Goal: Task Accomplishment & Management: Complete application form

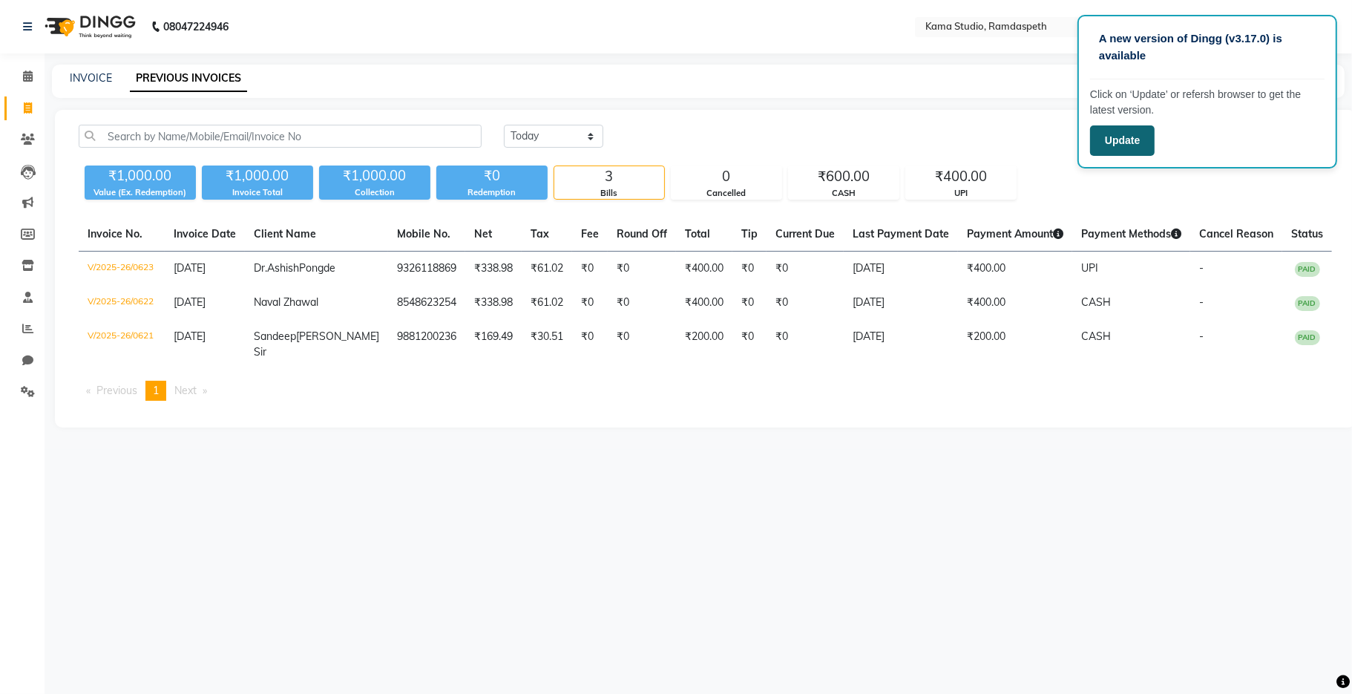
click at [1143, 145] on button "Update" at bounding box center [1122, 140] width 65 height 30
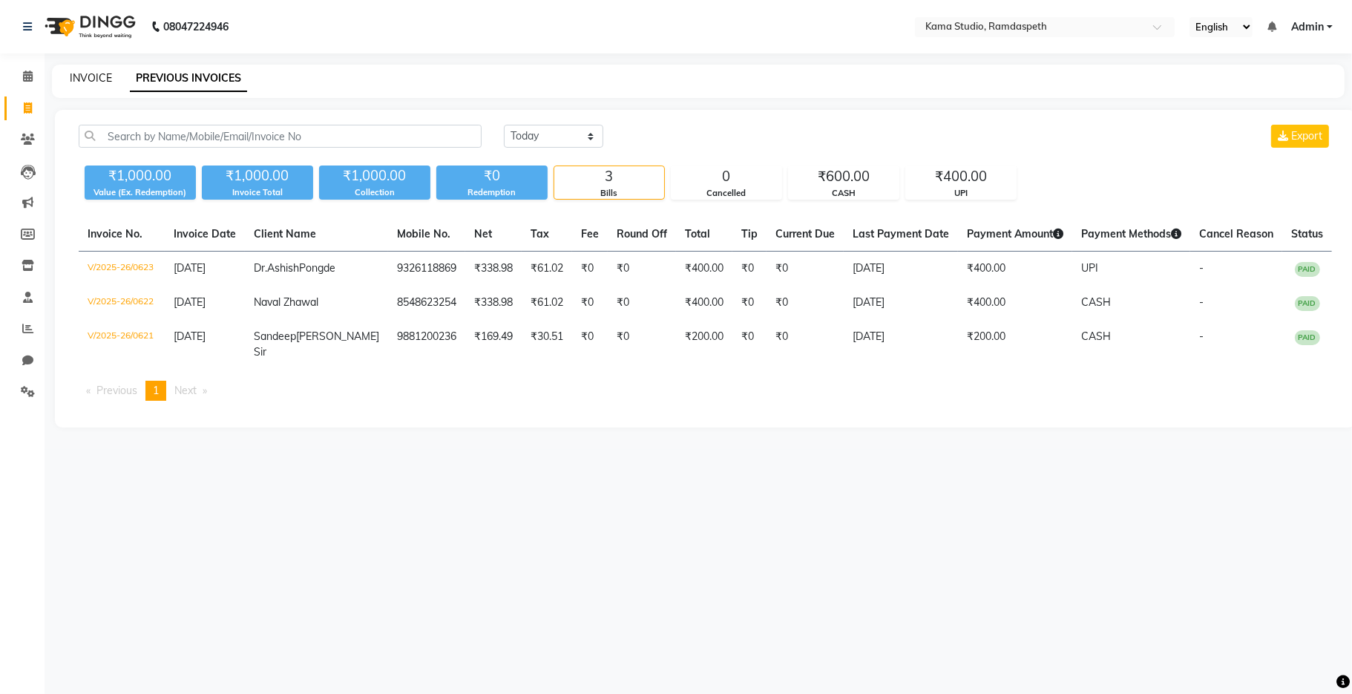
click at [96, 82] on link "INVOICE" at bounding box center [91, 77] width 42 height 13
select select "7582"
select select "service"
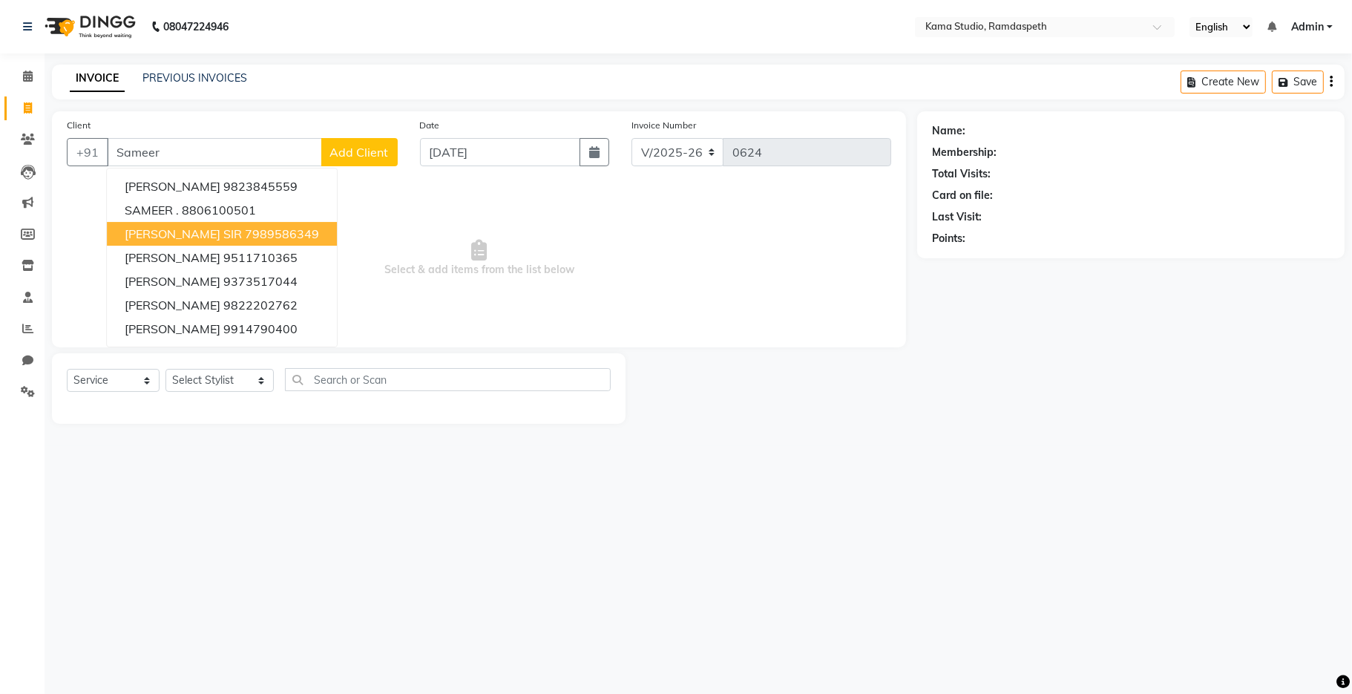
click at [300, 222] on button "[PERSON_NAME] SIR 7989586349" at bounding box center [222, 234] width 230 height 24
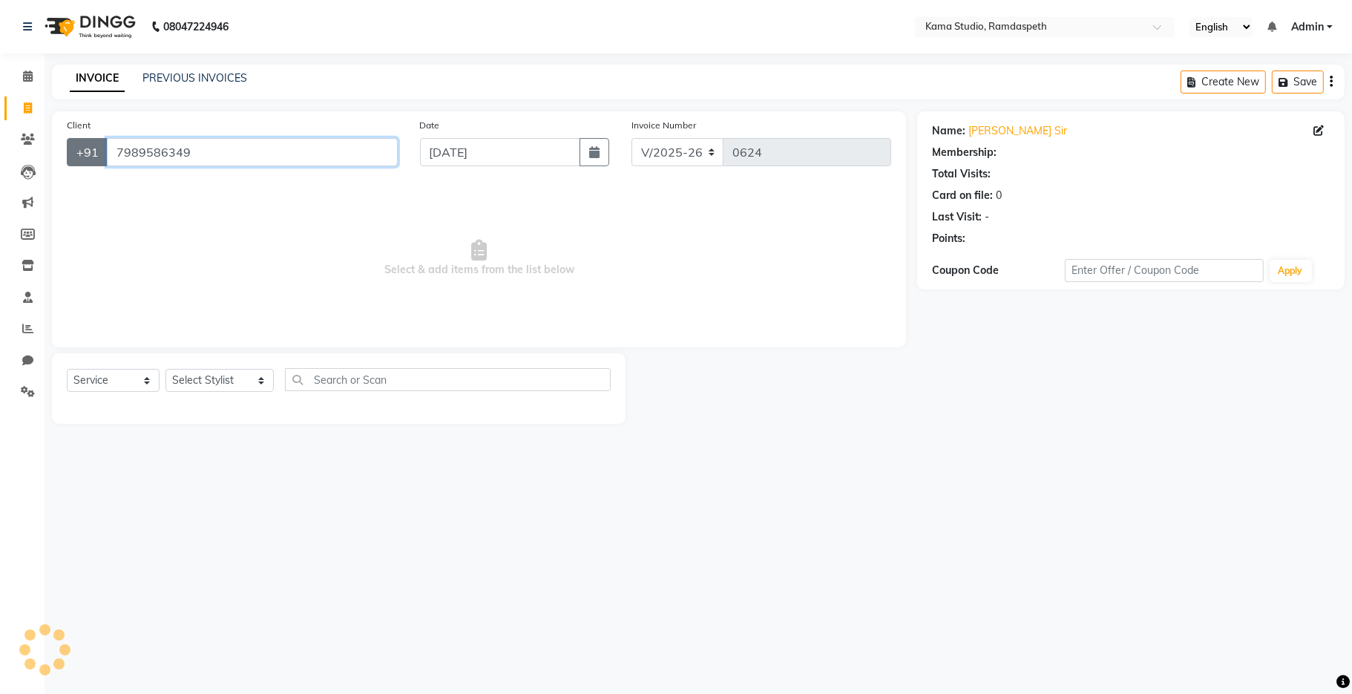
drag, startPoint x: 255, startPoint y: 157, endPoint x: 103, endPoint y: 139, distance: 153.0
click at [103, 139] on div "[PHONE_NUMBER]" at bounding box center [232, 152] width 331 height 28
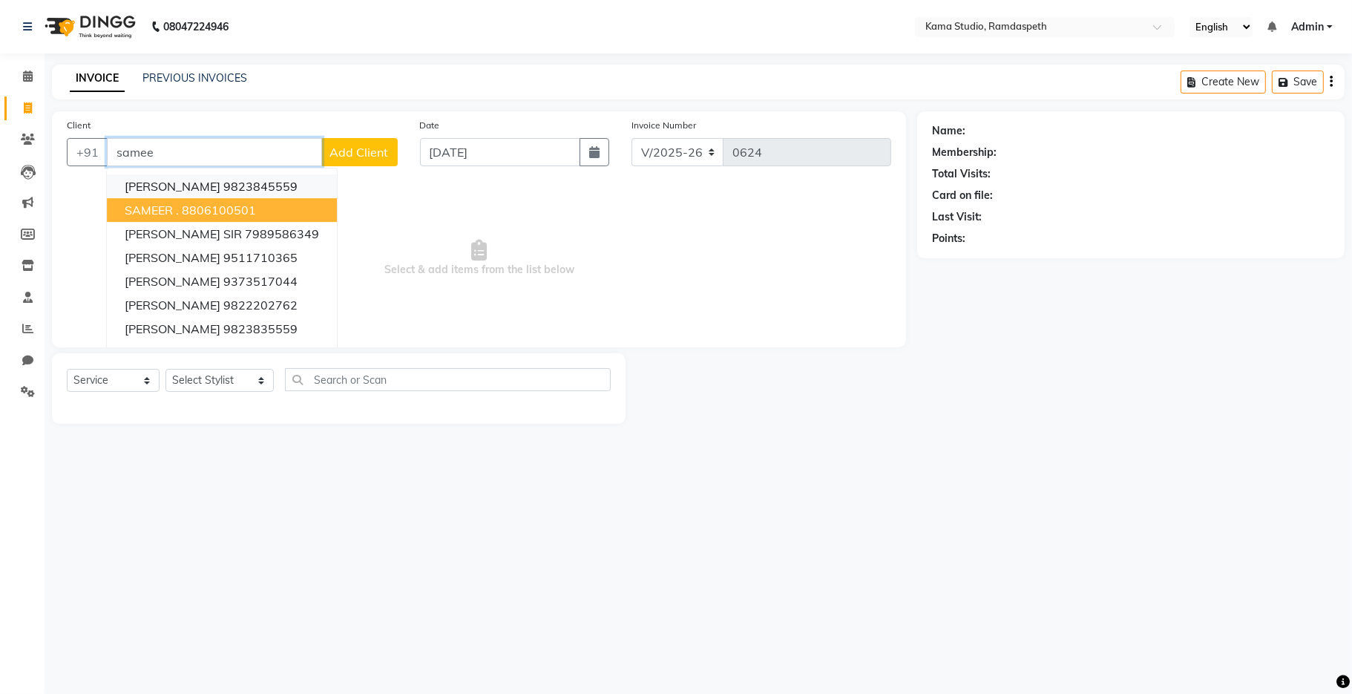
click at [180, 194] on button "[PERSON_NAME] 9823845559" at bounding box center [222, 186] width 230 height 24
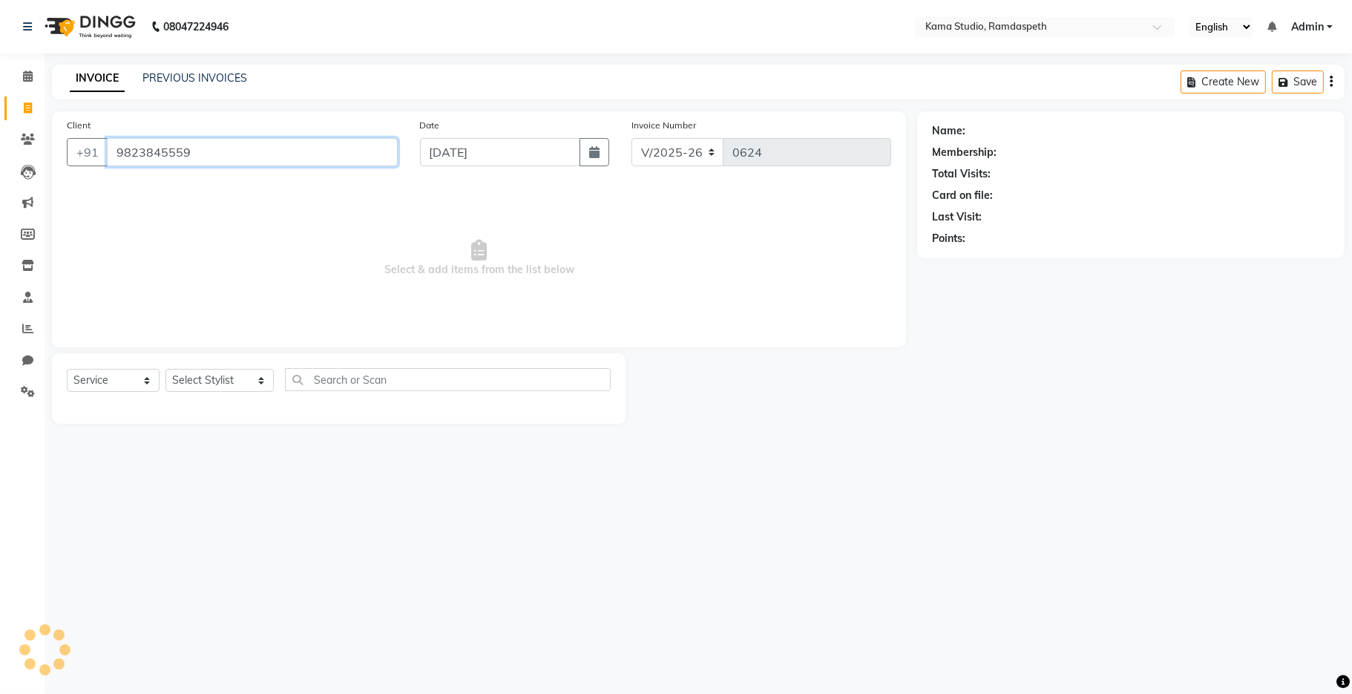
type input "9823845559"
click at [173, 385] on select "Select Stylist [PERSON_NAME] [PERSON_NAME] Ankit Dhawariya [PERSON_NAME] Sir [P…" at bounding box center [219, 380] width 108 height 23
select select "1: Object"
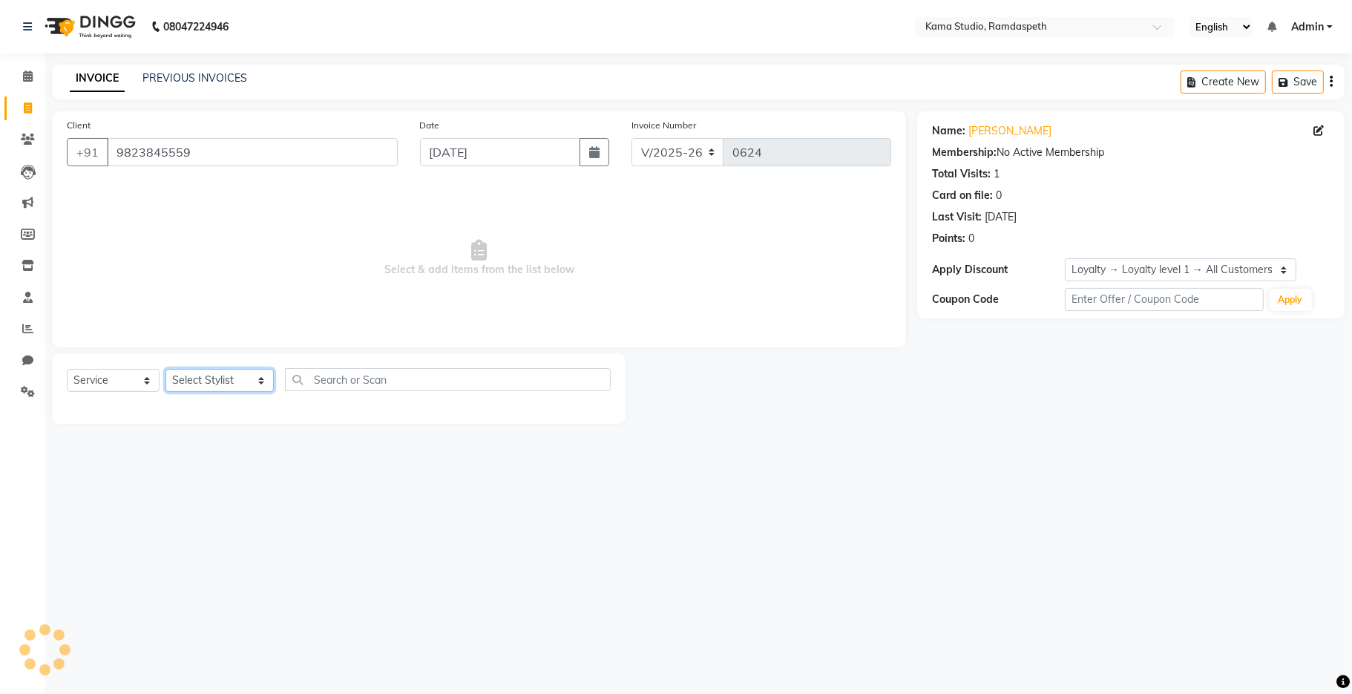
select select "81212"
click at [165, 369] on select "Select Stylist [PERSON_NAME] [PERSON_NAME] Ankit Dhawariya [PERSON_NAME] Sir [P…" at bounding box center [219, 380] width 108 height 23
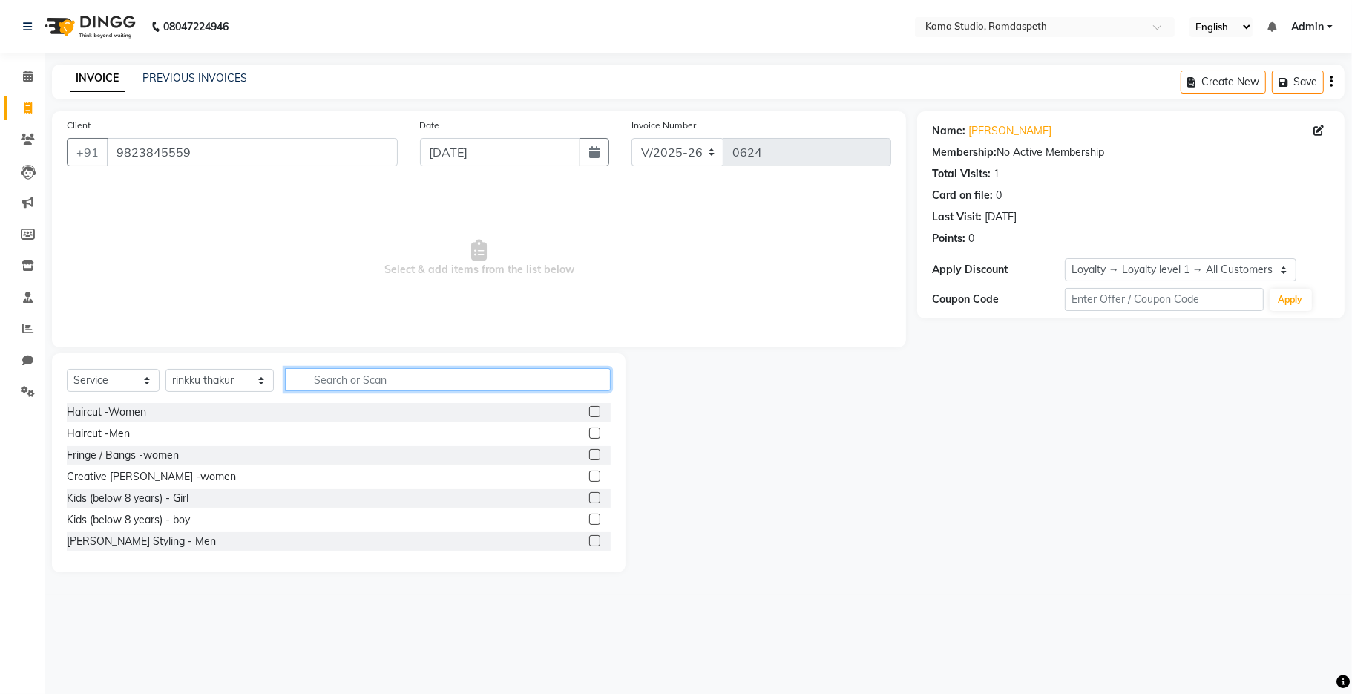
click at [381, 378] on input "text" at bounding box center [448, 379] width 326 height 23
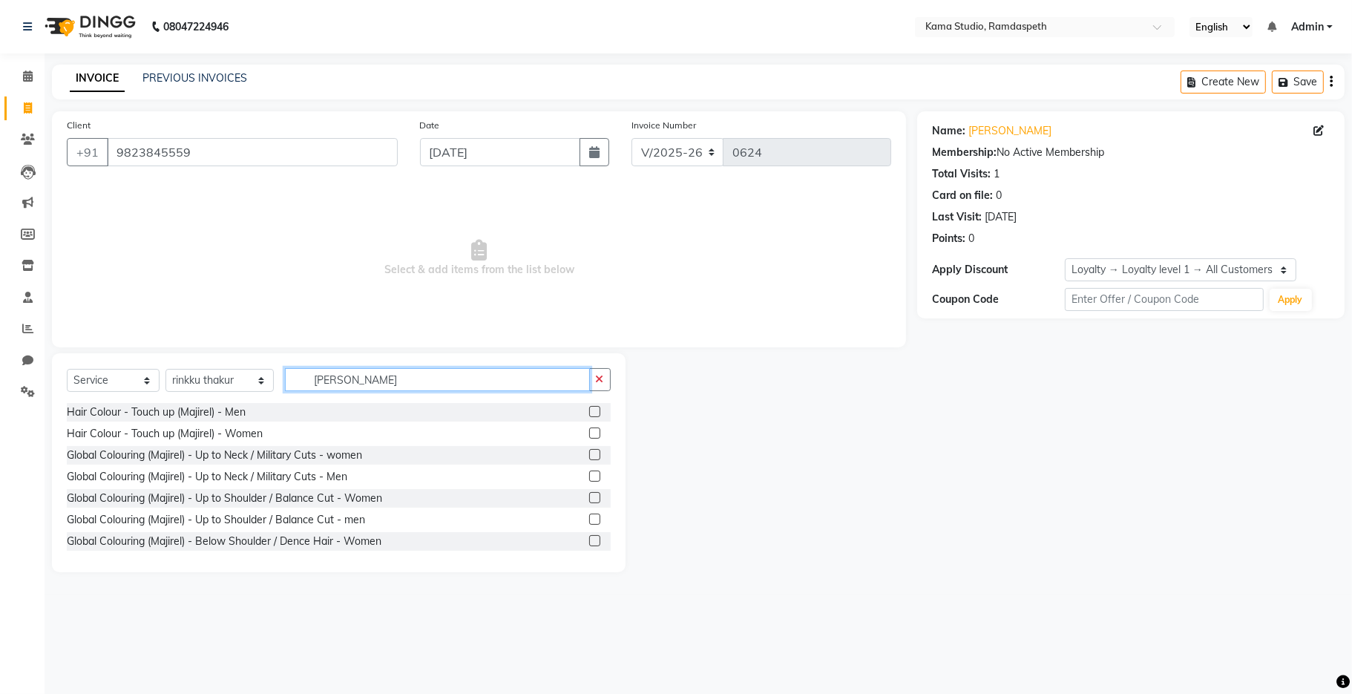
type input "[PERSON_NAME]"
click at [589, 432] on label at bounding box center [594, 432] width 11 height 11
click at [589, 432] on input "checkbox" at bounding box center [594, 434] width 10 height 10
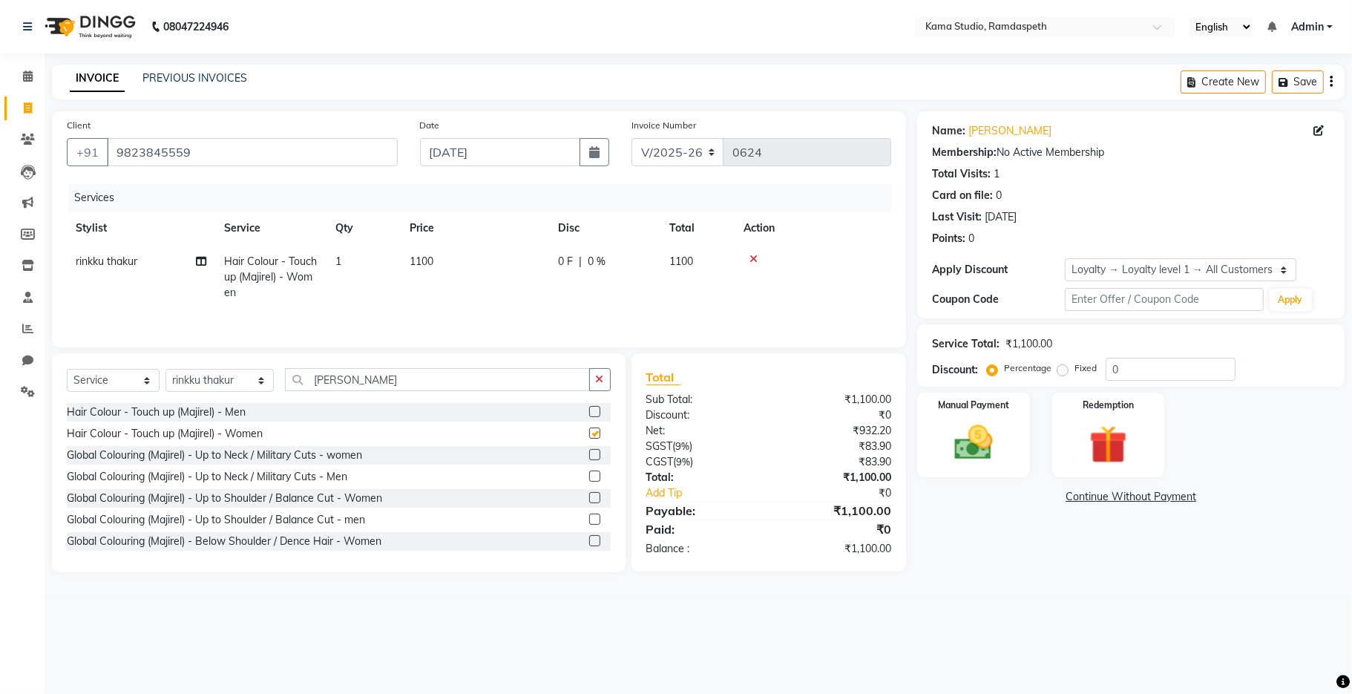
checkbox input "false"
click at [464, 270] on td "1100" at bounding box center [475, 277] width 148 height 65
select select "81212"
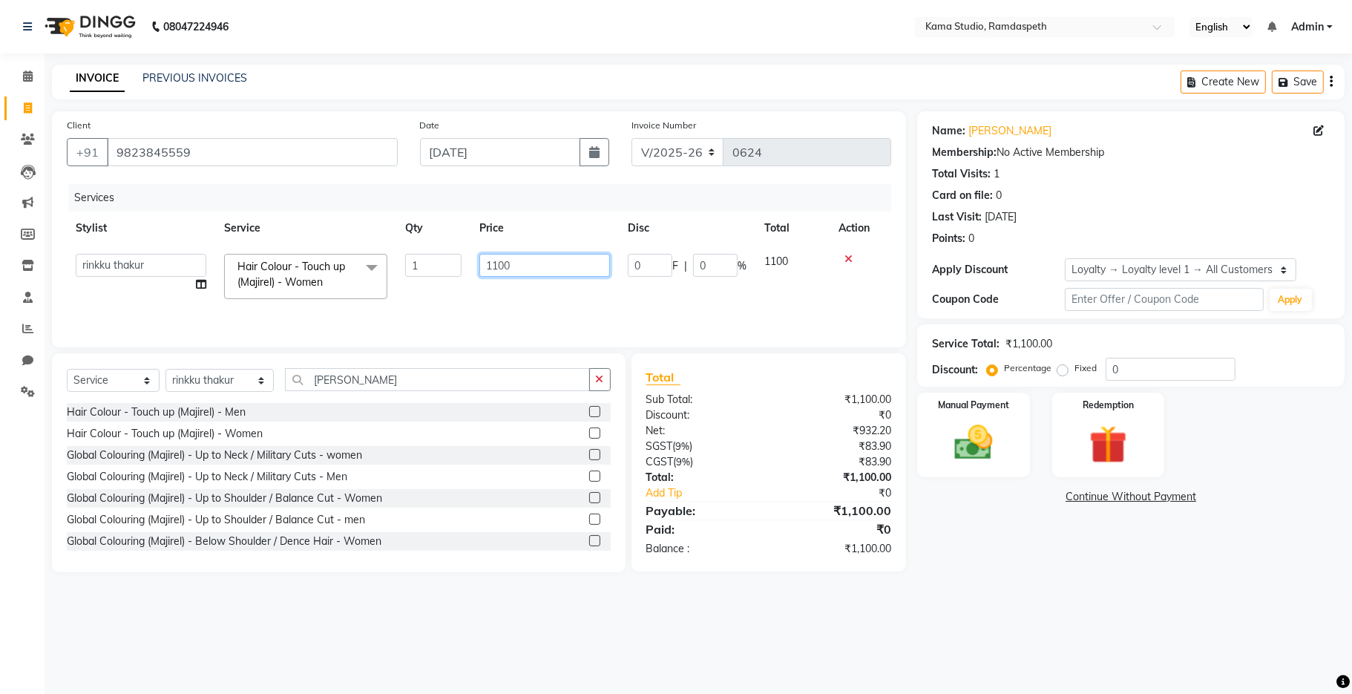
drag, startPoint x: 532, startPoint y: 263, endPoint x: 484, endPoint y: 257, distance: 47.8
click at [484, 257] on input "1100" at bounding box center [544, 265] width 131 height 23
type input "1200"
drag, startPoint x: 510, startPoint y: 311, endPoint x: 499, endPoint y: 309, distance: 10.5
click at [509, 311] on div "Services Stylist Service Qty Price Disc Total Action [PERSON_NAME] [PERSON_NAME…" at bounding box center [479, 258] width 824 height 148
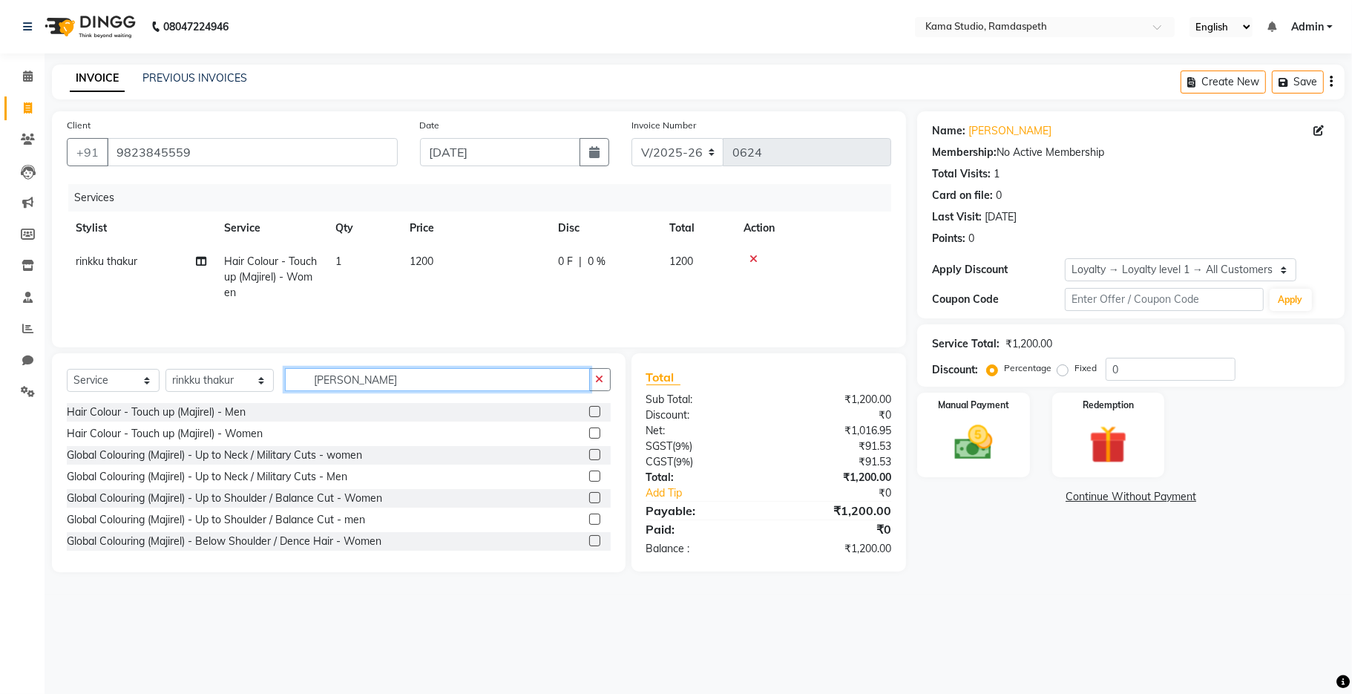
drag, startPoint x: 340, startPoint y: 391, endPoint x: 267, endPoint y: 387, distance: 73.5
click at [267, 387] on div "Select Service Product Membership Package Voucher Prepaid Gift Card Select Styl…" at bounding box center [339, 385] width 544 height 35
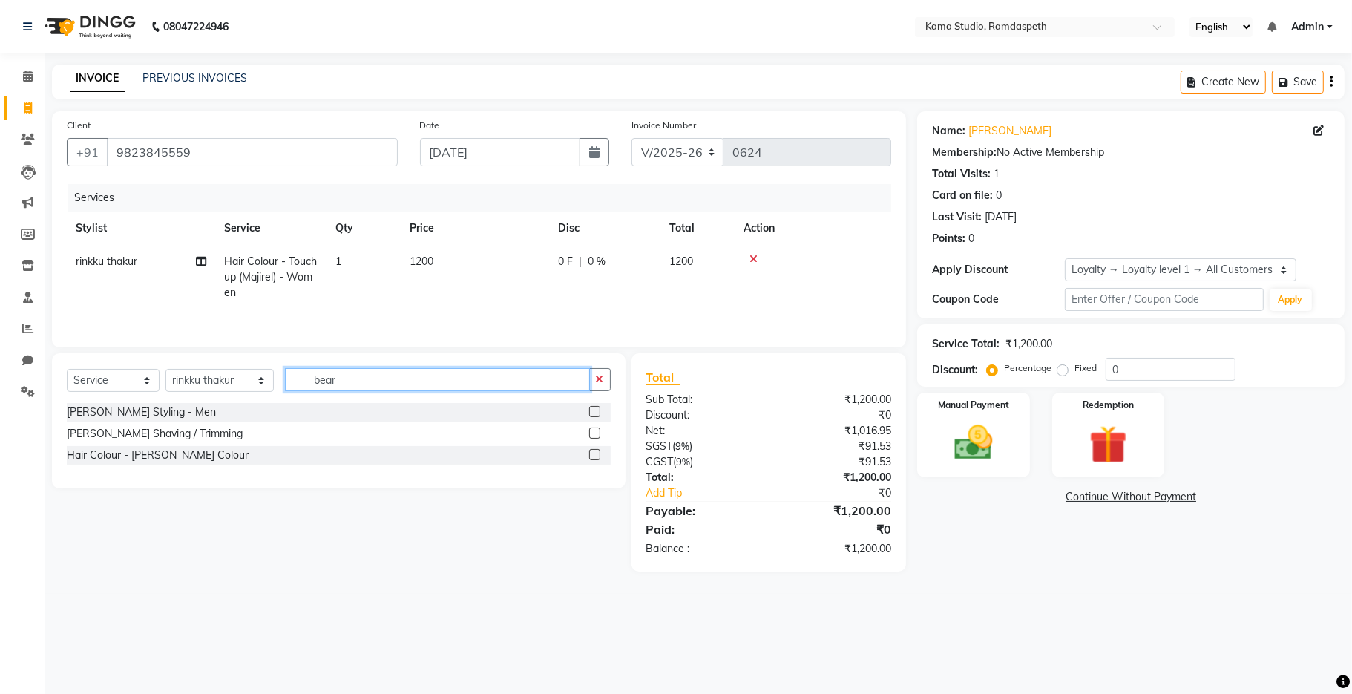
type input "bear"
click at [594, 438] on label at bounding box center [594, 432] width 11 height 11
click at [594, 438] on input "checkbox" at bounding box center [594, 434] width 10 height 10
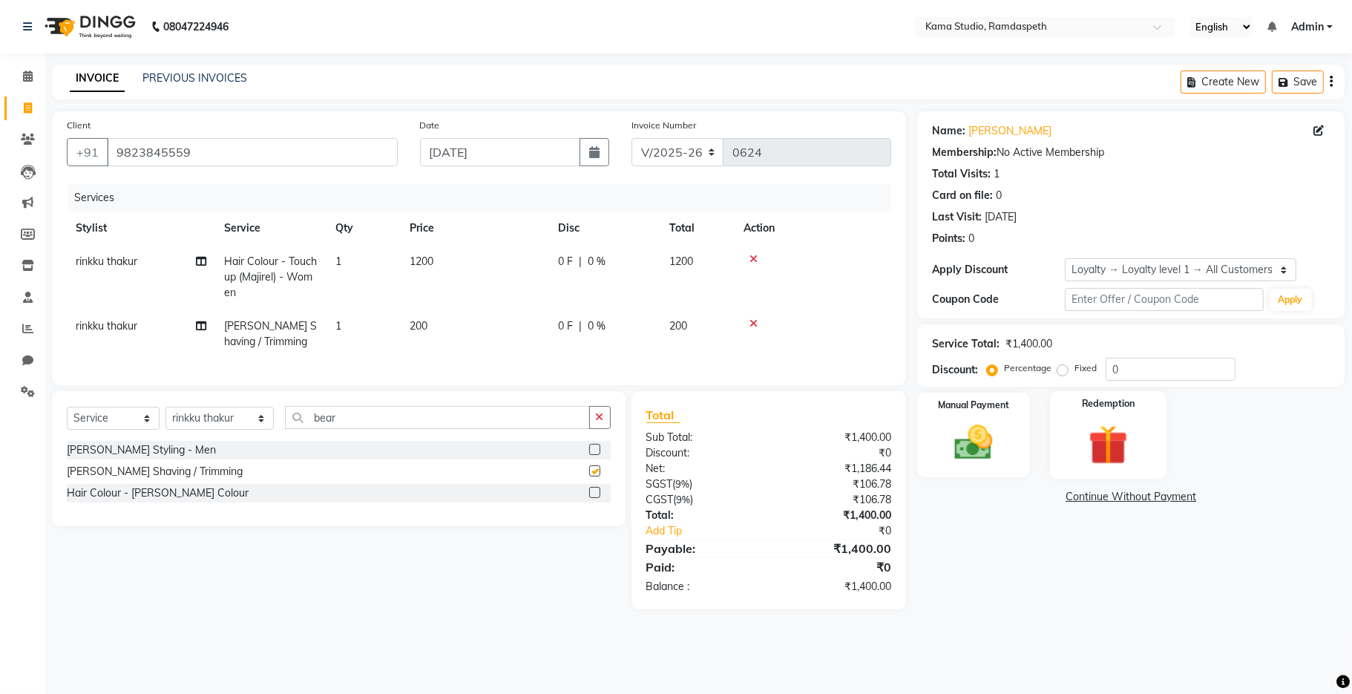
checkbox input "false"
click at [1008, 445] on div "Manual Payment" at bounding box center [973, 435] width 116 height 88
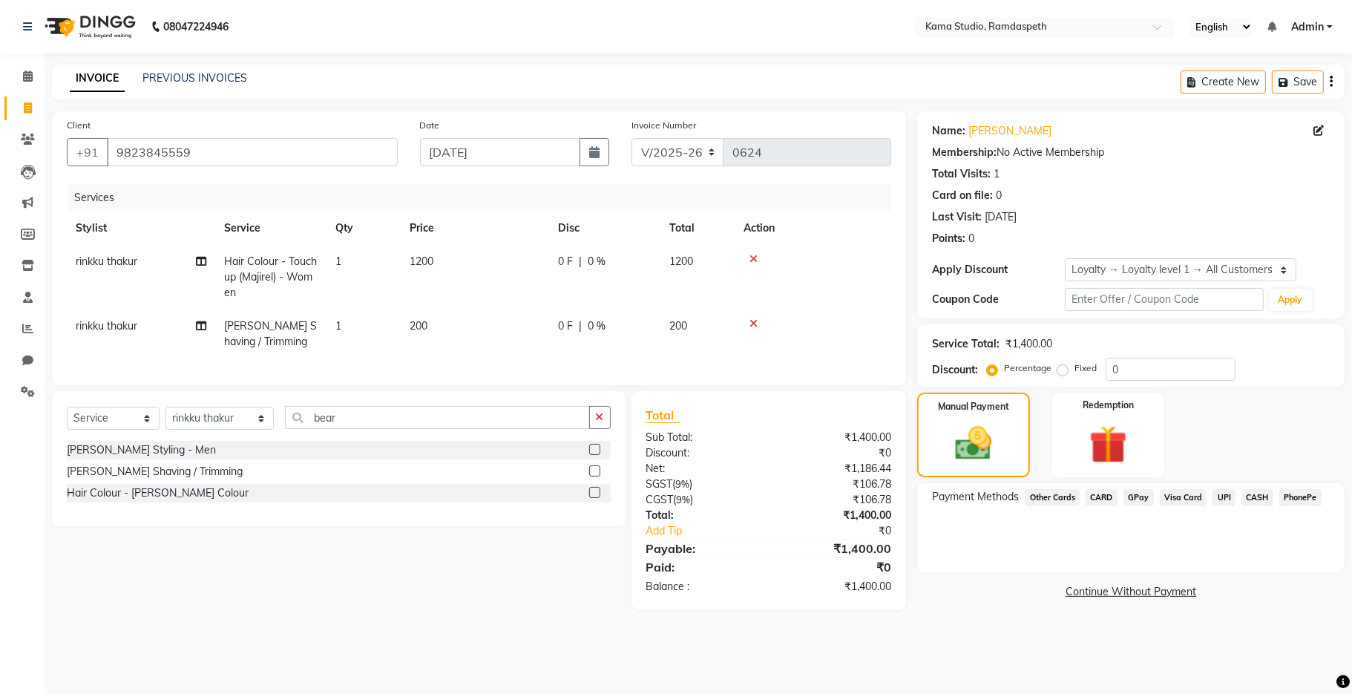
click at [1074, 374] on label "Fixed" at bounding box center [1085, 367] width 22 height 13
click at [1060, 373] on input "Fixed" at bounding box center [1065, 368] width 10 height 10
radio input "true"
click at [1229, 498] on span "UPI" at bounding box center [1223, 497] width 23 height 17
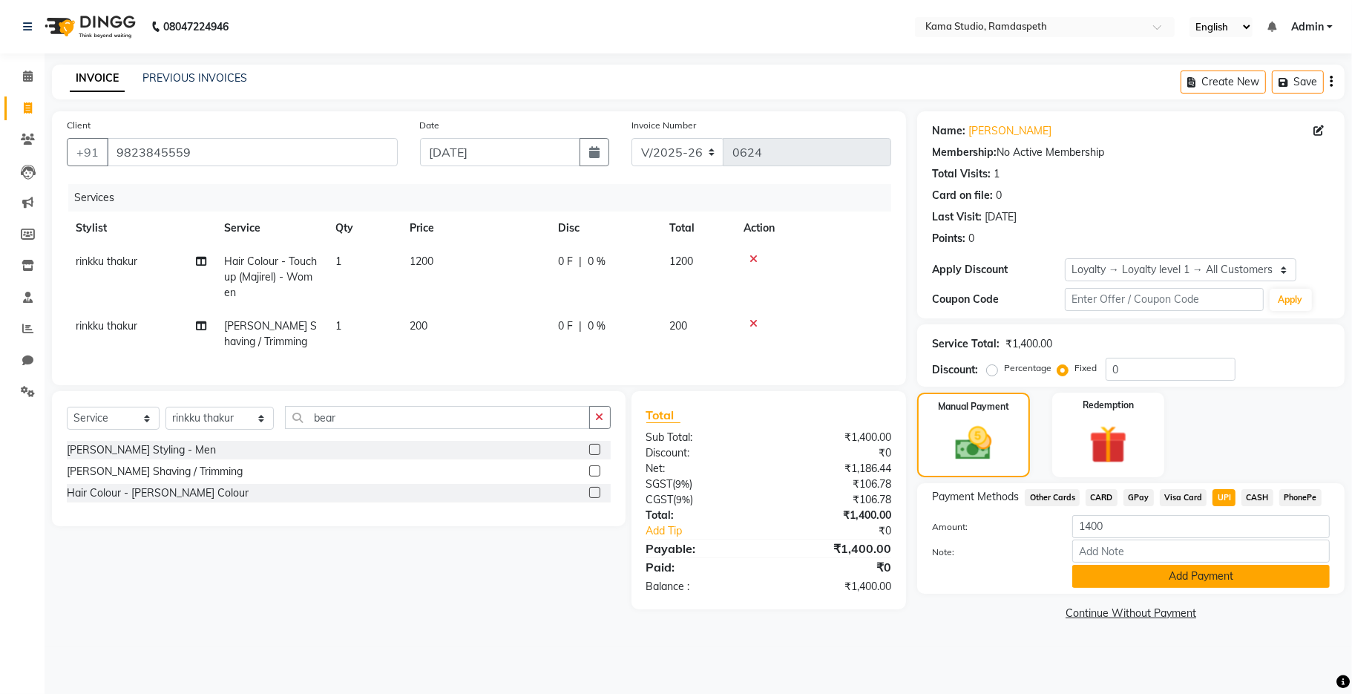
click at [1163, 585] on button "Add Payment" at bounding box center [1200, 575] width 257 height 23
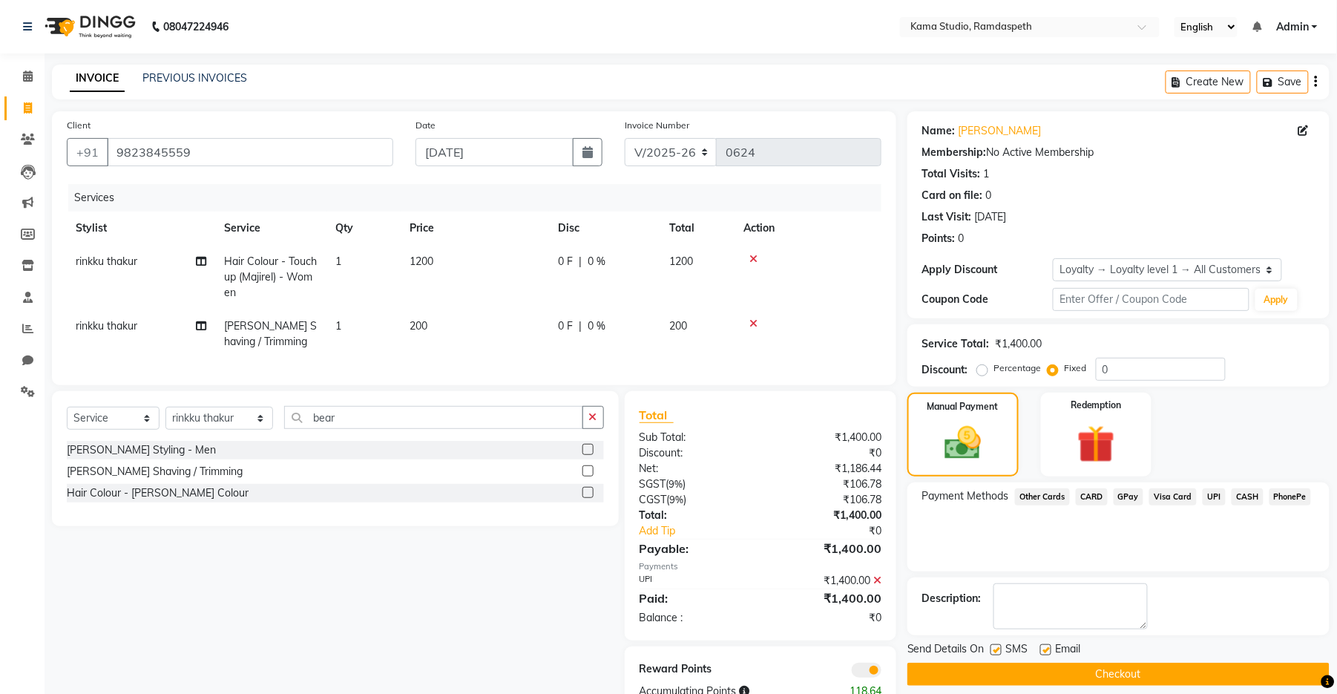
click at [1047, 652] on label at bounding box center [1045, 649] width 11 height 11
click at [1047, 652] on input "checkbox" at bounding box center [1045, 650] width 10 height 10
checkbox input "false"
click at [992, 648] on label at bounding box center [995, 649] width 11 height 11
click at [992, 648] on input "checkbox" at bounding box center [995, 650] width 10 height 10
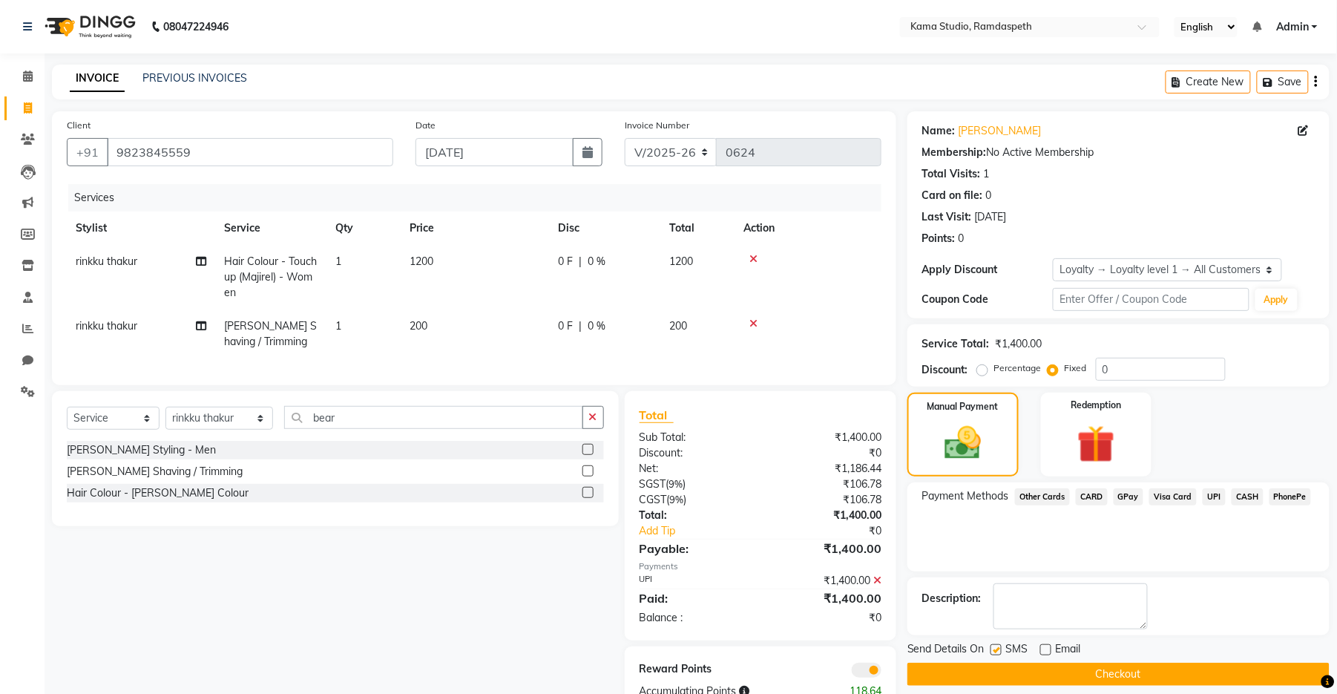
checkbox input "false"
click at [1009, 679] on button "Checkout" at bounding box center [1118, 673] width 422 height 23
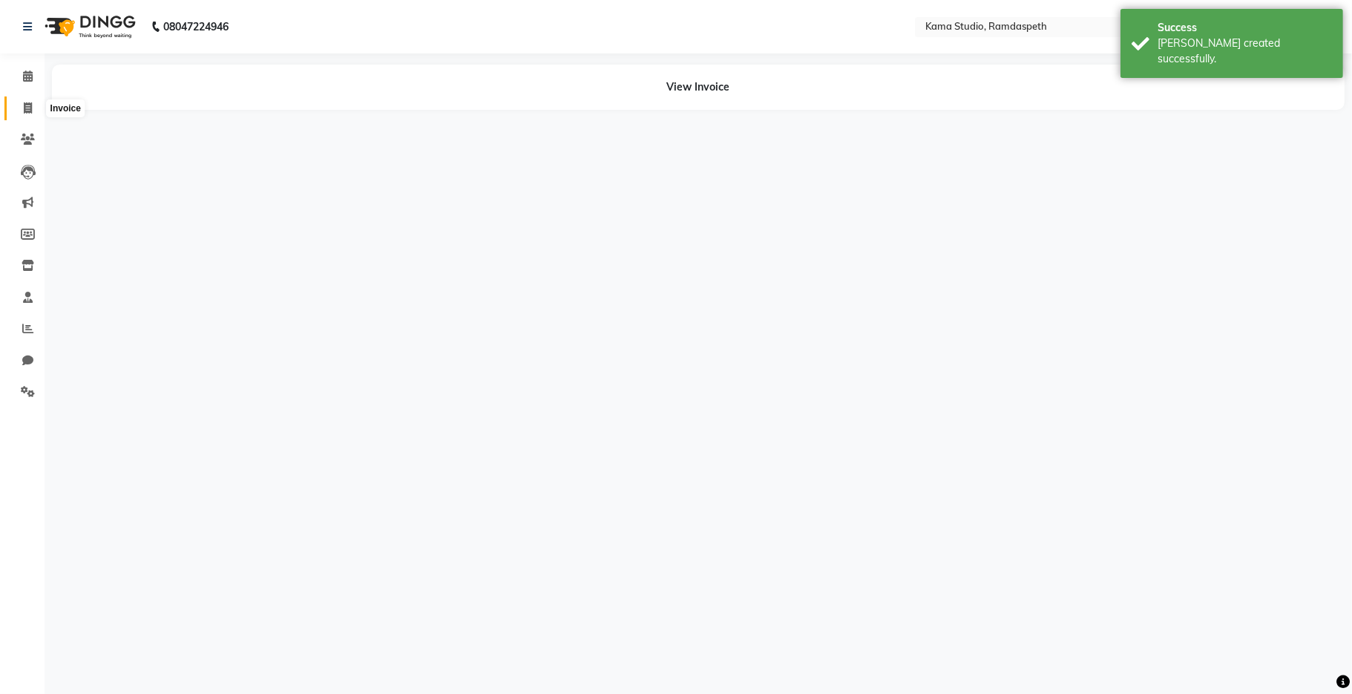
click at [31, 105] on span at bounding box center [28, 108] width 26 height 17
select select "service"
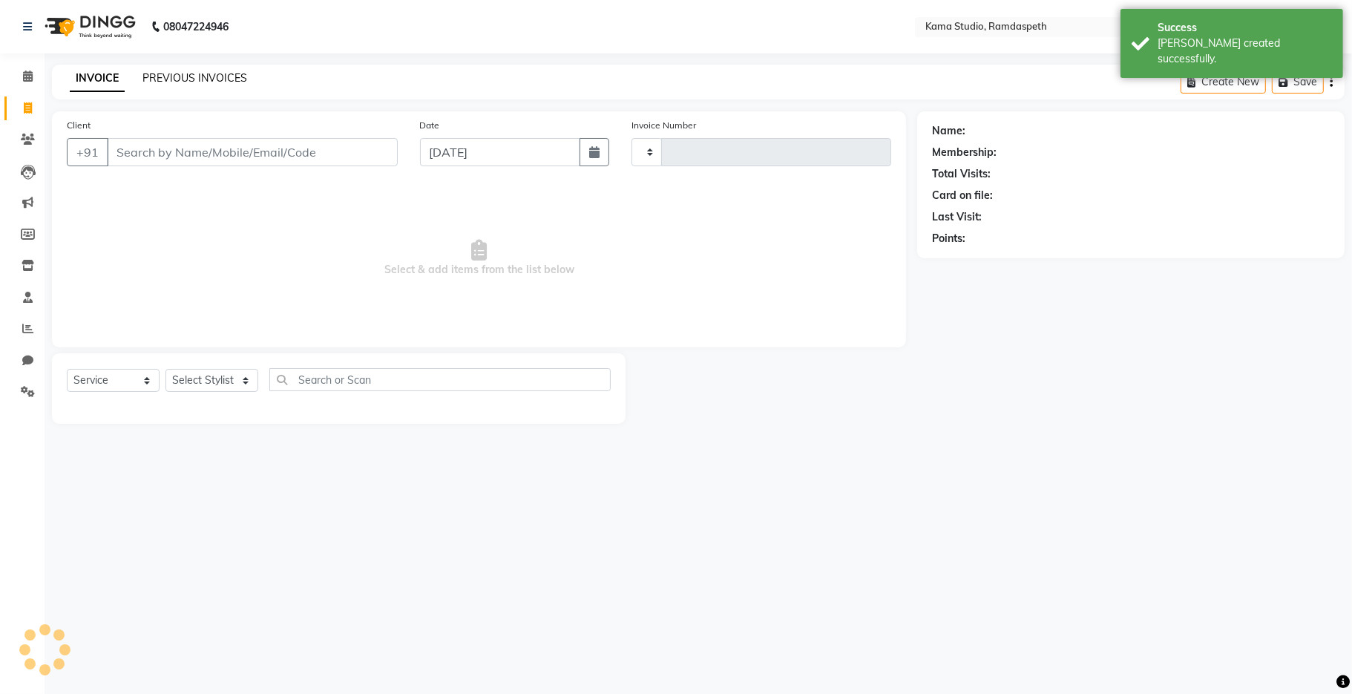
click at [150, 79] on link "PREVIOUS INVOICES" at bounding box center [194, 77] width 105 height 13
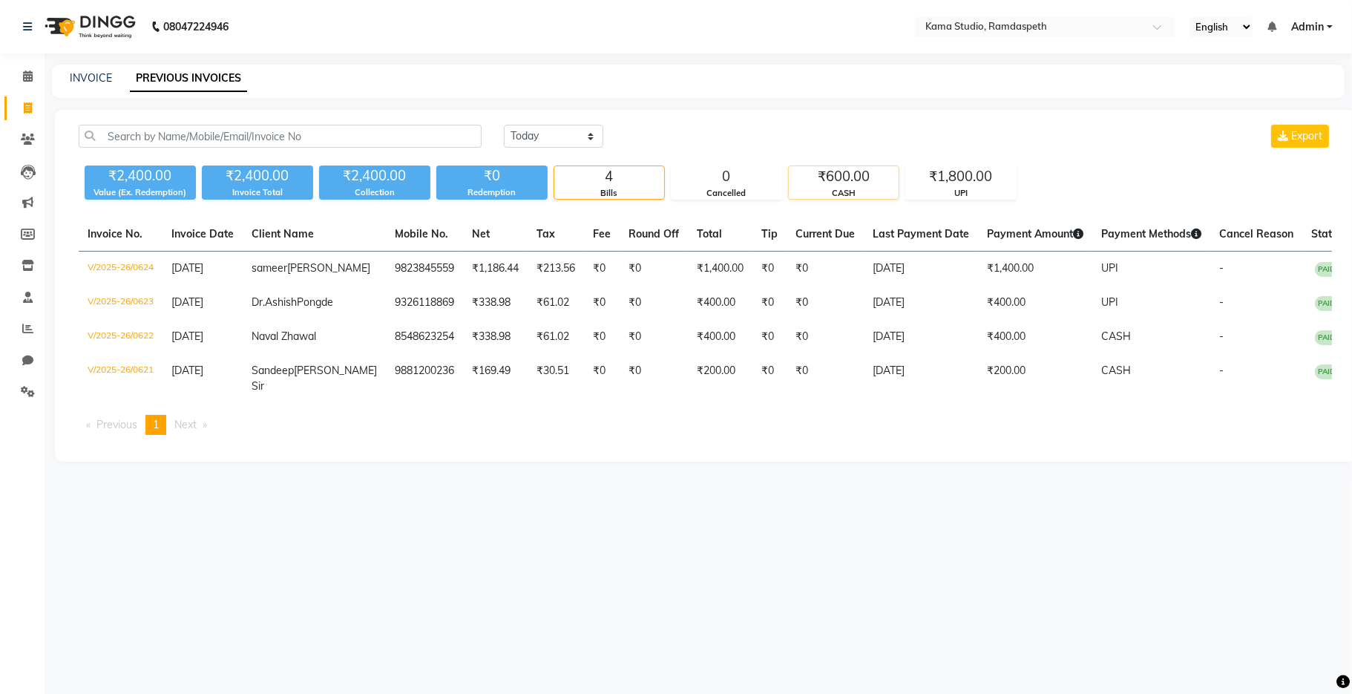
click at [820, 193] on div "CASH" at bounding box center [844, 193] width 110 height 13
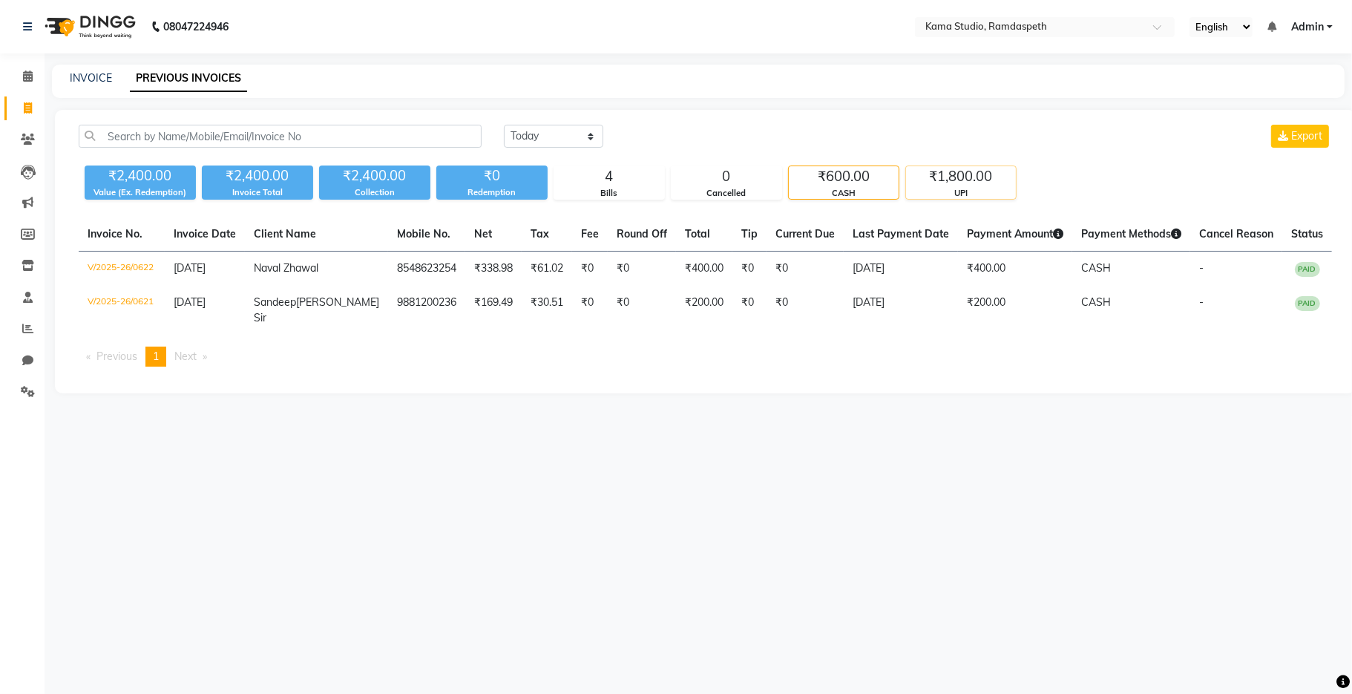
click at [953, 193] on div "UPI" at bounding box center [961, 193] width 110 height 13
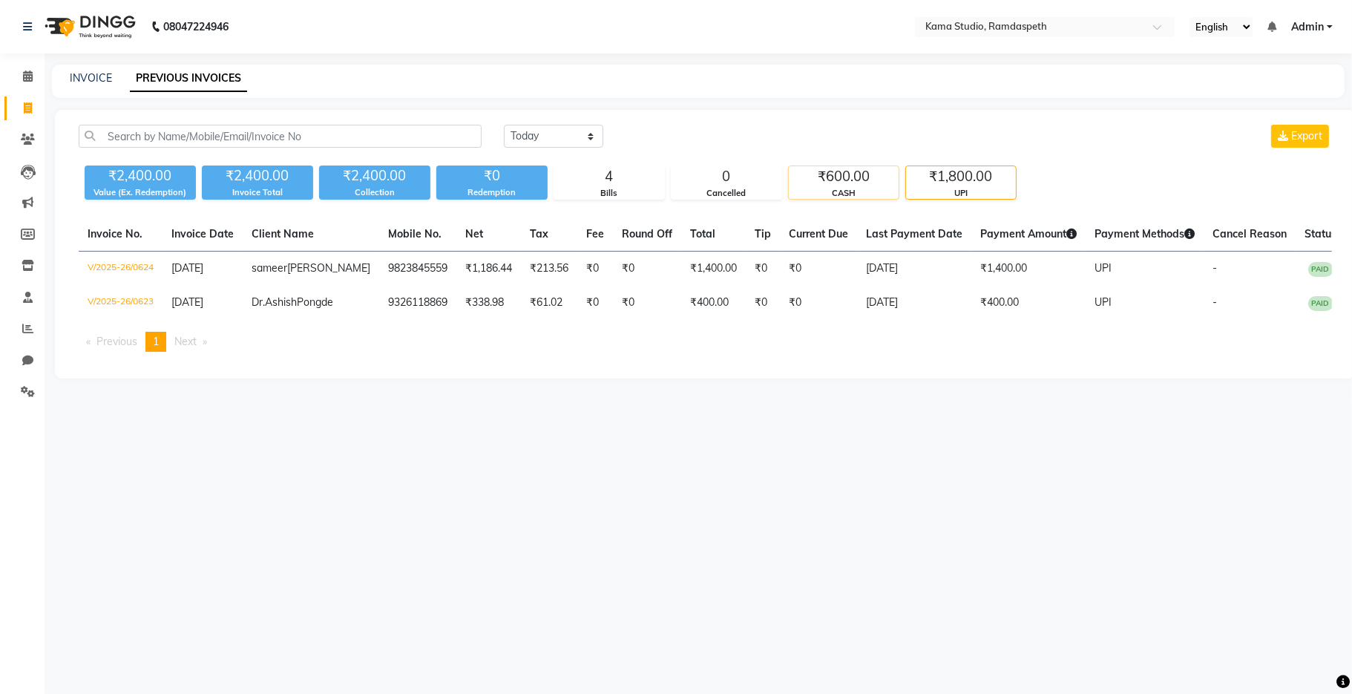
click at [809, 177] on div "₹600.00" at bounding box center [844, 176] width 110 height 21
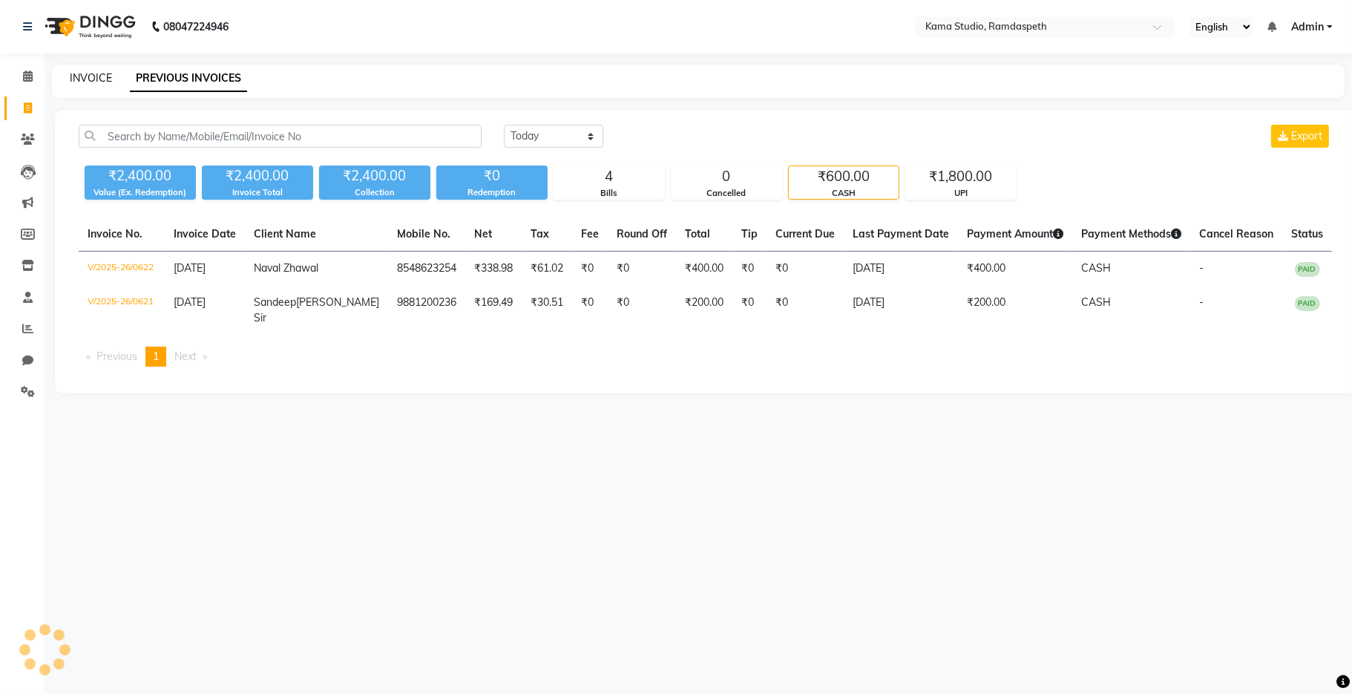
click at [90, 79] on link "INVOICE" at bounding box center [91, 77] width 42 height 13
select select "service"
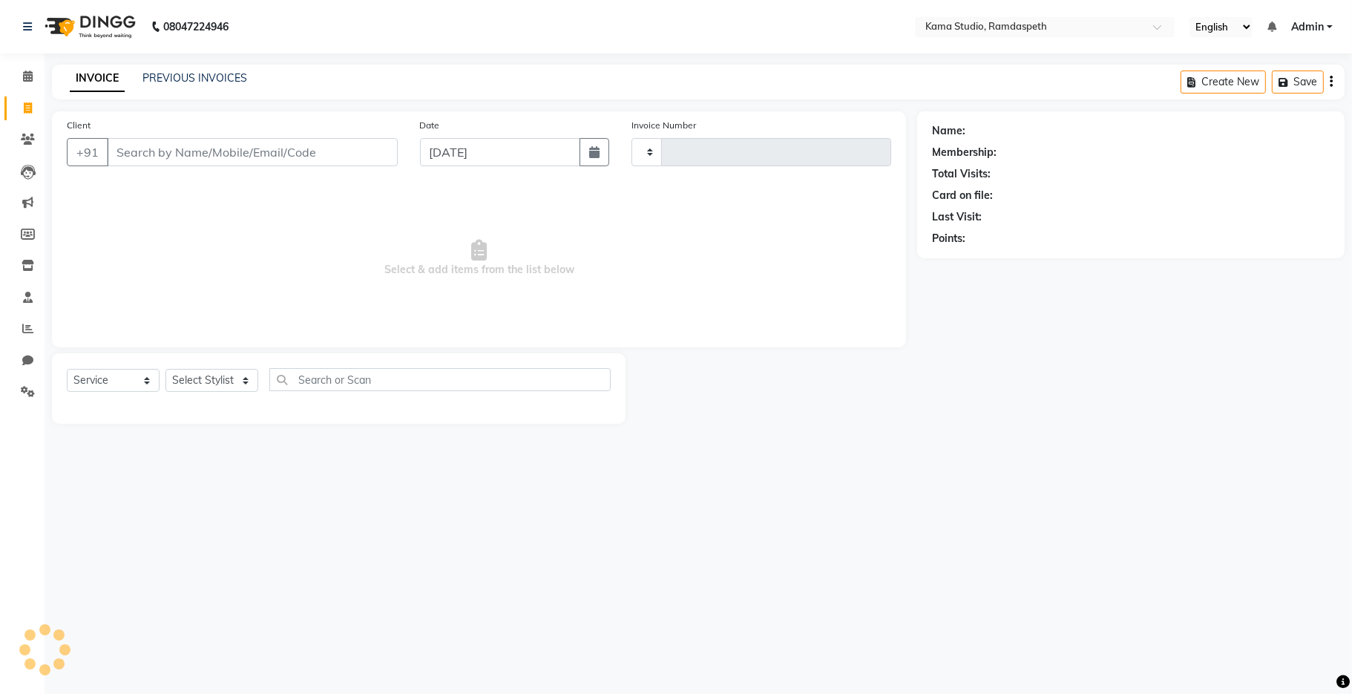
type input "0625"
select select "7582"
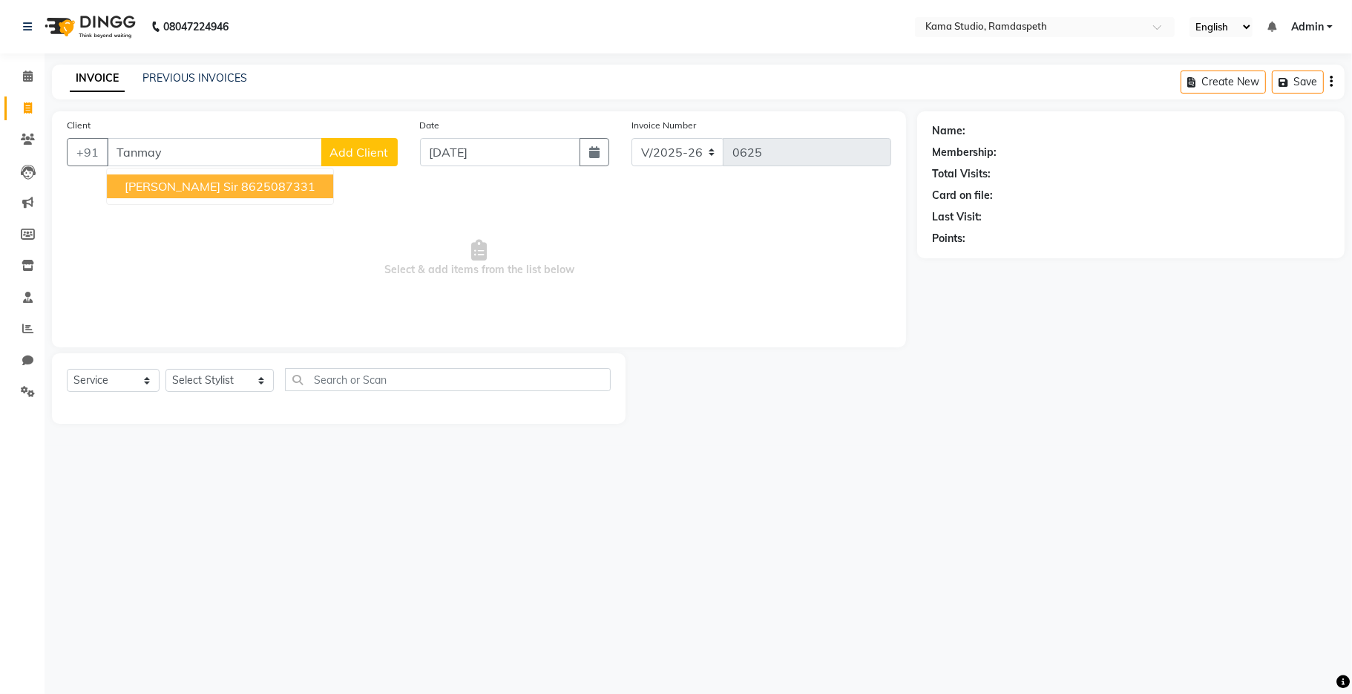
type input "Tanmay"
click at [368, 151] on span "Add Client" at bounding box center [359, 152] width 59 height 15
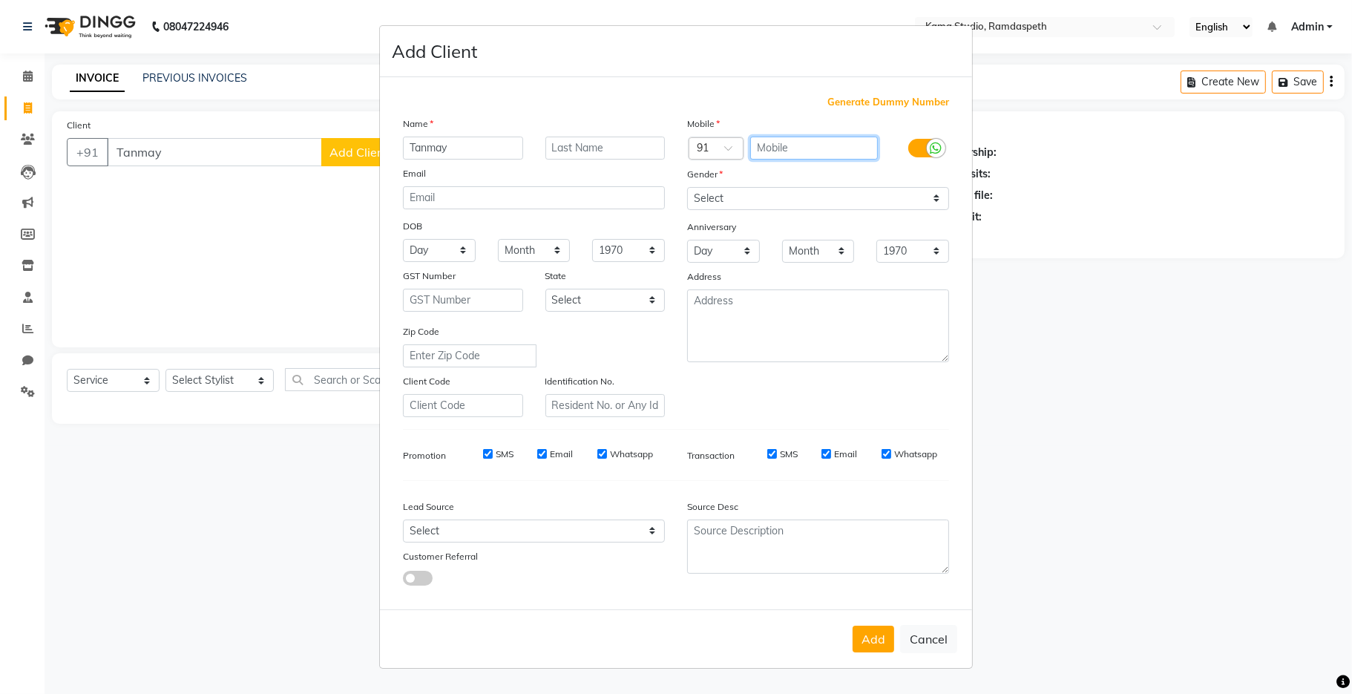
click at [825, 136] on input "text" at bounding box center [814, 147] width 128 height 23
type input "8895815340"
click at [820, 194] on select "Select [DEMOGRAPHIC_DATA] [DEMOGRAPHIC_DATA] Other Prefer Not To Say" at bounding box center [818, 198] width 262 height 23
select select "[DEMOGRAPHIC_DATA]"
click at [687, 187] on select "Select [DEMOGRAPHIC_DATA] [DEMOGRAPHIC_DATA] Other Prefer Not To Say" at bounding box center [818, 198] width 262 height 23
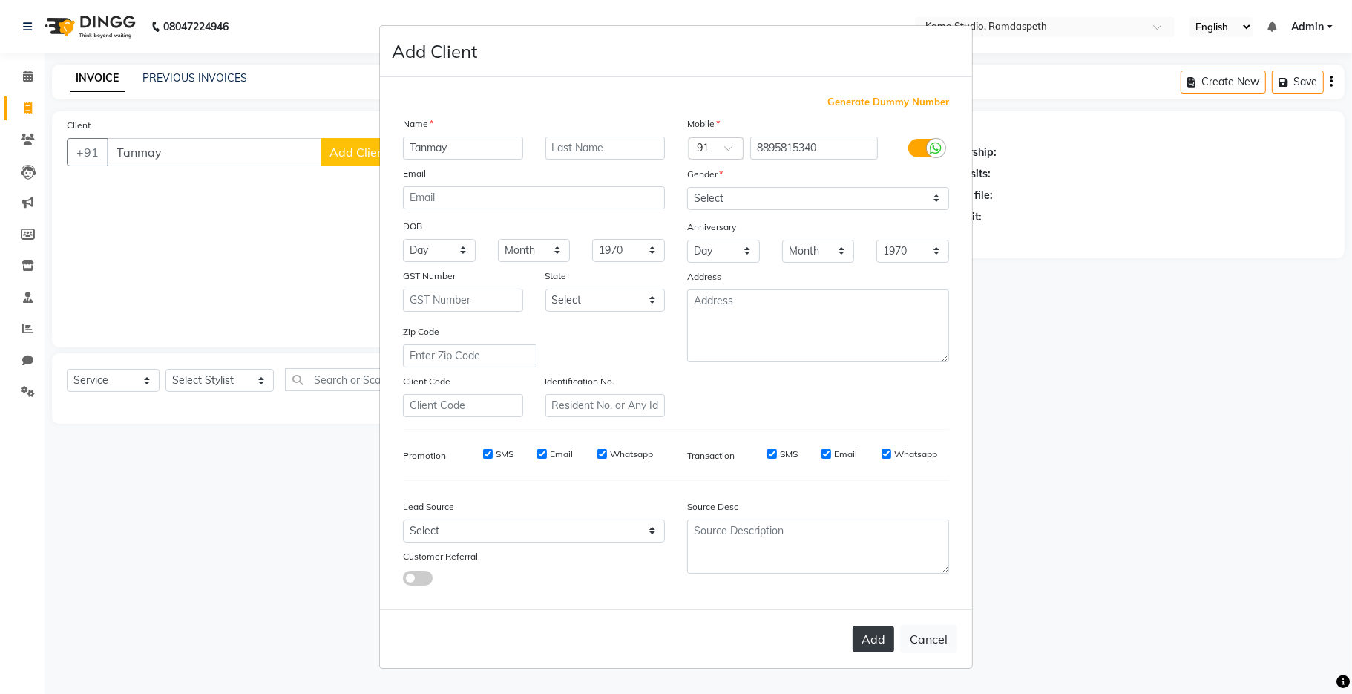
click at [878, 639] on button "Add" at bounding box center [873, 638] width 42 height 27
type input "8895815340"
select select
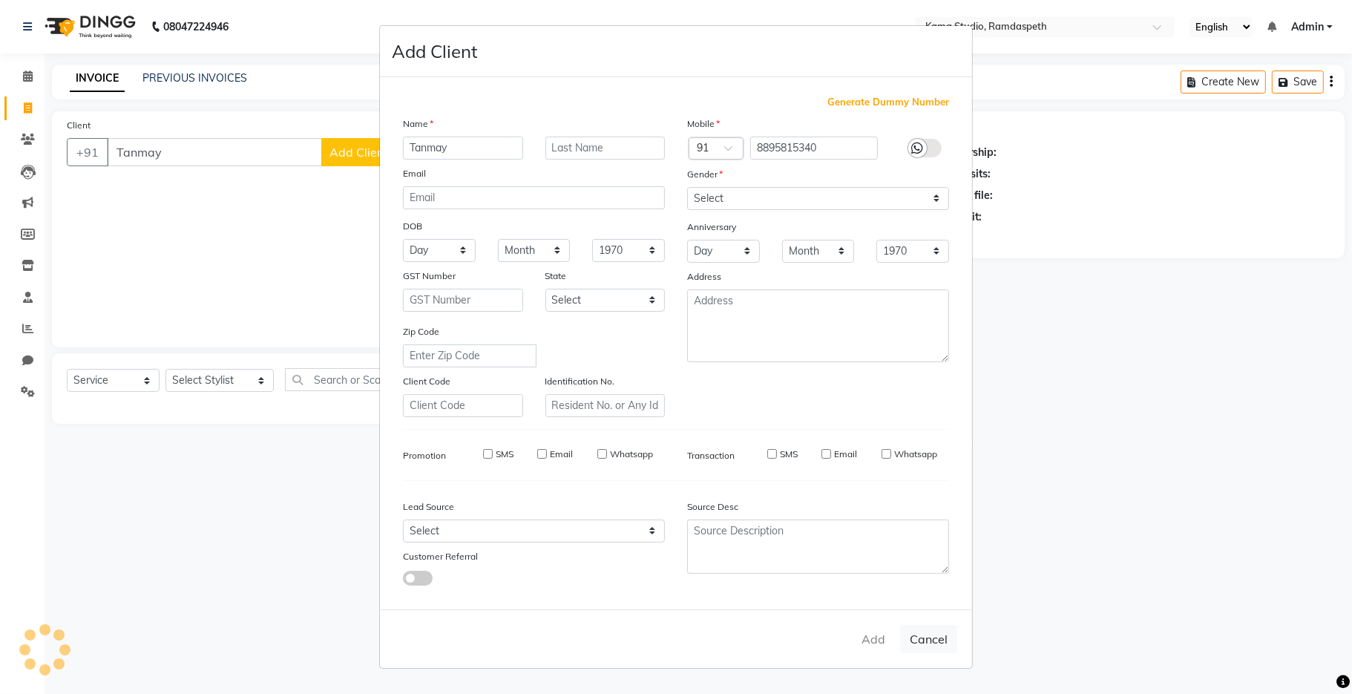
select select
checkbox input "false"
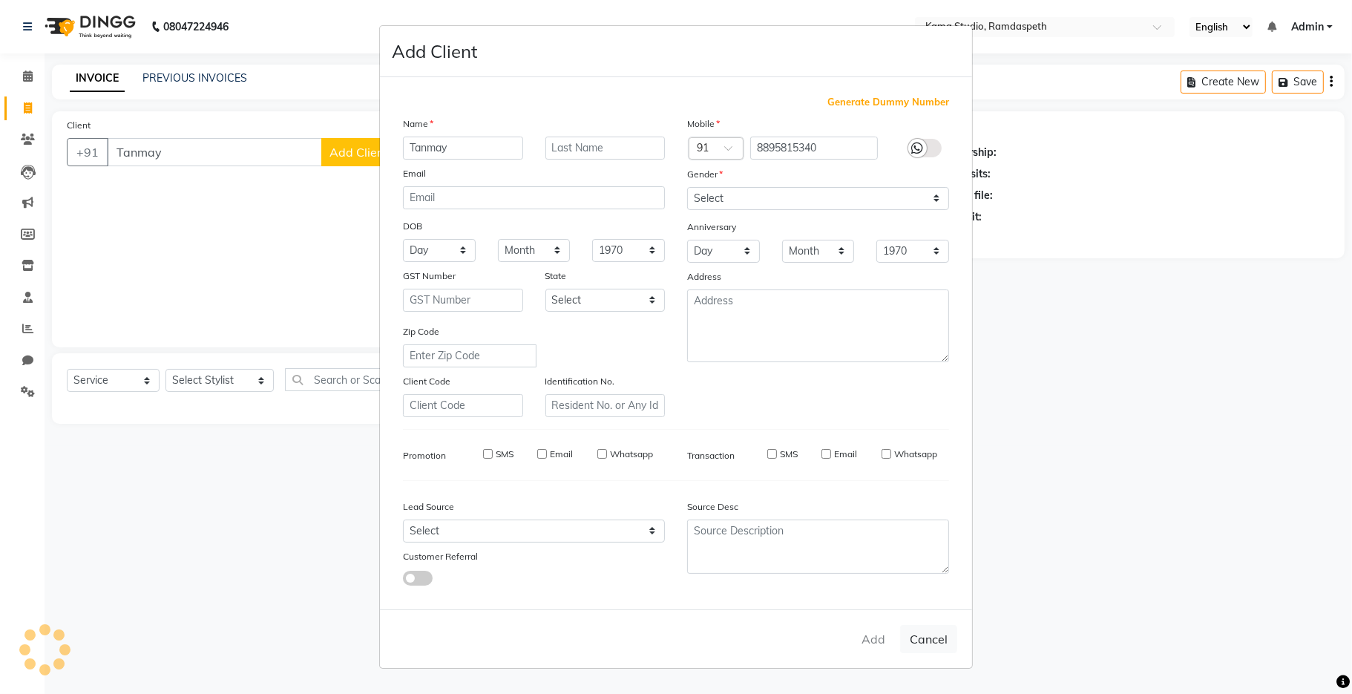
checkbox input "false"
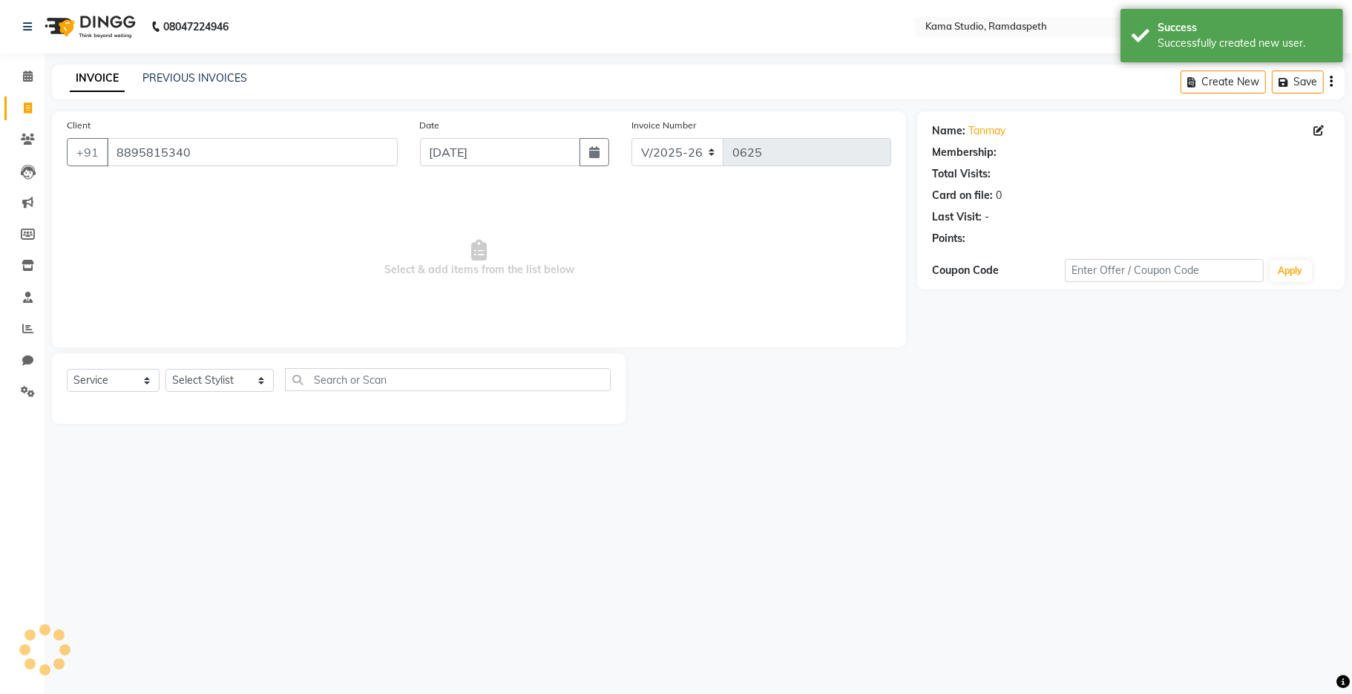
select select "1: Object"
click at [219, 377] on select "Select Stylist [PERSON_NAME] [PERSON_NAME] Ankit Dhawariya [PERSON_NAME] Sir [P…" at bounding box center [219, 380] width 108 height 23
select select "67943"
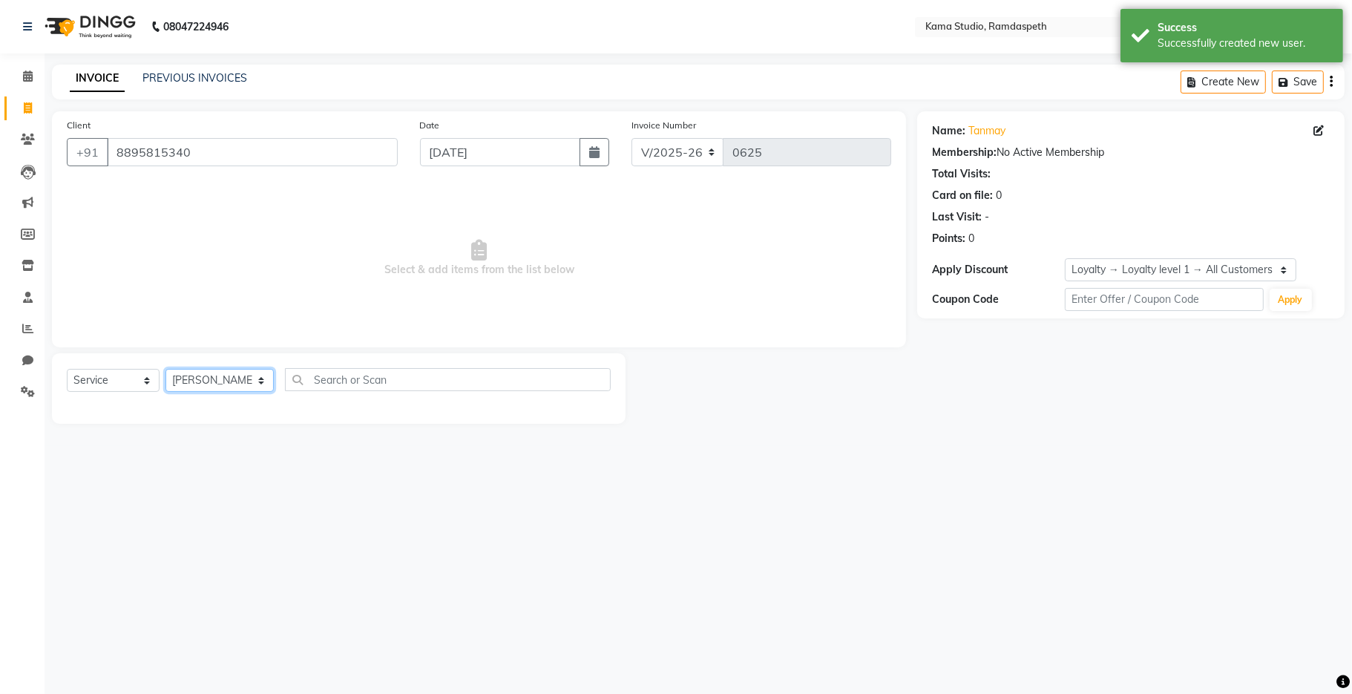
click at [165, 369] on select "Select Stylist [PERSON_NAME] [PERSON_NAME] Ankit Dhawariya [PERSON_NAME] Sir [P…" at bounding box center [219, 380] width 108 height 23
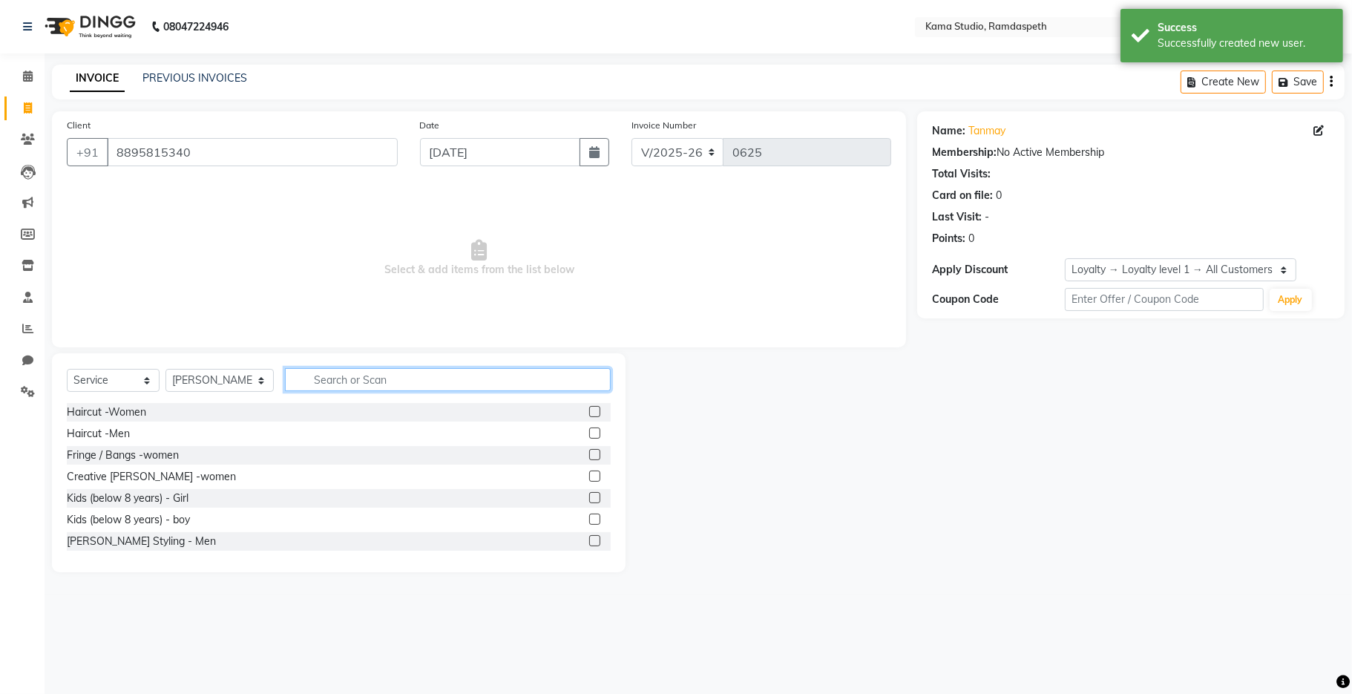
click at [360, 385] on input "text" at bounding box center [448, 379] width 326 height 23
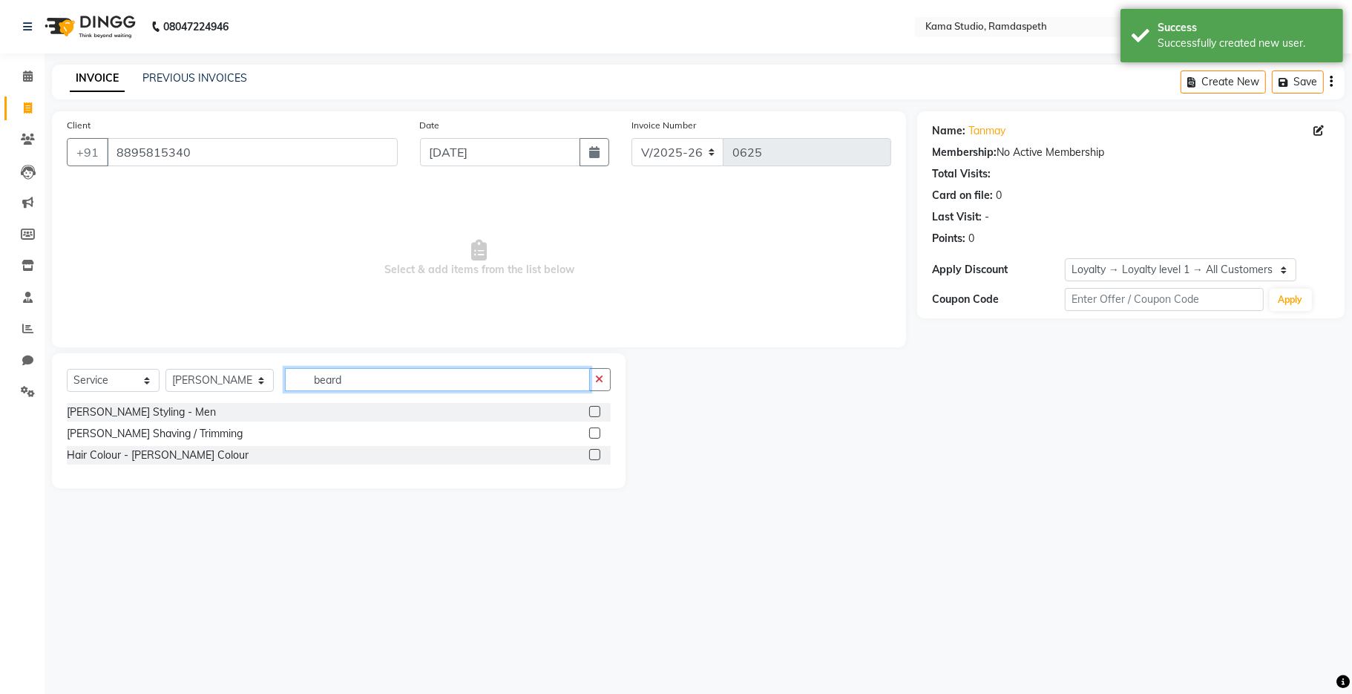
type input "beard"
click at [591, 407] on label at bounding box center [594, 411] width 11 height 11
click at [591, 407] on input "checkbox" at bounding box center [594, 412] width 10 height 10
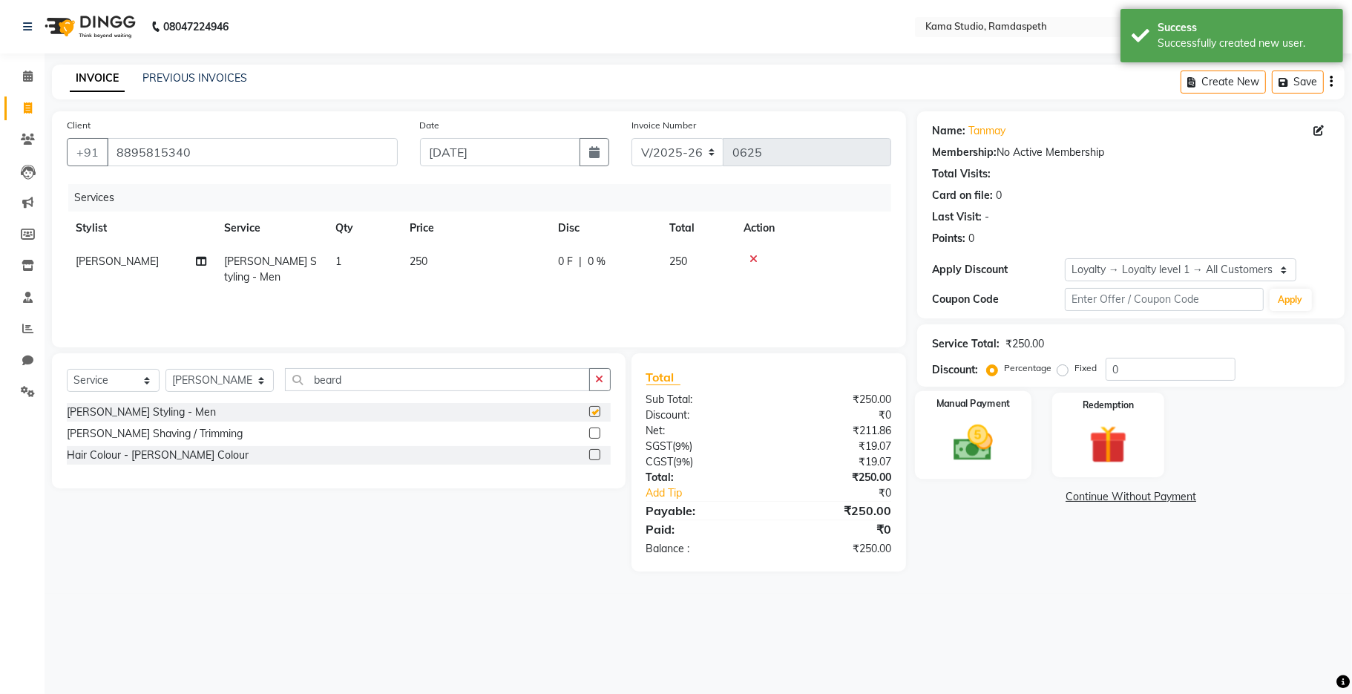
checkbox input "false"
click at [1003, 452] on img at bounding box center [973, 443] width 65 height 46
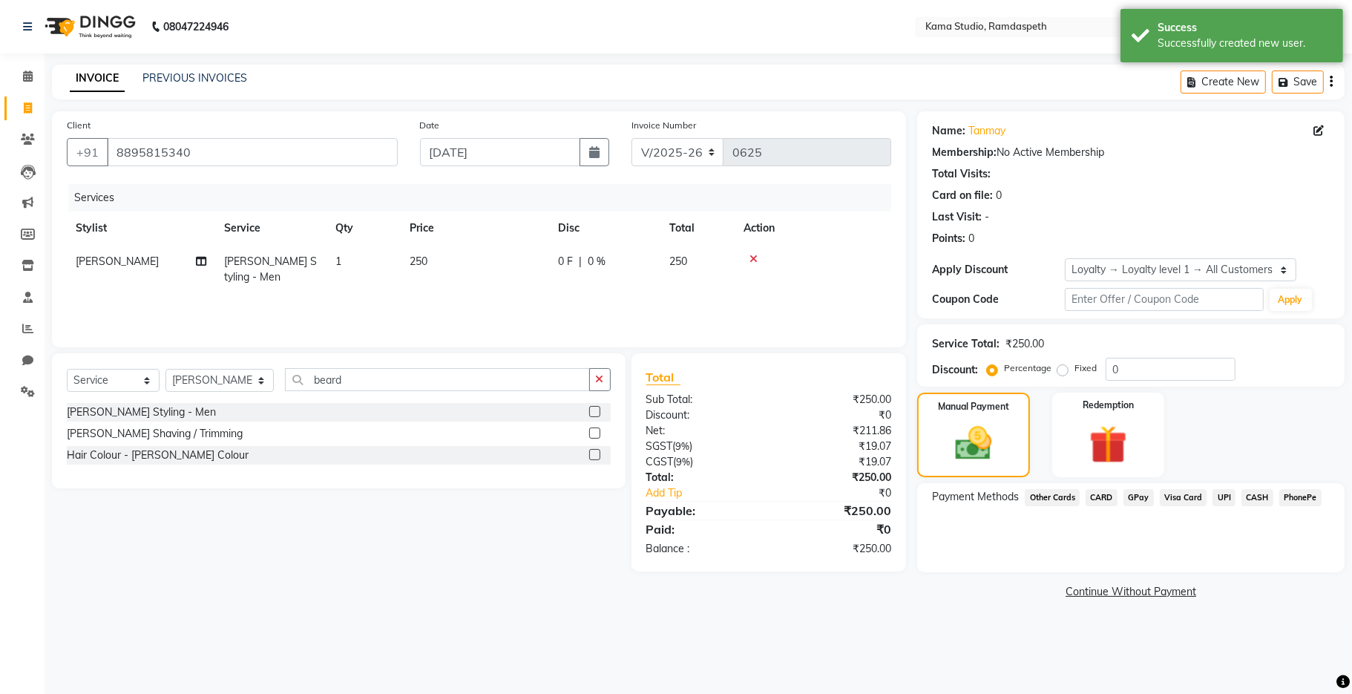
click at [438, 274] on td "250" at bounding box center [475, 269] width 148 height 49
select select "67943"
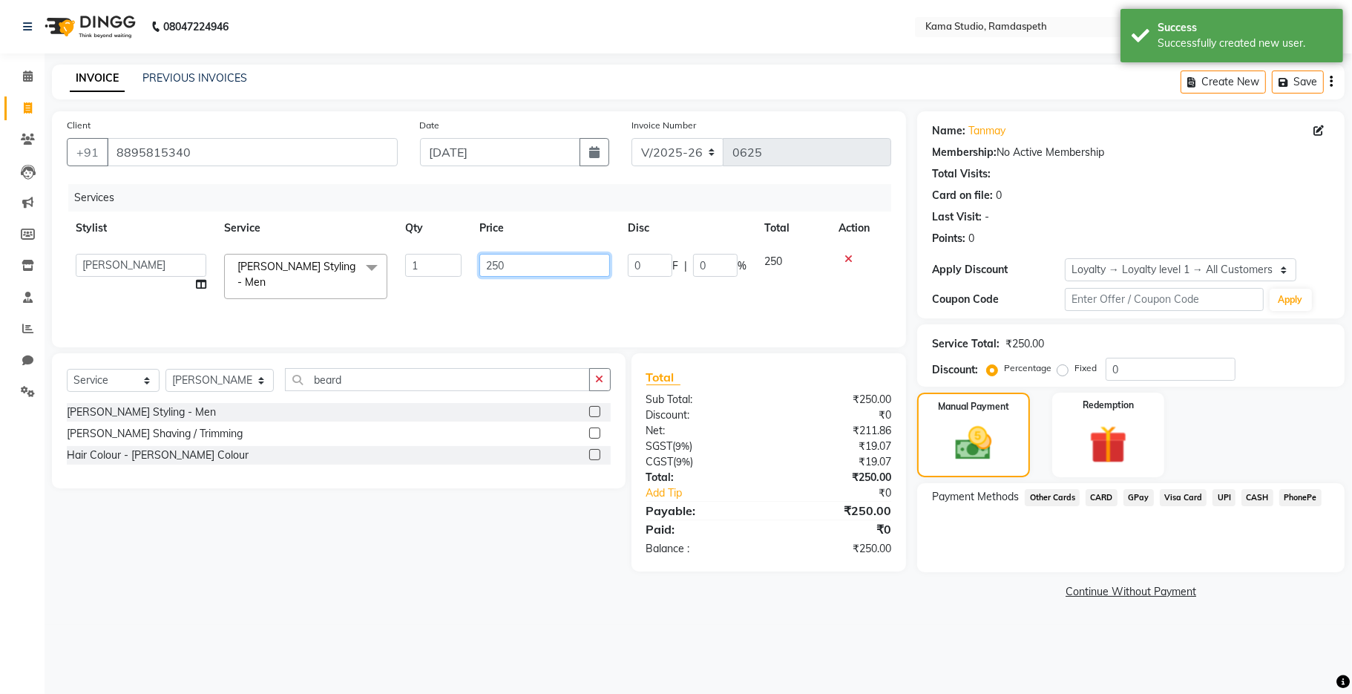
drag, startPoint x: 513, startPoint y: 265, endPoint x: 464, endPoint y: 269, distance: 49.1
click at [464, 269] on tr "[PERSON_NAME] [PERSON_NAME] Ankit Dhawariya [PERSON_NAME] Devendra Dhawariya Si…" at bounding box center [479, 276] width 824 height 63
type input "200"
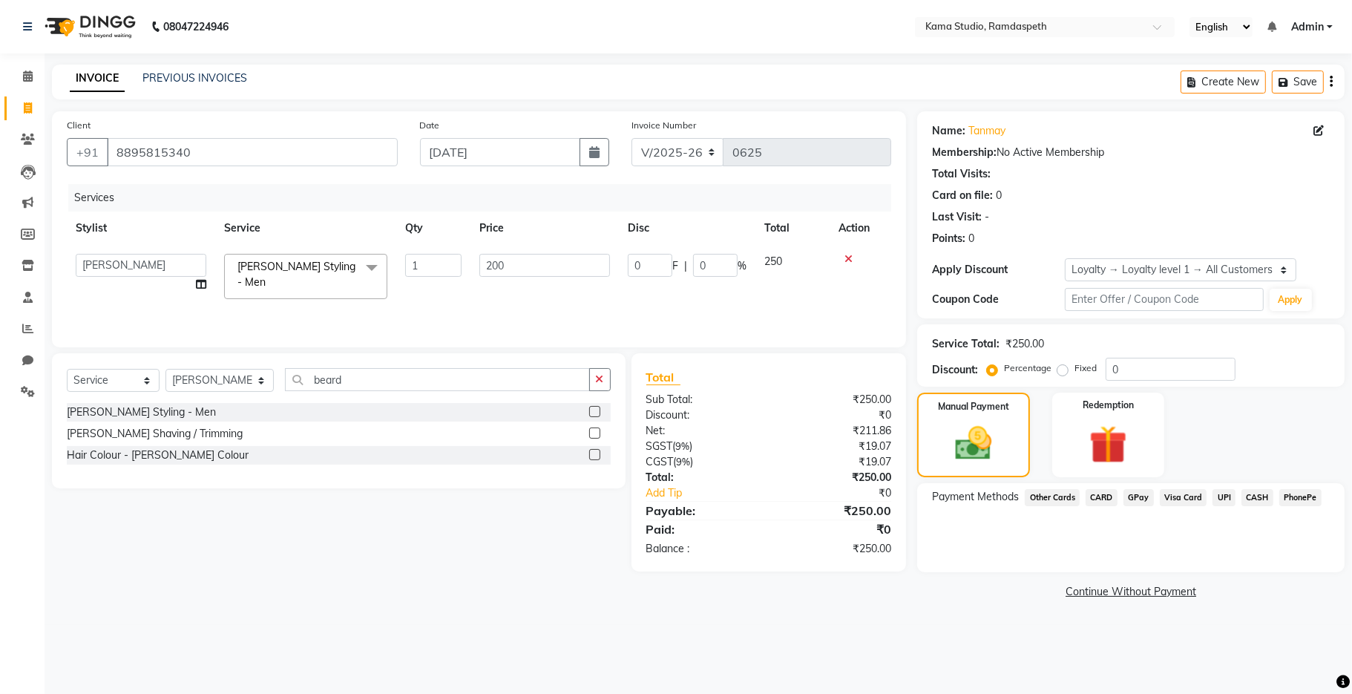
click at [562, 309] on div "Services Stylist Service Qty Price Disc Total Action [PERSON_NAME] [PERSON_NAME…" at bounding box center [479, 258] width 824 height 148
click at [1257, 499] on span "CASH" at bounding box center [1257, 497] width 32 height 17
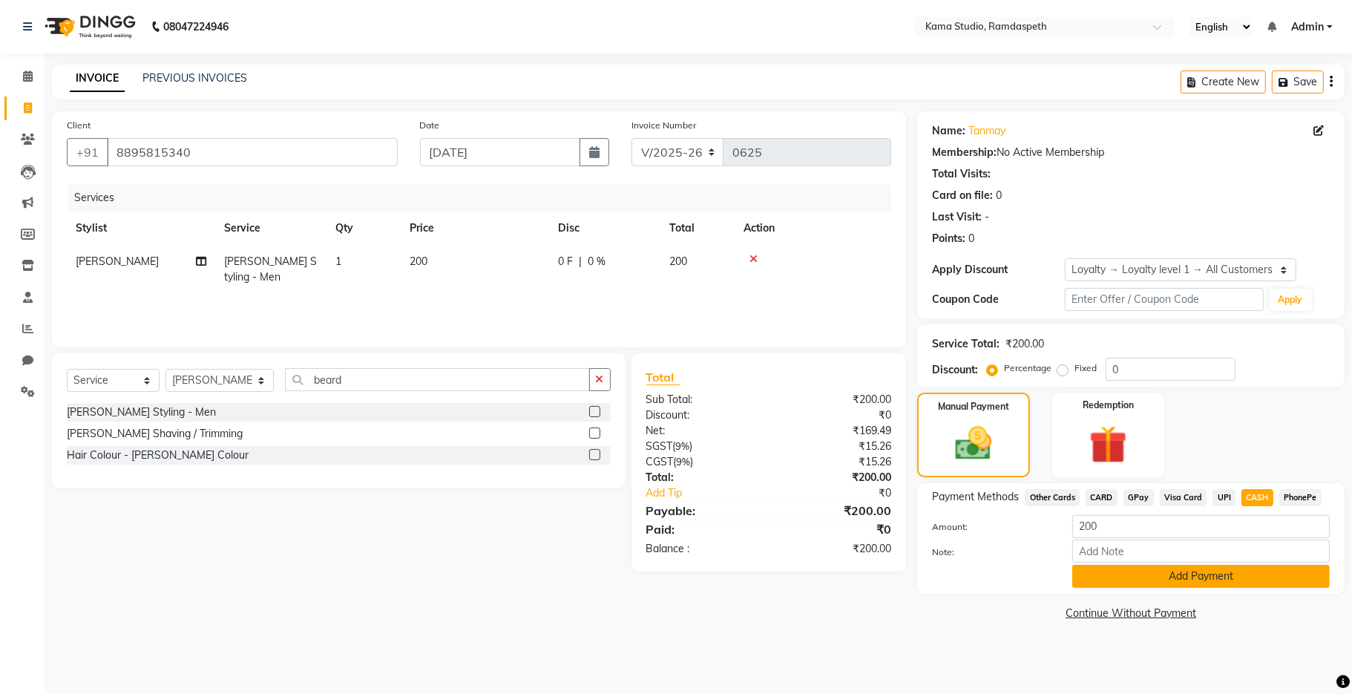
click at [1159, 567] on button "Add Payment" at bounding box center [1200, 575] width 257 height 23
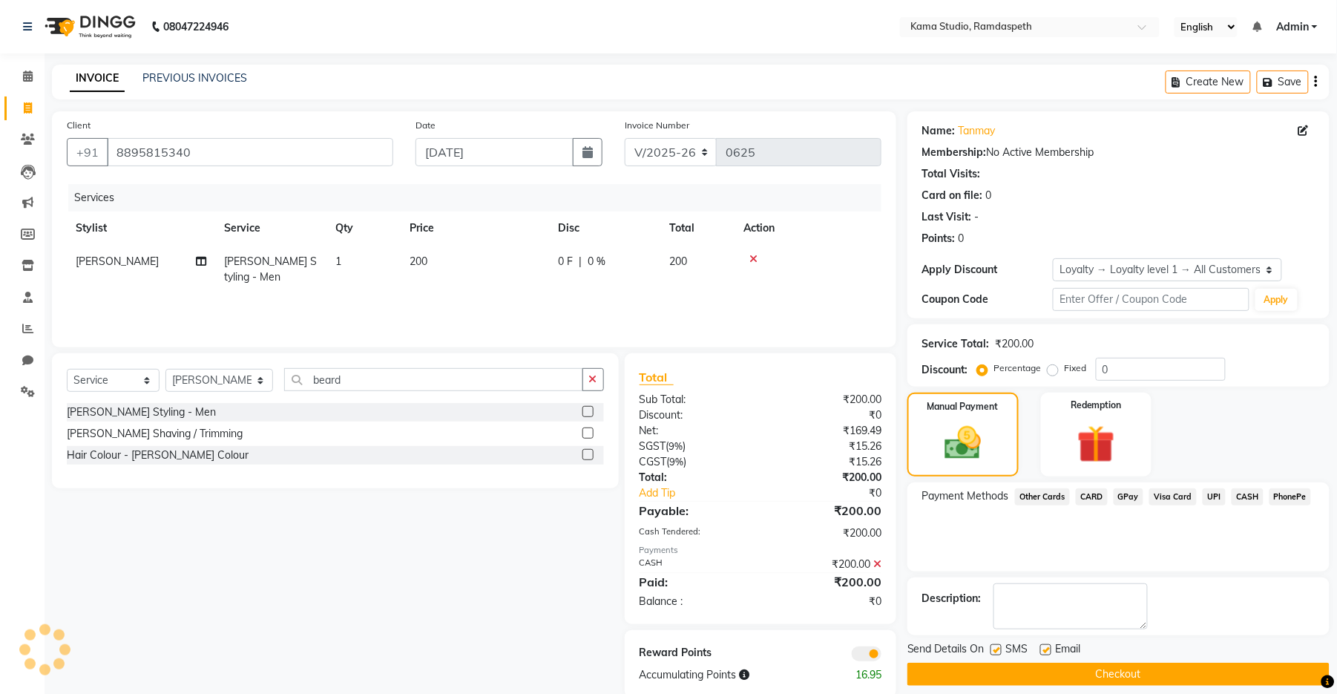
click at [993, 650] on label at bounding box center [995, 649] width 11 height 11
click at [993, 650] on input "checkbox" at bounding box center [995, 650] width 10 height 10
checkbox input "false"
click at [1047, 648] on label at bounding box center [1045, 649] width 11 height 11
click at [1047, 648] on input "checkbox" at bounding box center [1045, 650] width 10 height 10
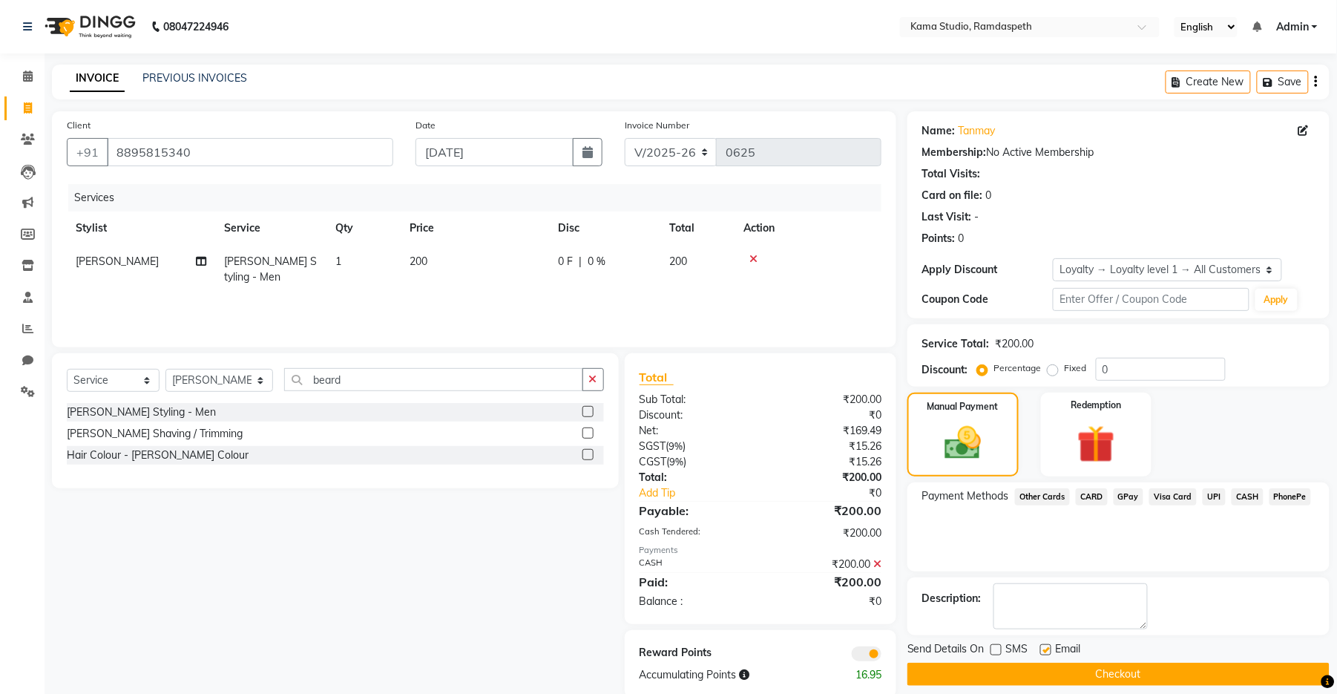
checkbox input "false"
click at [1054, 663] on button "Checkout" at bounding box center [1118, 673] width 422 height 23
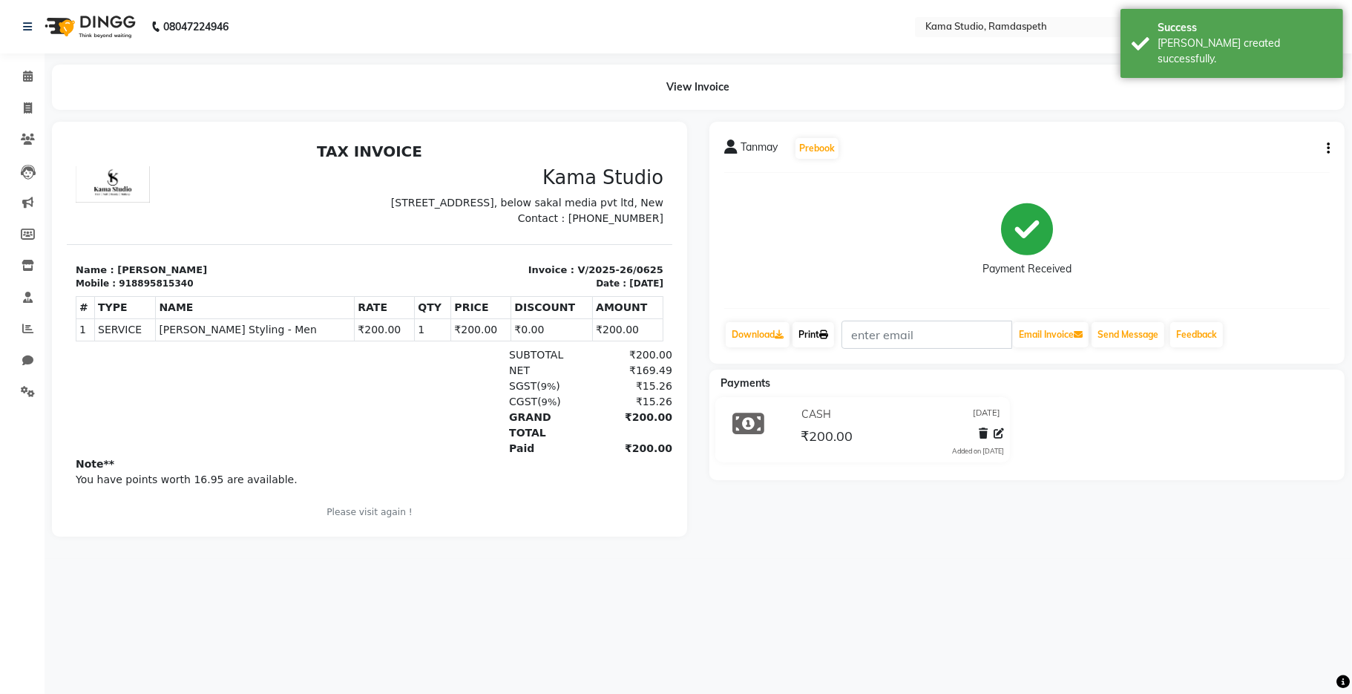
click at [802, 338] on link "Print" at bounding box center [813, 334] width 42 height 25
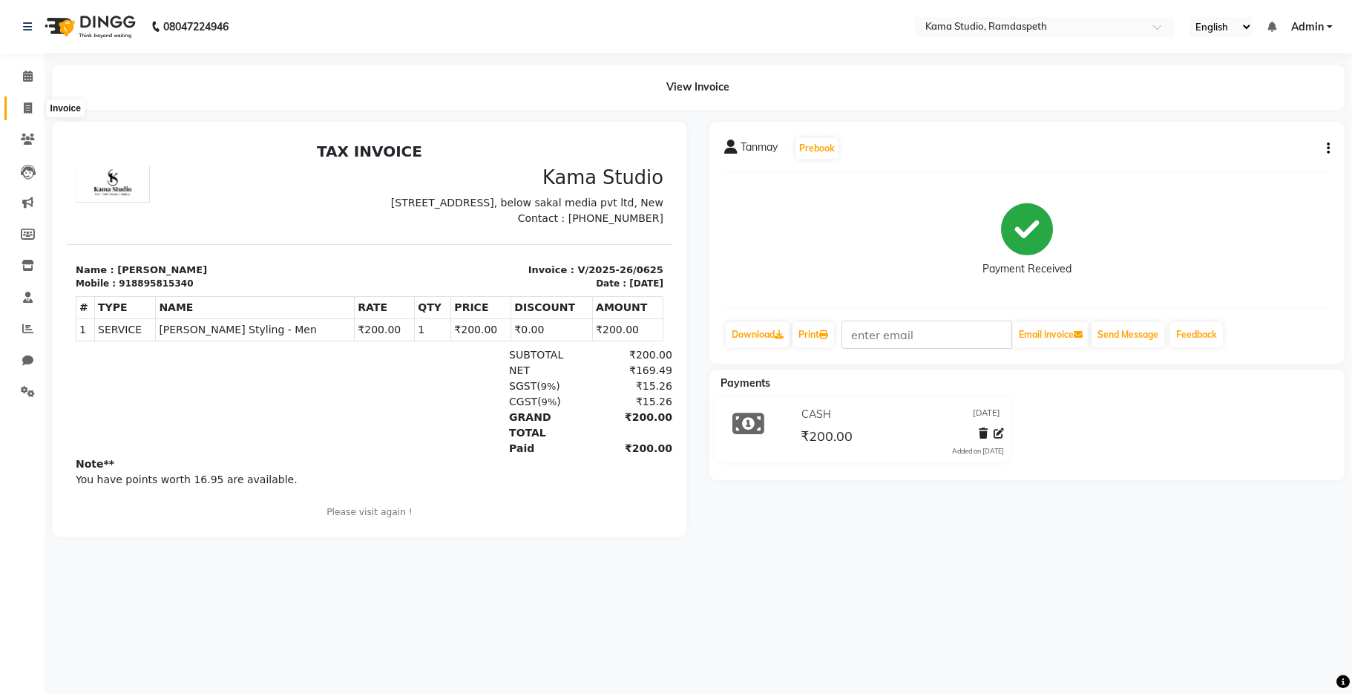
click at [32, 105] on span at bounding box center [28, 108] width 26 height 17
select select "service"
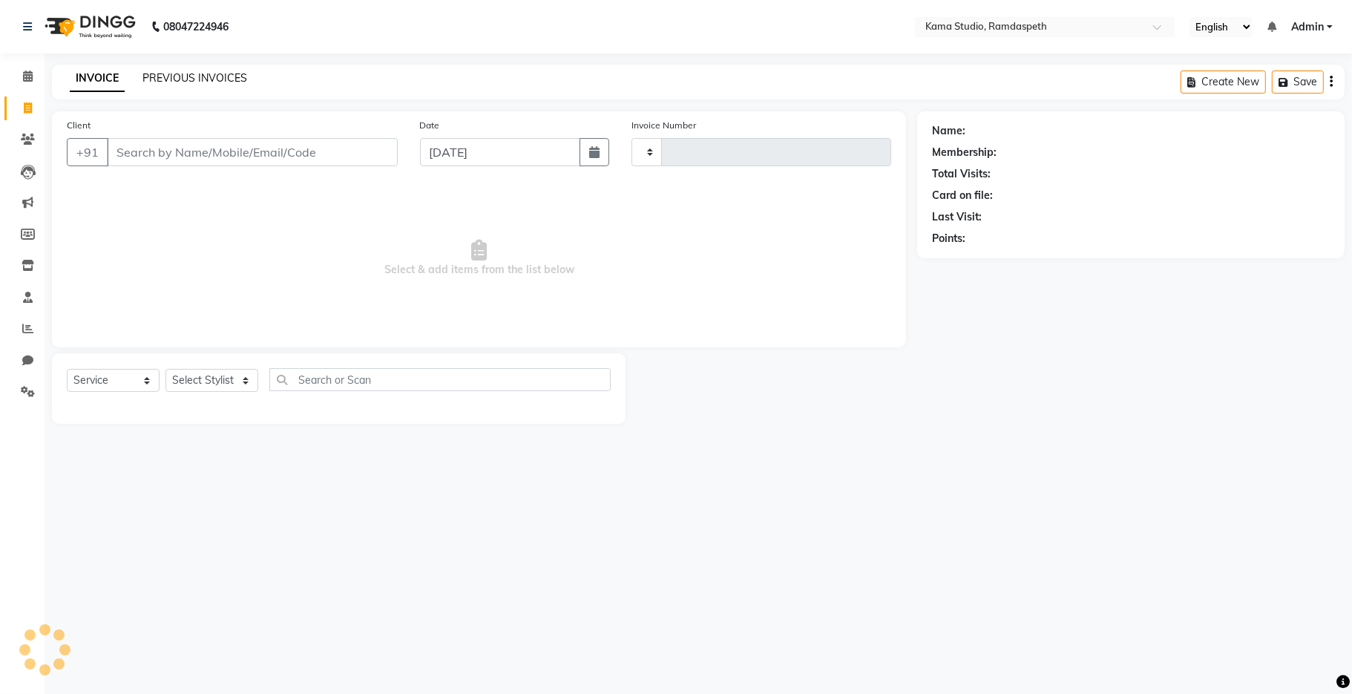
type input "0626"
select select "7582"
click at [157, 76] on link "PREVIOUS INVOICES" at bounding box center [194, 77] width 105 height 13
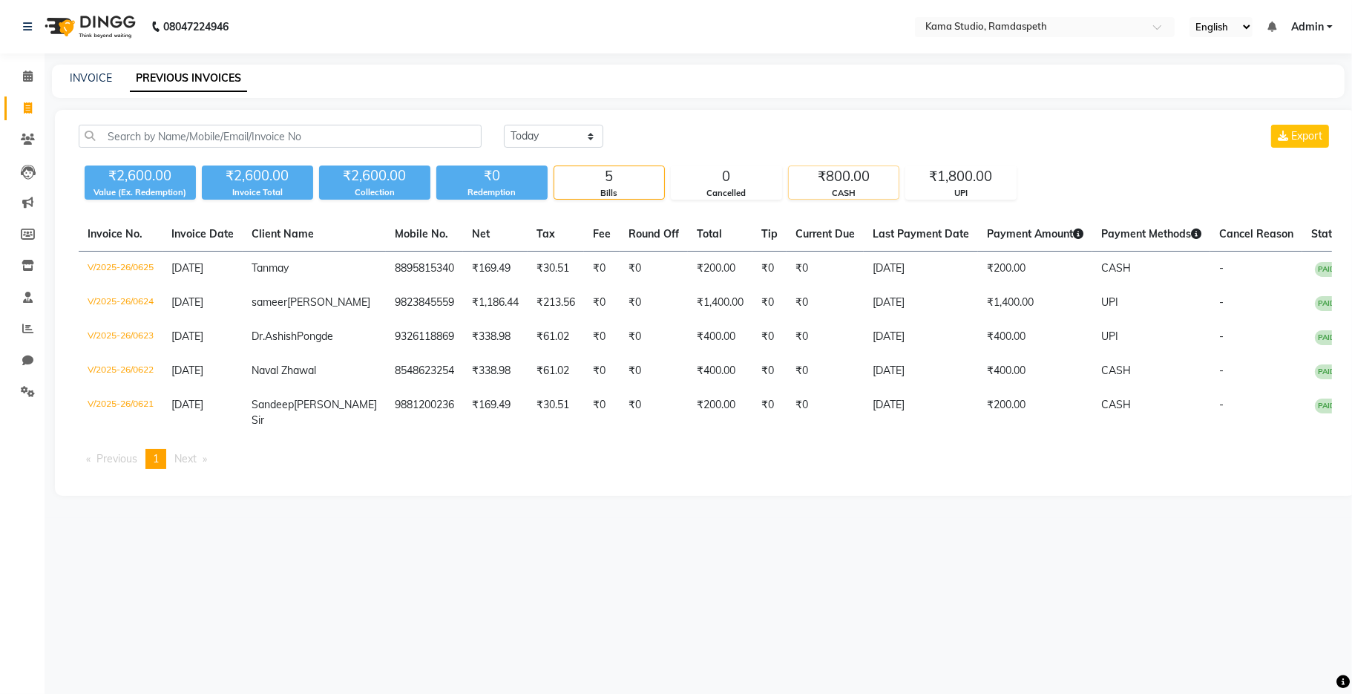
click at [831, 188] on div "CASH" at bounding box center [844, 193] width 110 height 13
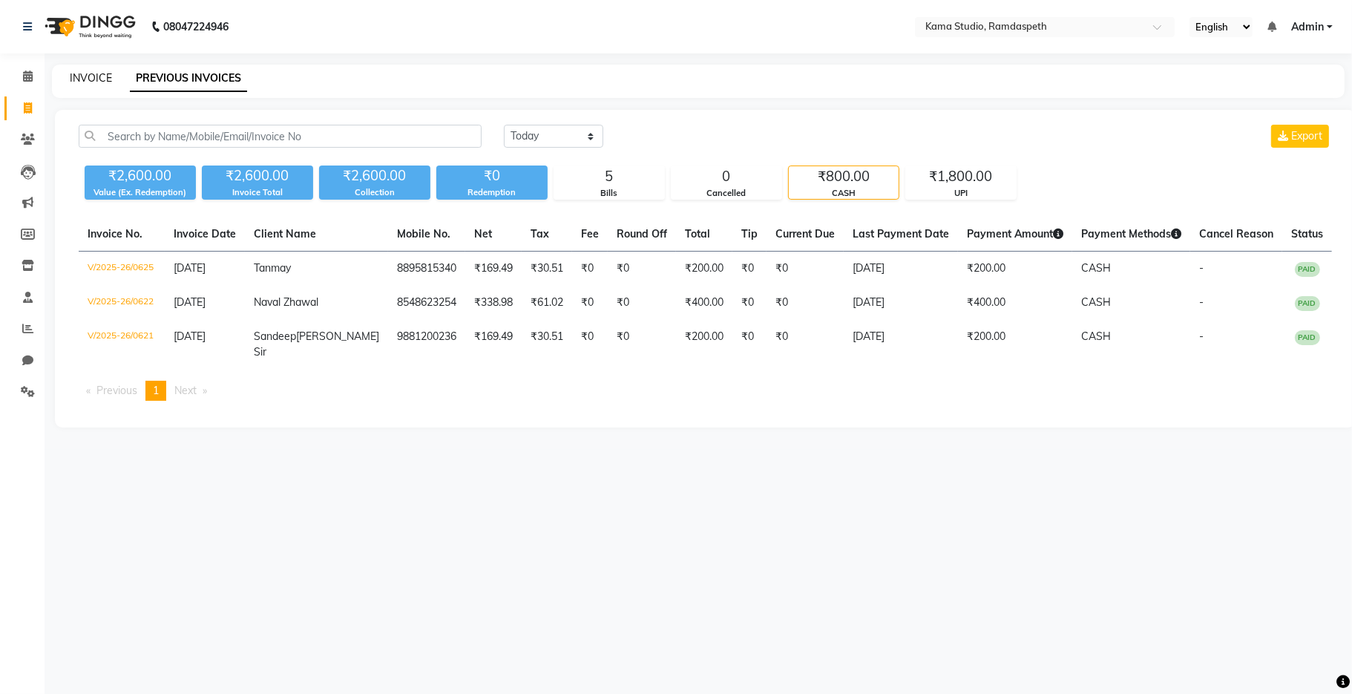
click at [87, 78] on link "INVOICE" at bounding box center [91, 77] width 42 height 13
select select "service"
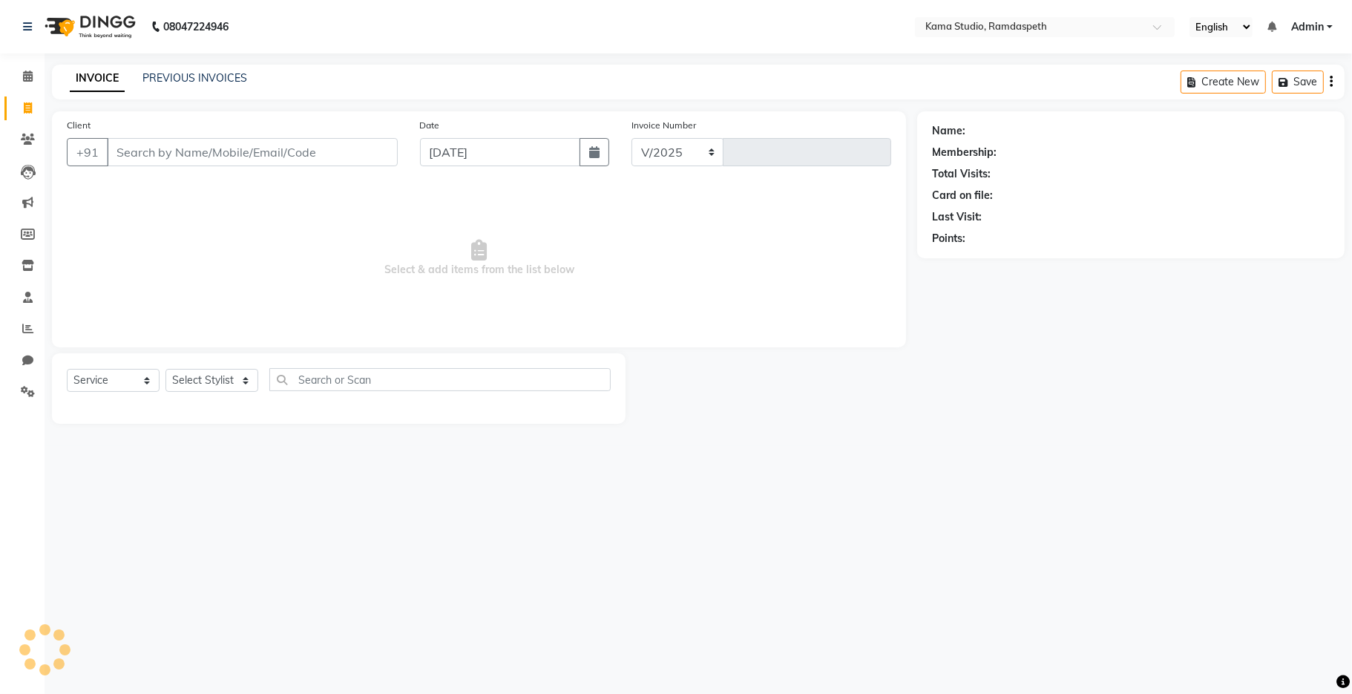
select select "7582"
type input "0626"
click at [215, 79] on link "PREVIOUS INVOICES" at bounding box center [194, 77] width 105 height 13
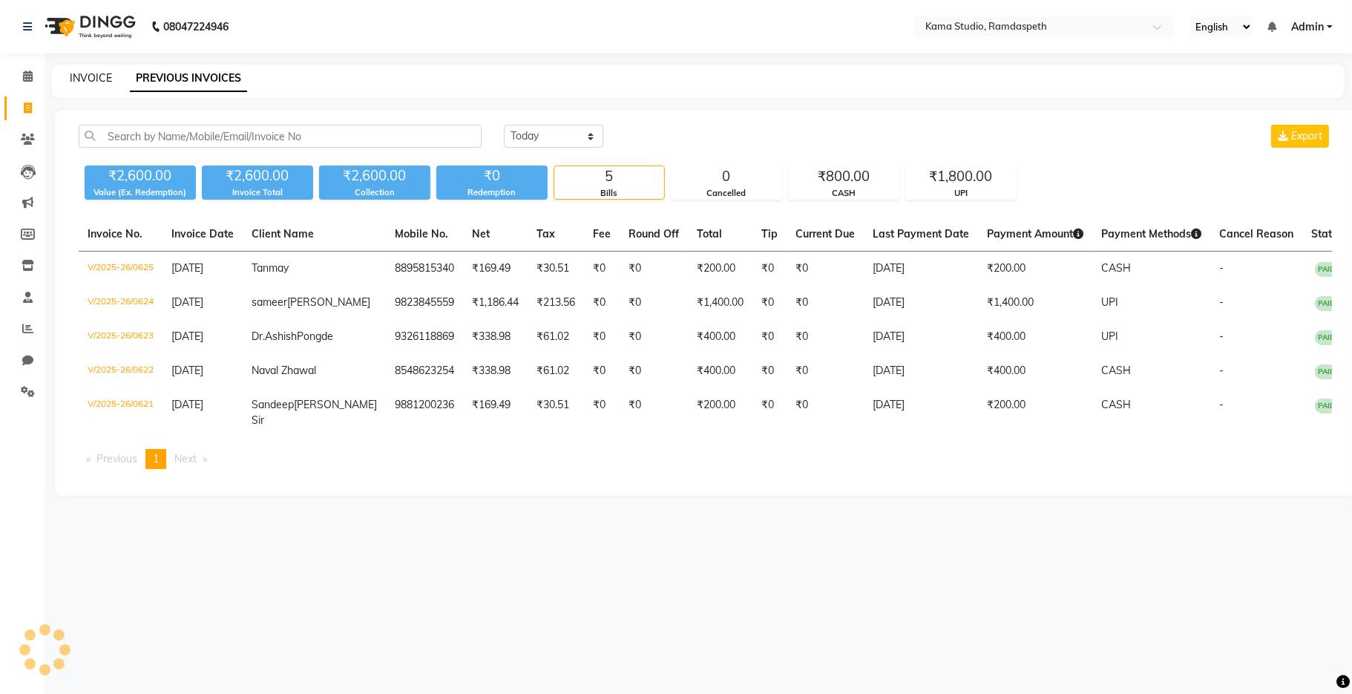
click at [88, 74] on link "INVOICE" at bounding box center [91, 77] width 42 height 13
select select "7582"
select select "service"
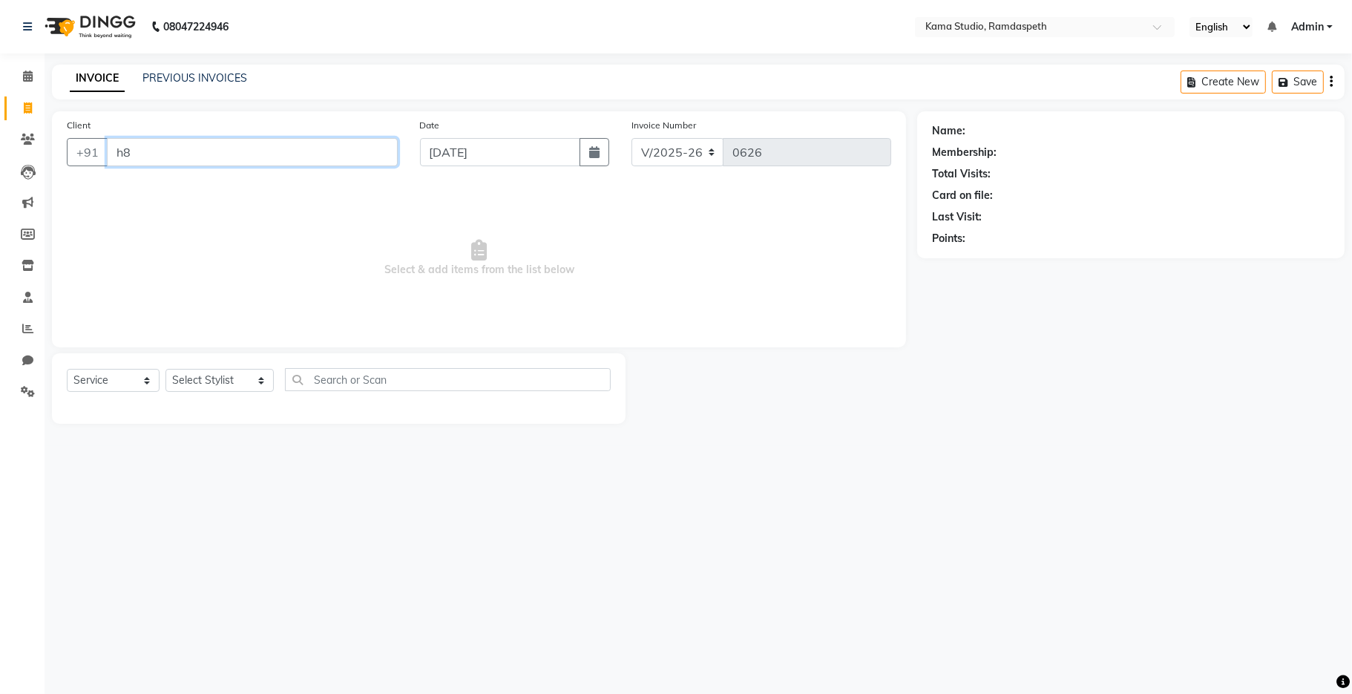
type input "h"
type input "8888333377"
click at [352, 154] on span "Add Client" at bounding box center [359, 152] width 59 height 15
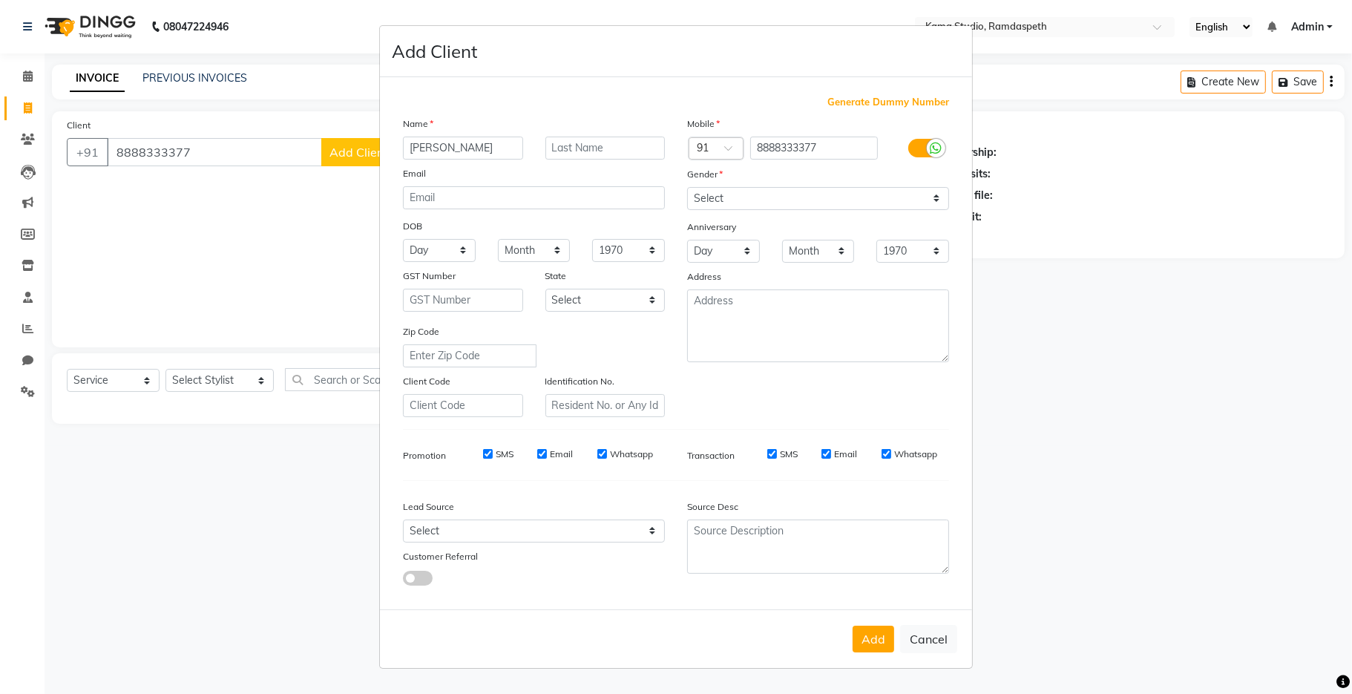
type input "[PERSON_NAME]"
type input "Mam"
drag, startPoint x: 725, startPoint y: 196, endPoint x: 730, endPoint y: 206, distance: 11.6
click at [725, 196] on select "Select [DEMOGRAPHIC_DATA] [DEMOGRAPHIC_DATA] Other Prefer Not To Say" at bounding box center [818, 198] width 262 height 23
select select "[DEMOGRAPHIC_DATA]"
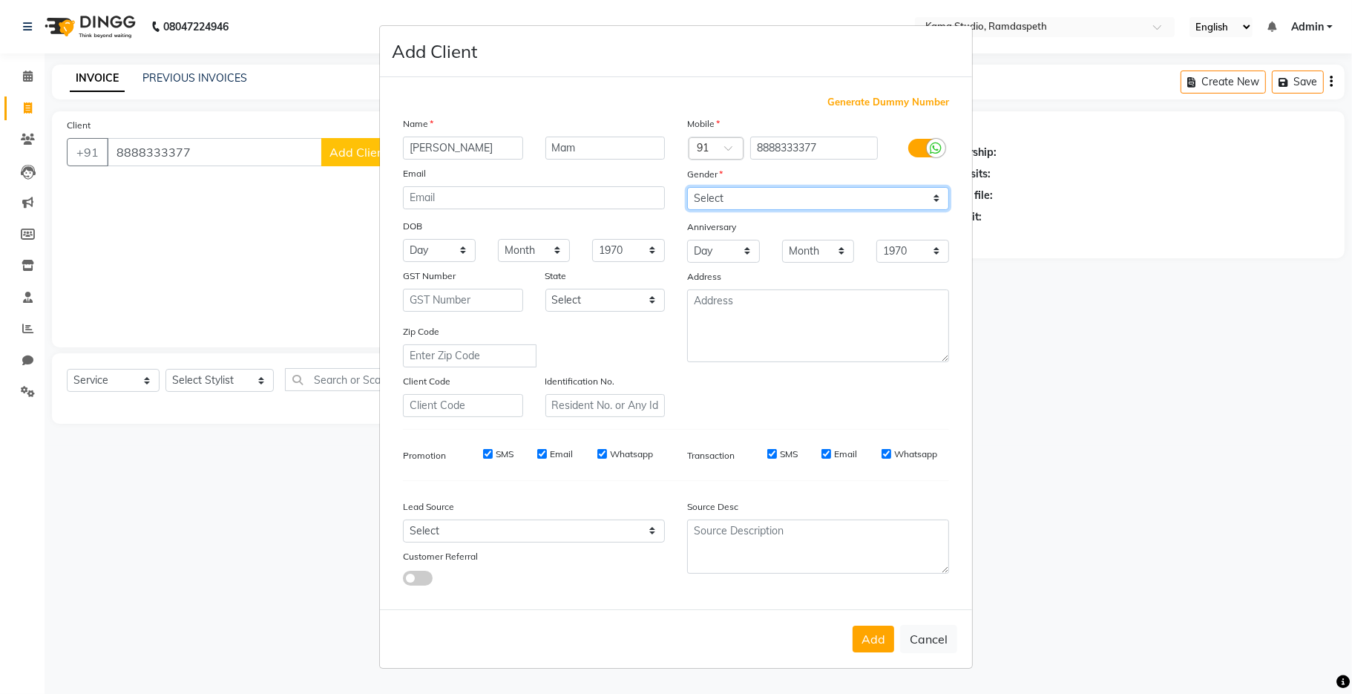
click at [687, 187] on select "Select [DEMOGRAPHIC_DATA] [DEMOGRAPHIC_DATA] Other Prefer Not To Say" at bounding box center [818, 198] width 262 height 23
click at [872, 644] on button "Add" at bounding box center [873, 638] width 42 height 27
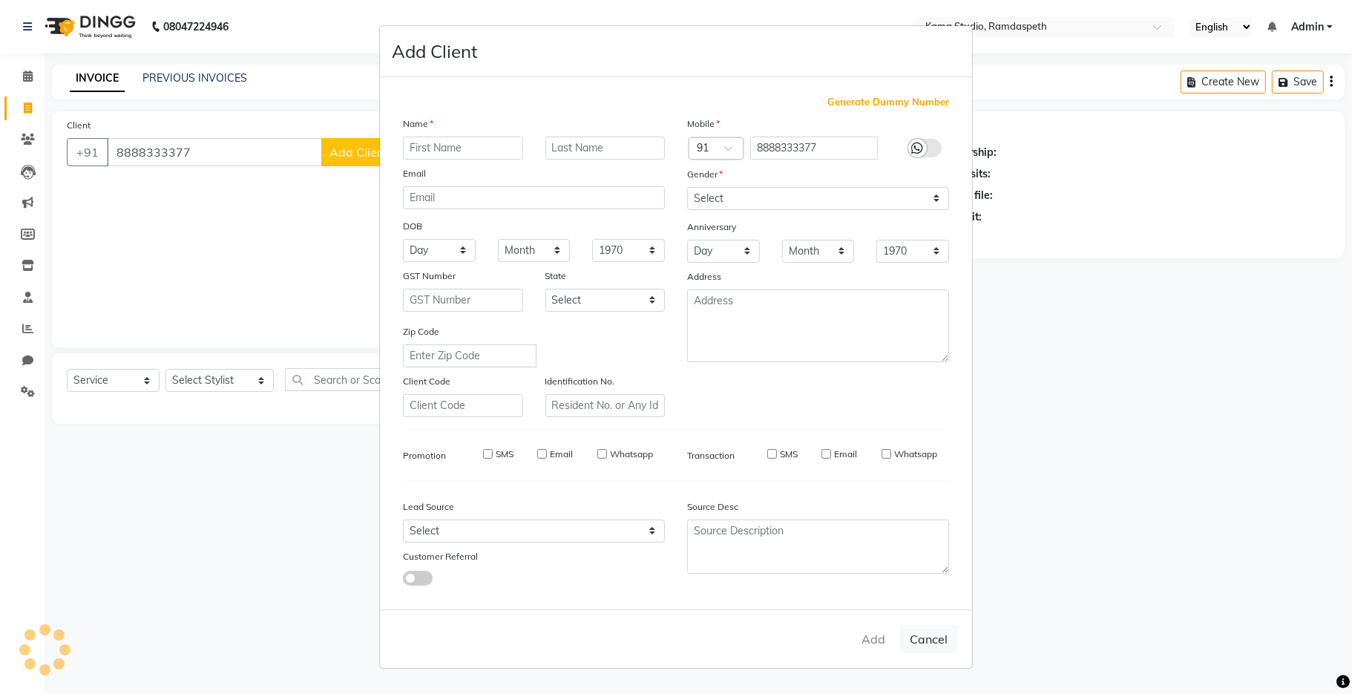
select select
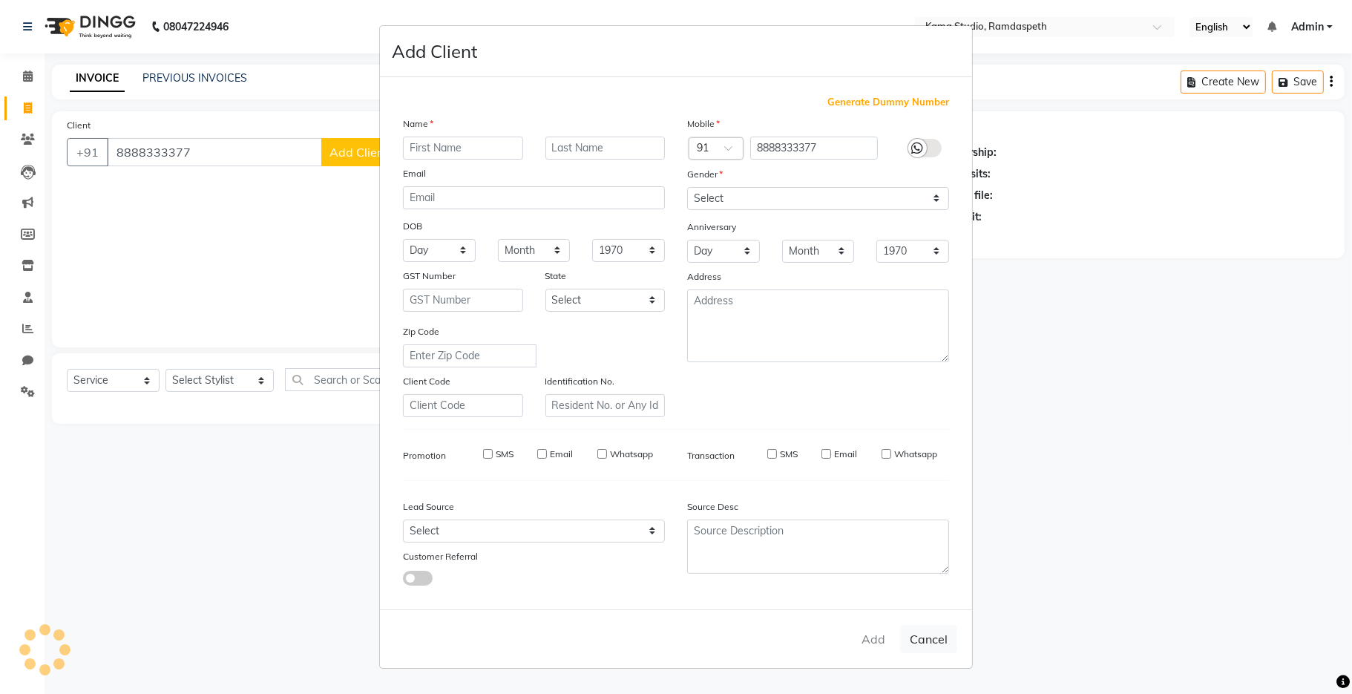
select select
checkbox input "false"
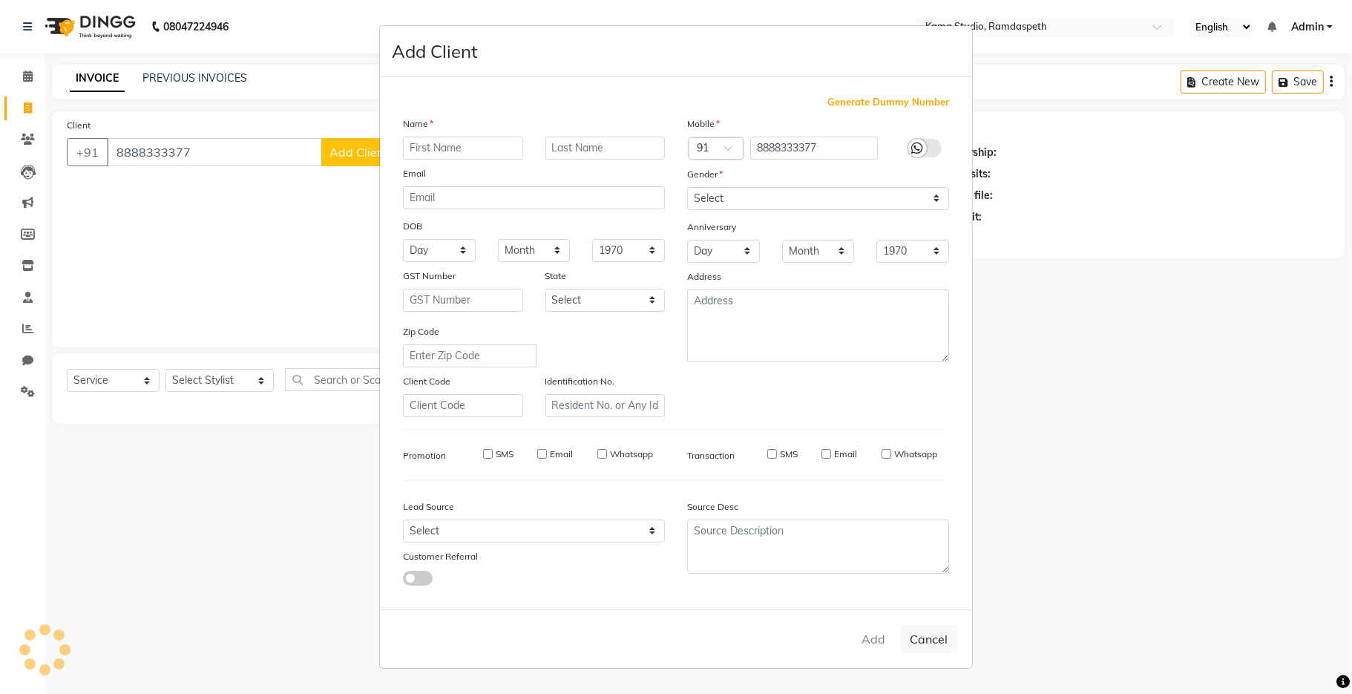
checkbox input "false"
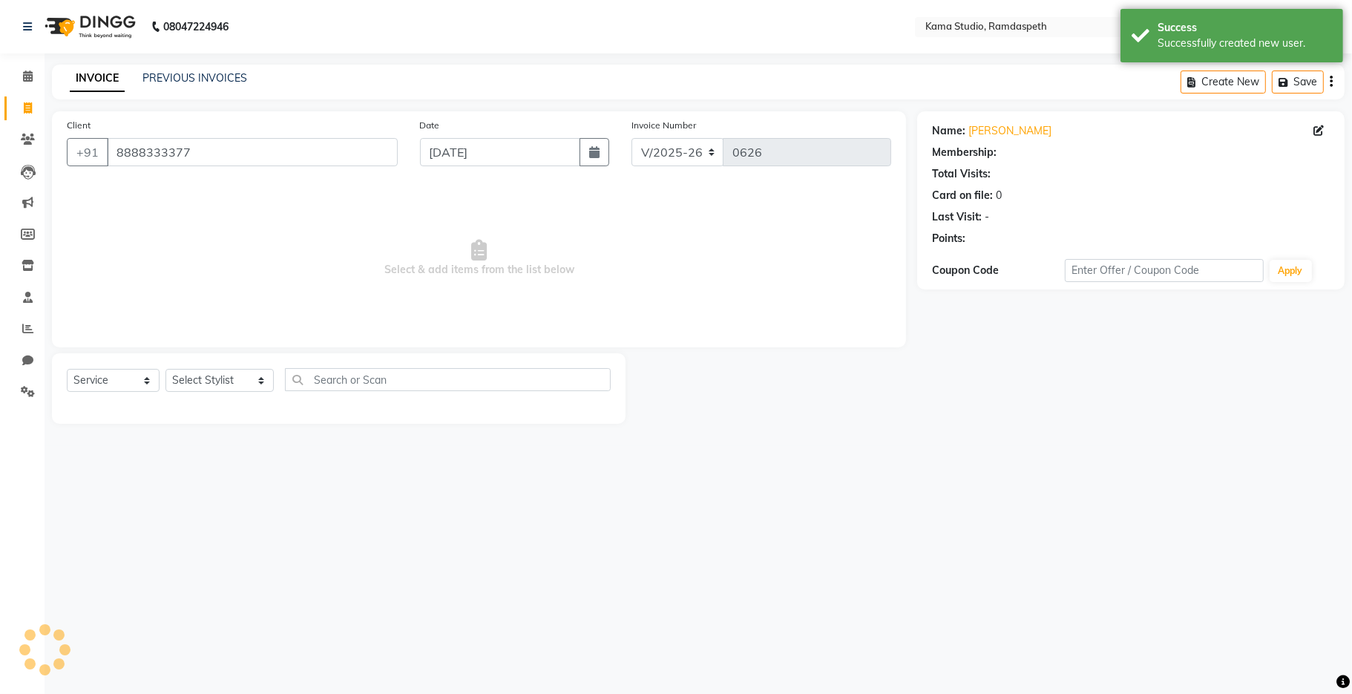
select select "1: Object"
click at [185, 384] on select "Select Stylist [PERSON_NAME] [PERSON_NAME] Ankit Dhawariya [PERSON_NAME] Sir [P…" at bounding box center [219, 380] width 108 height 23
select select "67943"
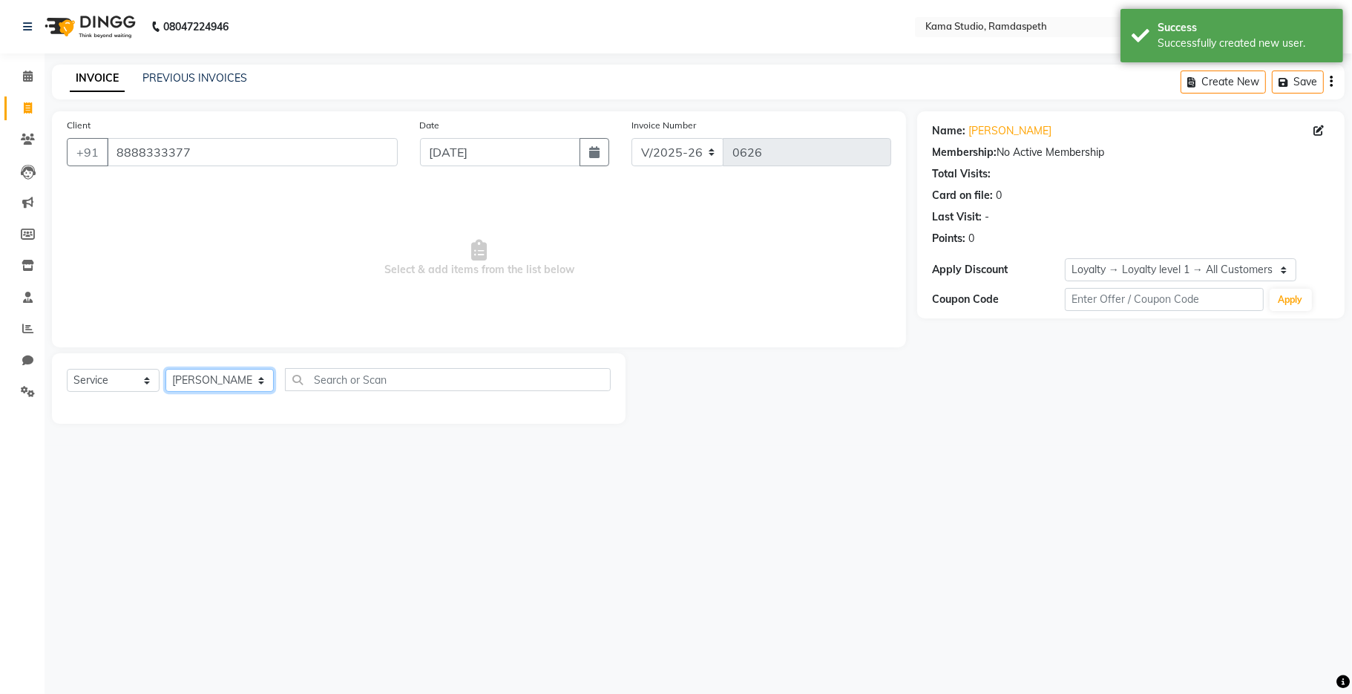
click at [165, 369] on select "Select Stylist [PERSON_NAME] [PERSON_NAME] Ankit Dhawariya [PERSON_NAME] Sir [P…" at bounding box center [219, 380] width 108 height 23
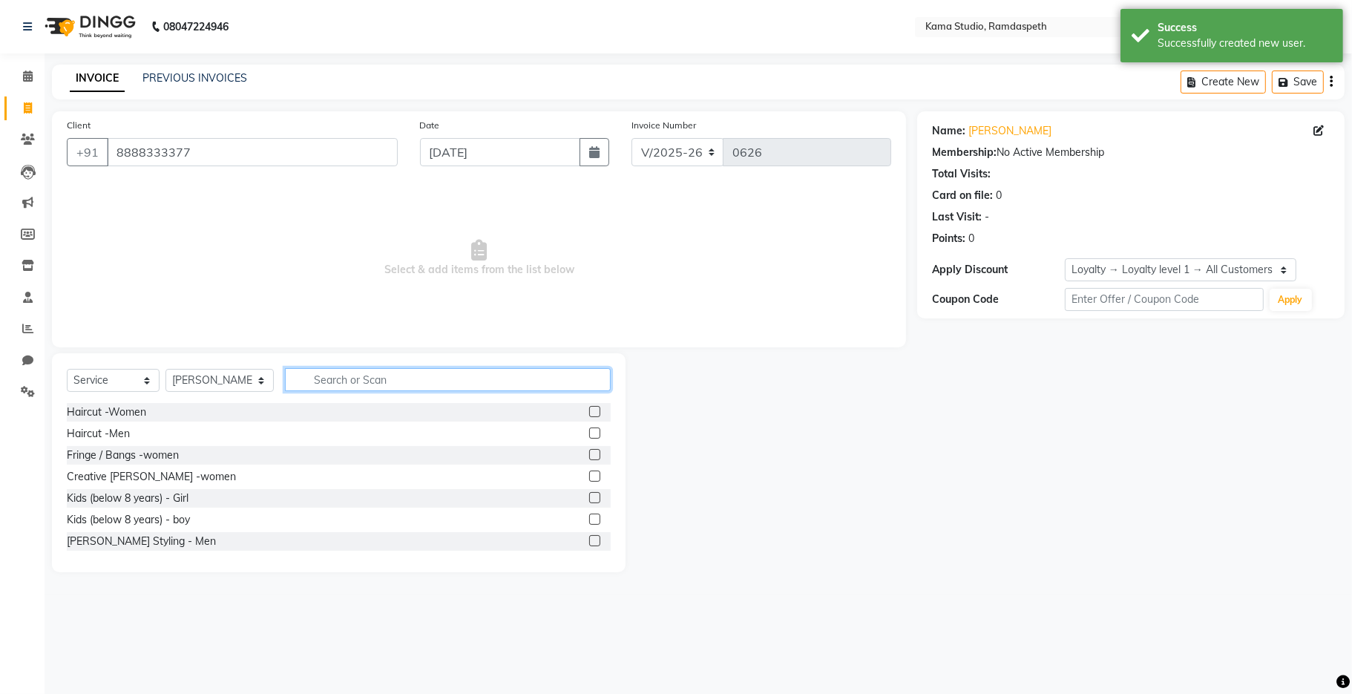
click at [317, 375] on input "text" at bounding box center [448, 379] width 326 height 23
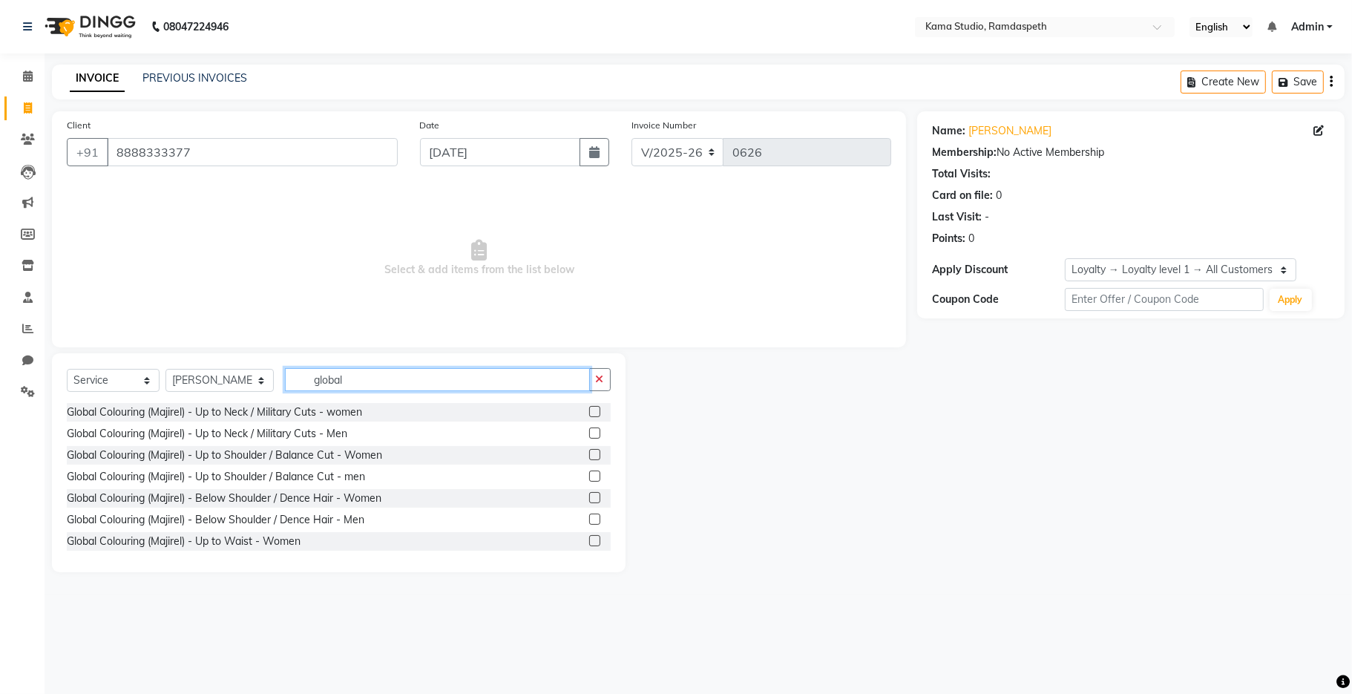
type input "global"
click at [589, 452] on label at bounding box center [594, 454] width 11 height 11
click at [589, 452] on input "checkbox" at bounding box center [594, 455] width 10 height 10
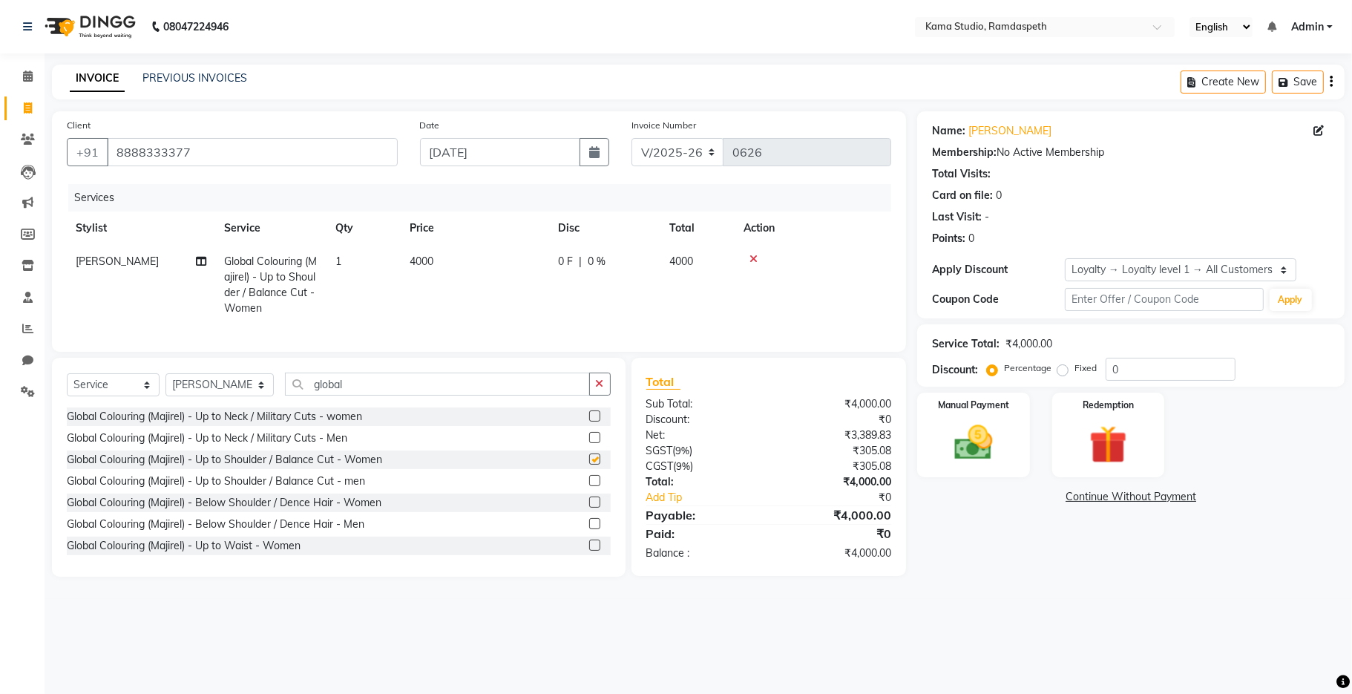
checkbox input "false"
drag, startPoint x: 375, startPoint y: 398, endPoint x: 356, endPoint y: 401, distance: 19.5
click at [369, 395] on input "global" at bounding box center [437, 383] width 305 height 23
click at [220, 396] on select "Select Stylist [PERSON_NAME] [PERSON_NAME] Ankit Dhawariya [PERSON_NAME] Sir [P…" at bounding box center [219, 384] width 108 height 23
select select "81212"
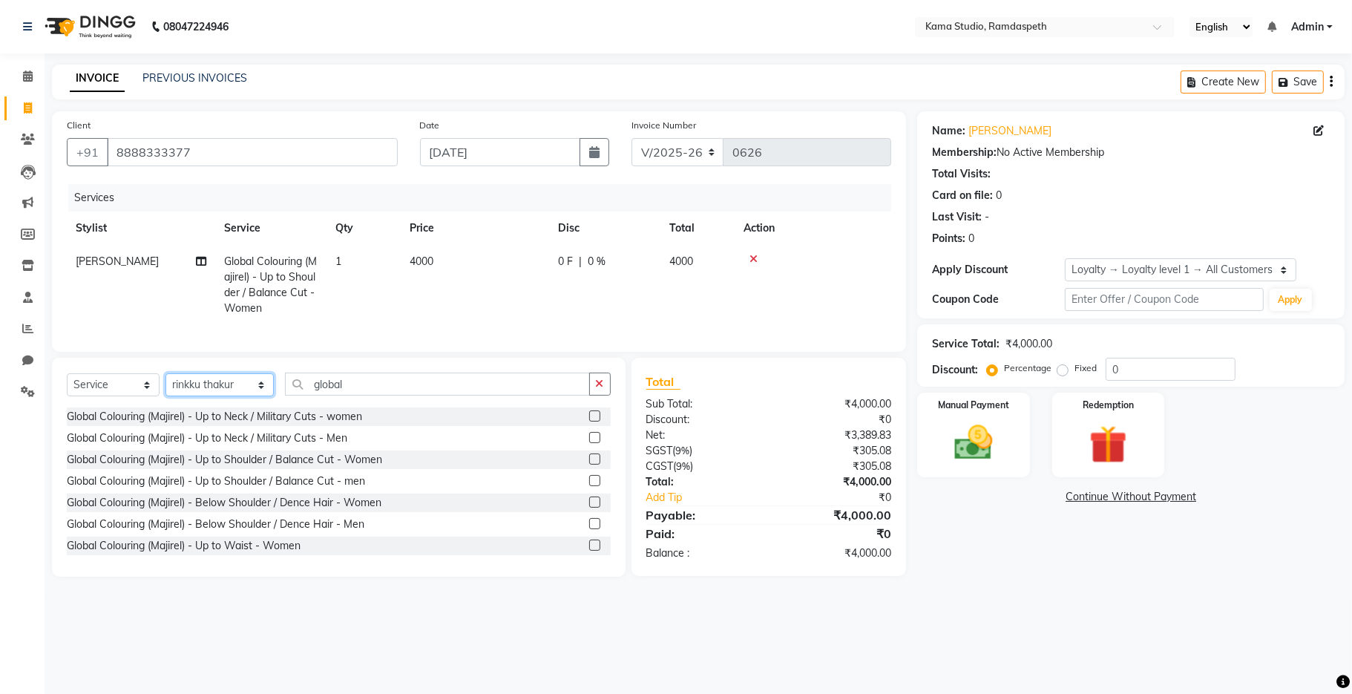
click at [165, 388] on select "Select Stylist [PERSON_NAME] [PERSON_NAME] Ankit Dhawariya [PERSON_NAME] Sir [P…" at bounding box center [219, 384] width 108 height 23
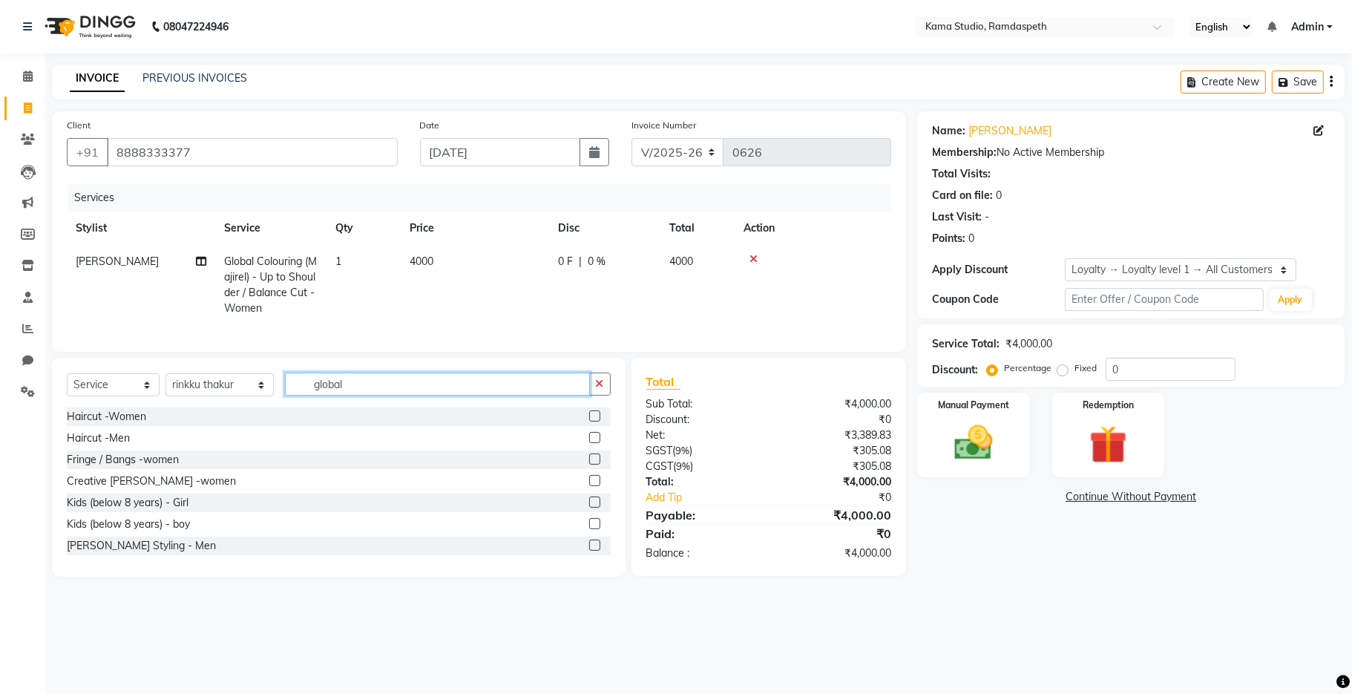
drag, startPoint x: 327, startPoint y: 403, endPoint x: 279, endPoint y: 395, distance: 48.9
click at [285, 395] on input "global" at bounding box center [437, 383] width 305 height 23
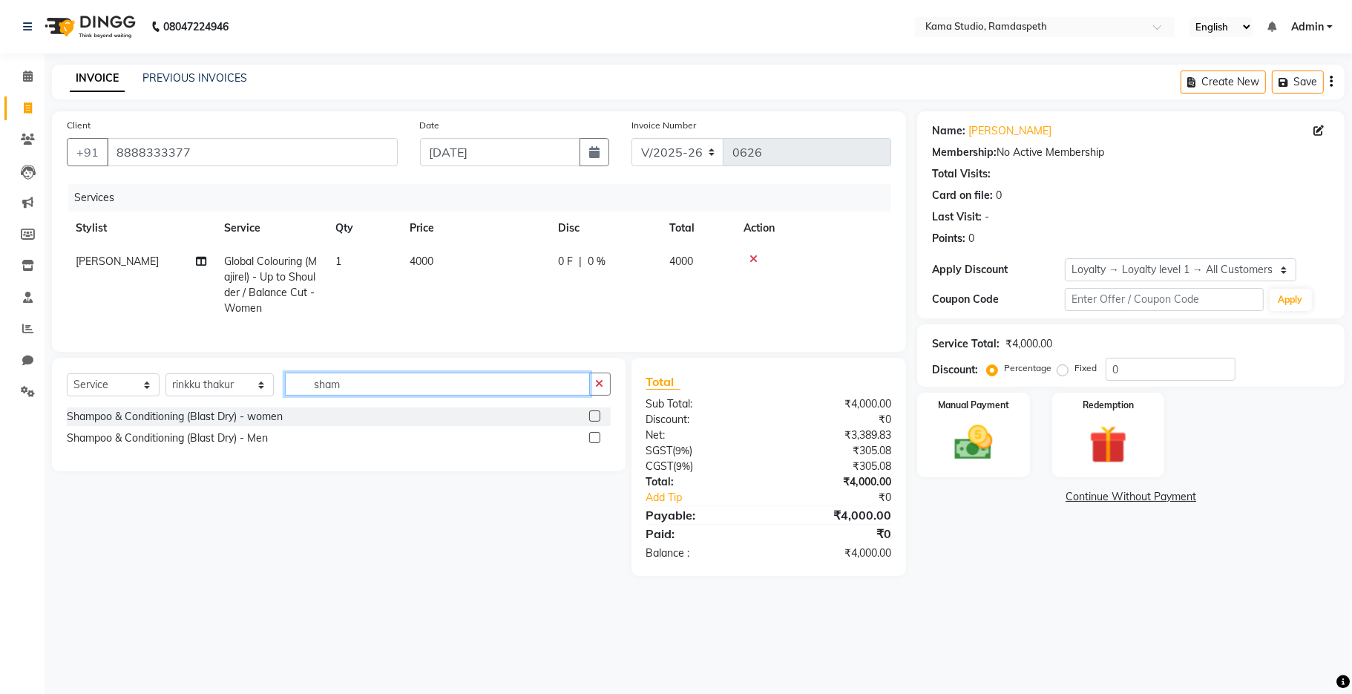
type input "sham"
click at [590, 421] on label at bounding box center [594, 415] width 11 height 11
click at [590, 421] on input "checkbox" at bounding box center [594, 417] width 10 height 10
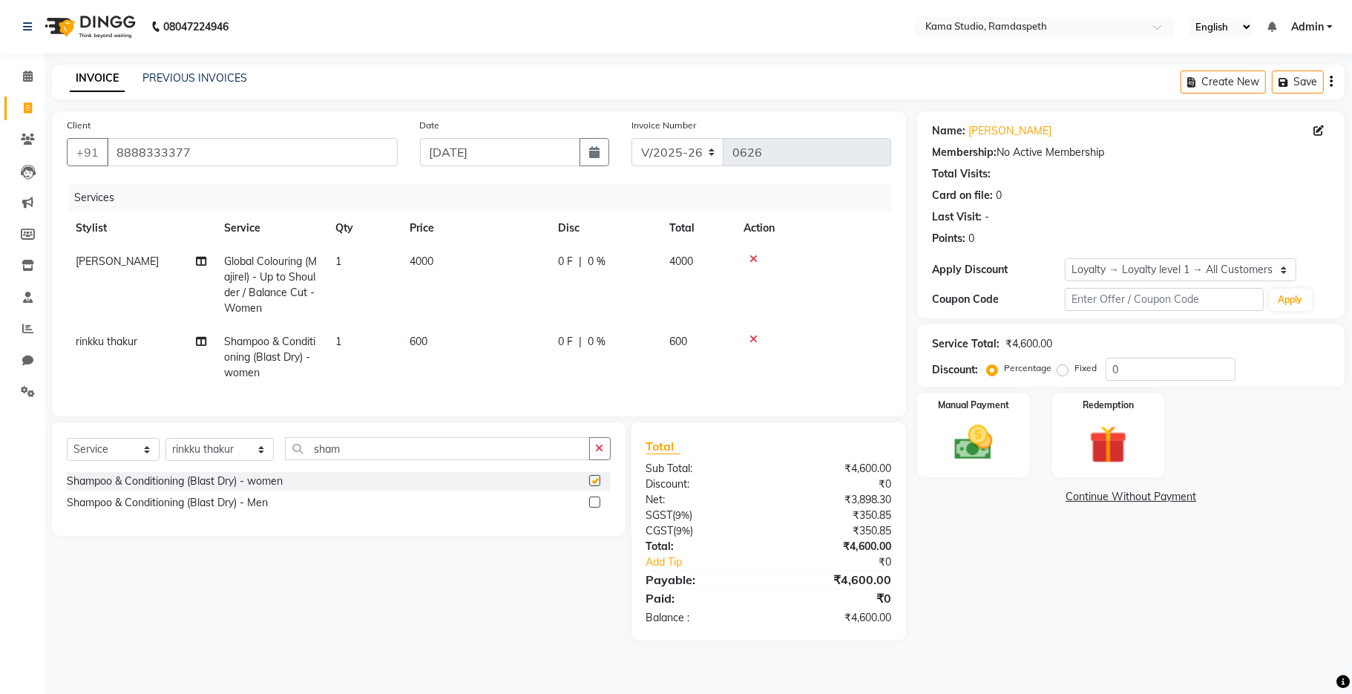
checkbox input "false"
click at [519, 371] on td "600" at bounding box center [475, 357] width 148 height 65
select select "81212"
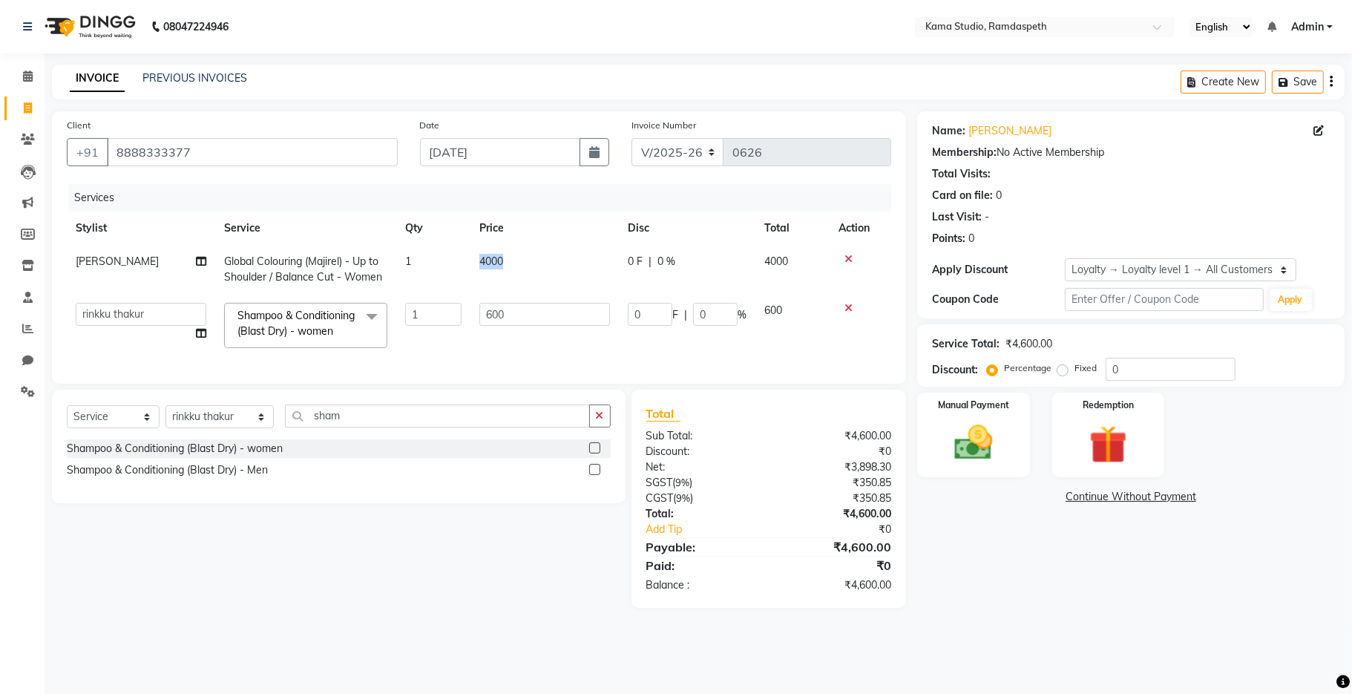
drag, startPoint x: 522, startPoint y: 263, endPoint x: 472, endPoint y: 252, distance: 51.7
click at [473, 260] on td "4000" at bounding box center [544, 269] width 148 height 49
select select "67943"
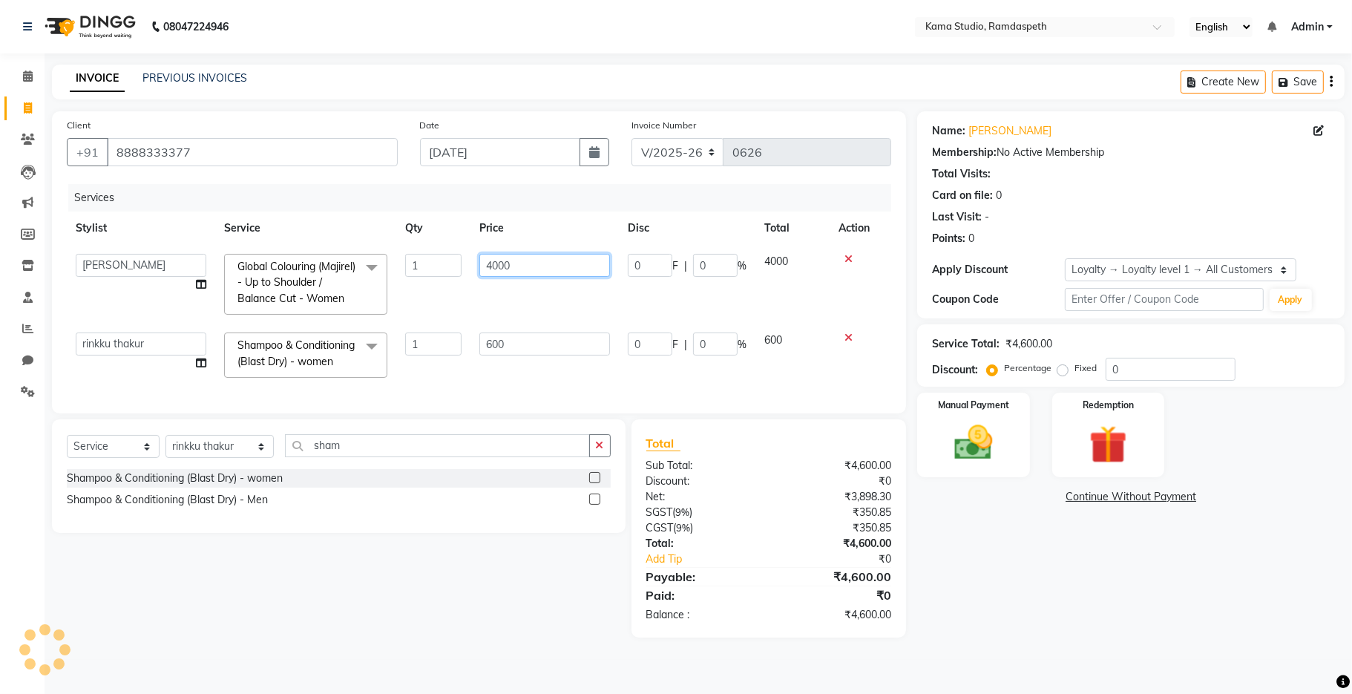
drag, startPoint x: 539, startPoint y: 271, endPoint x: 473, endPoint y: 271, distance: 65.3
click at [474, 271] on td "4000" at bounding box center [544, 284] width 148 height 79
type input "2500"
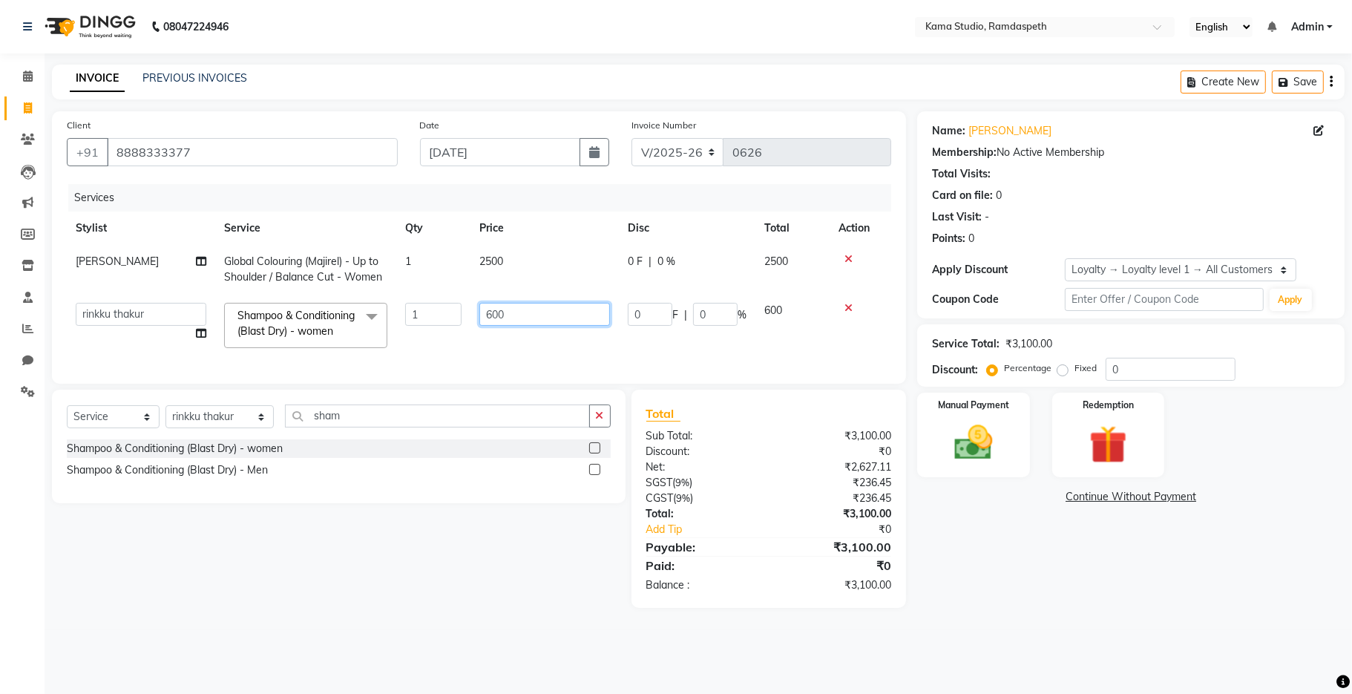
drag, startPoint x: 519, startPoint y: 338, endPoint x: 468, endPoint y: 343, distance: 50.8
click at [468, 343] on tr "[PERSON_NAME] [PERSON_NAME] Ankit Dhawariya [PERSON_NAME] Devendra Dhawariya Si…" at bounding box center [479, 325] width 824 height 63
type input "2500"
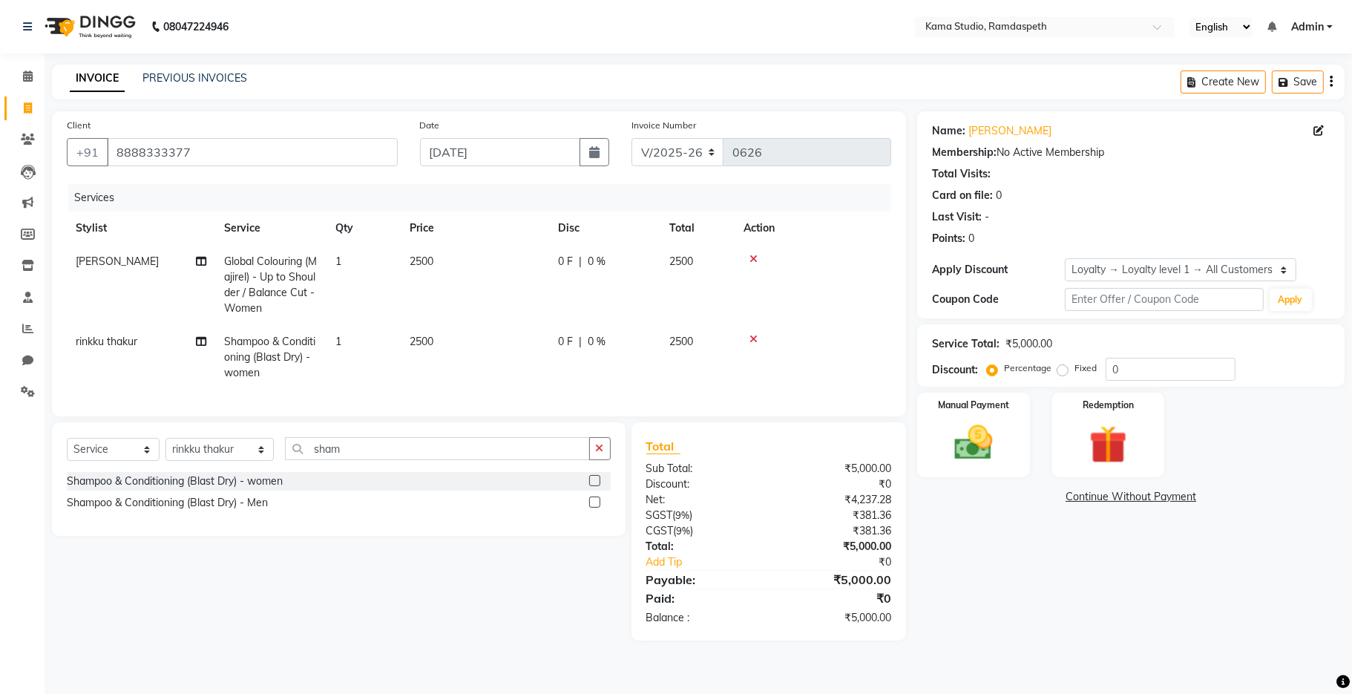
click at [468, 343] on tr "rinkku thakur Shampoo & Conditioning (Blast Dry) - women 1 2500 0 F | 0 % 2500" at bounding box center [479, 357] width 824 height 65
click at [1004, 440] on img at bounding box center [973, 443] width 65 height 46
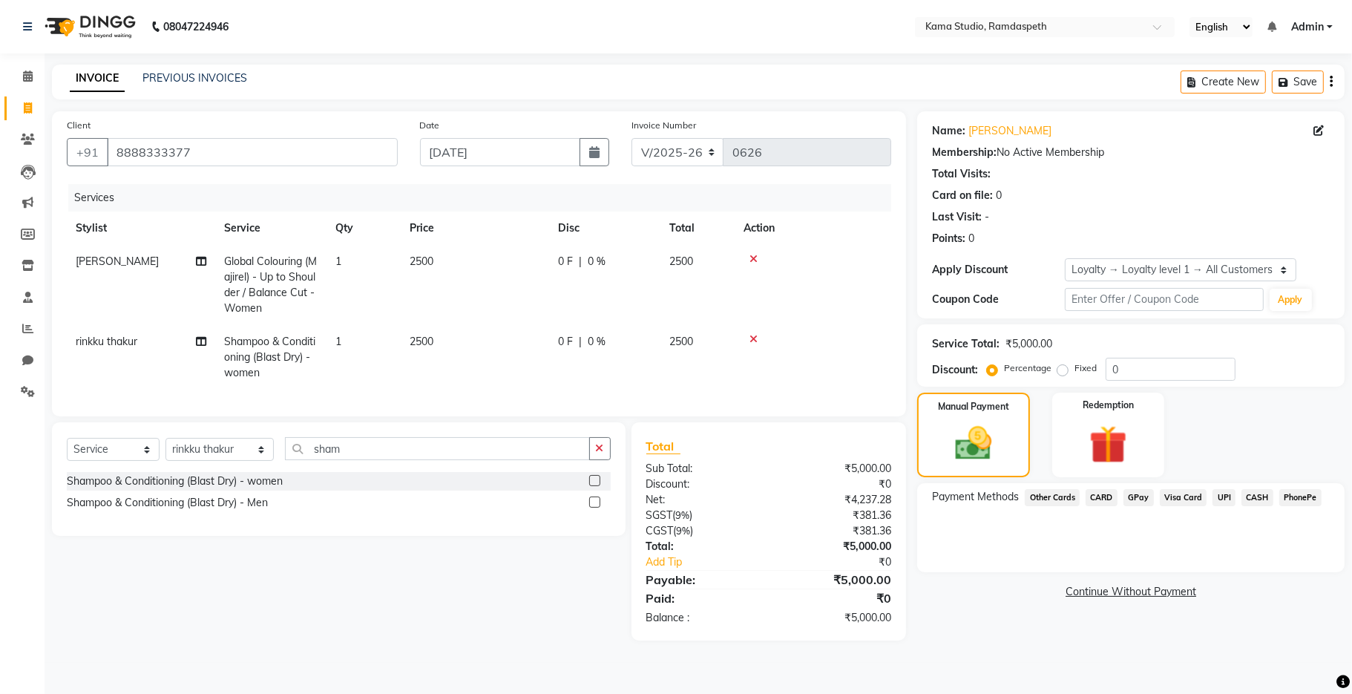
click at [1248, 500] on span "CASH" at bounding box center [1257, 497] width 32 height 17
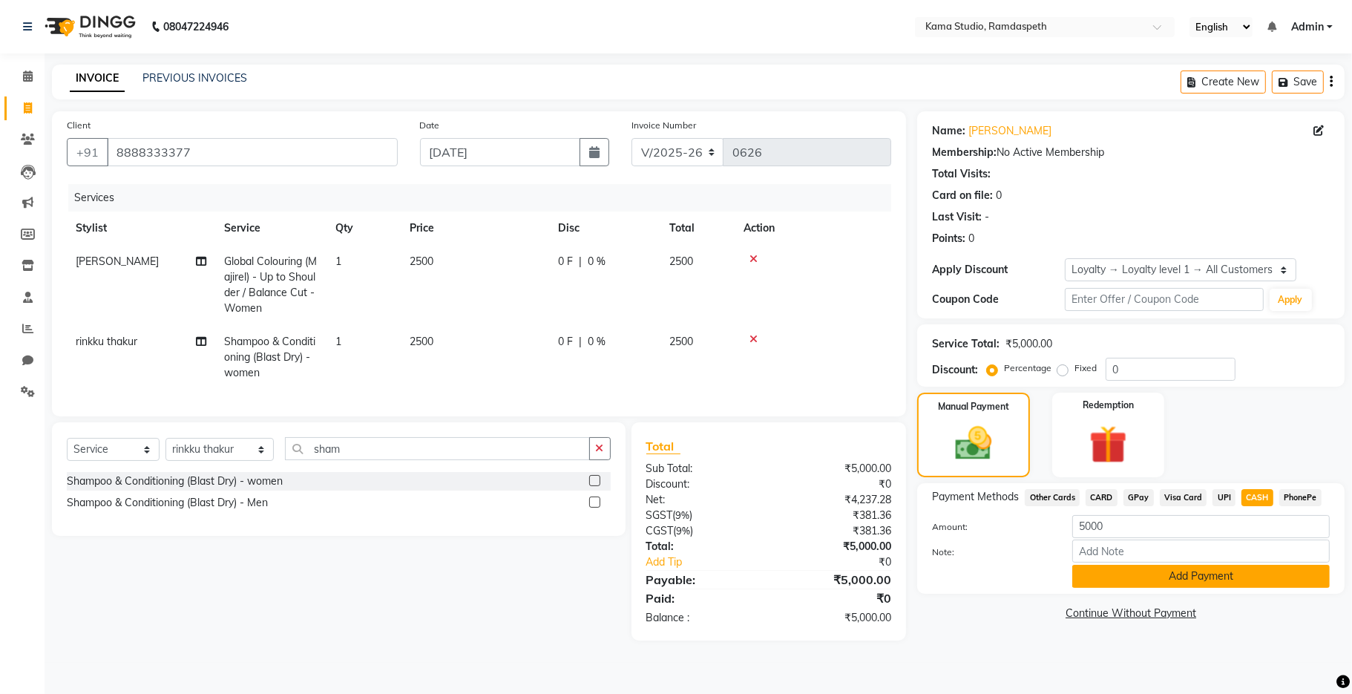
click at [1139, 570] on button "Add Payment" at bounding box center [1200, 575] width 257 height 23
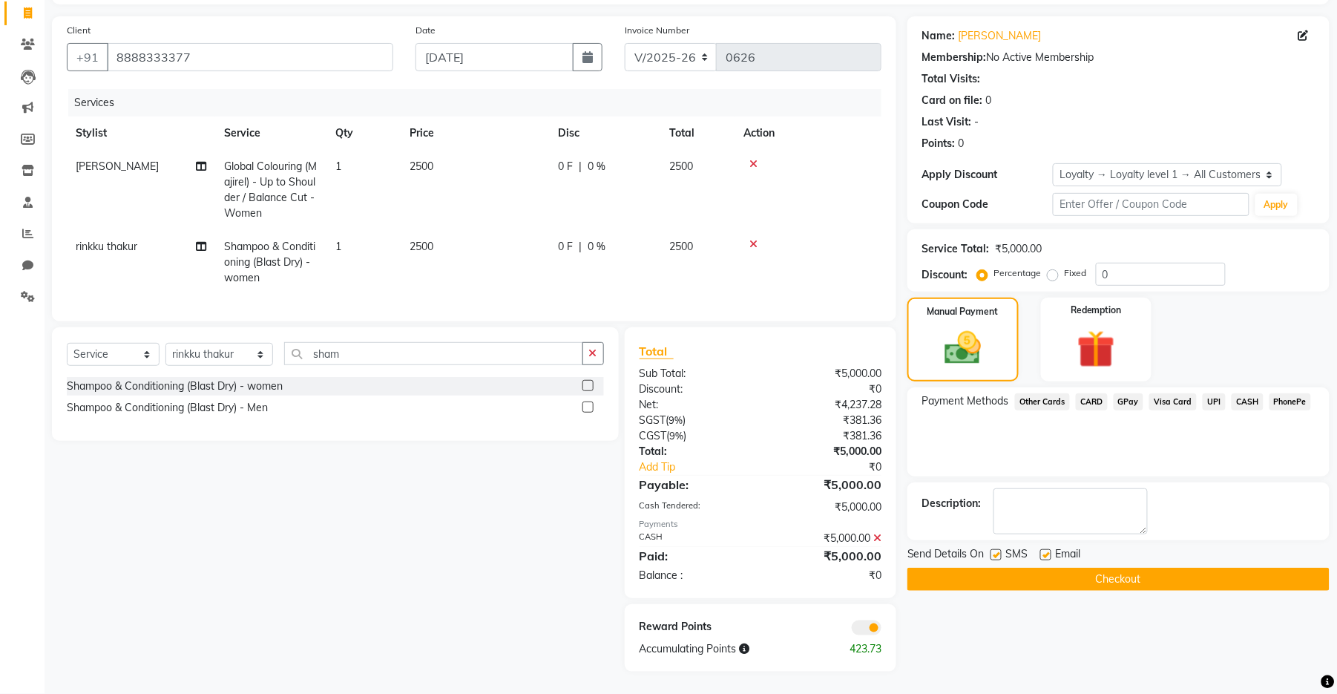
scroll to position [109, 0]
click at [995, 549] on label at bounding box center [995, 554] width 11 height 11
click at [995, 550] on input "checkbox" at bounding box center [995, 555] width 10 height 10
checkbox input "false"
click at [1048, 549] on label at bounding box center [1045, 554] width 11 height 11
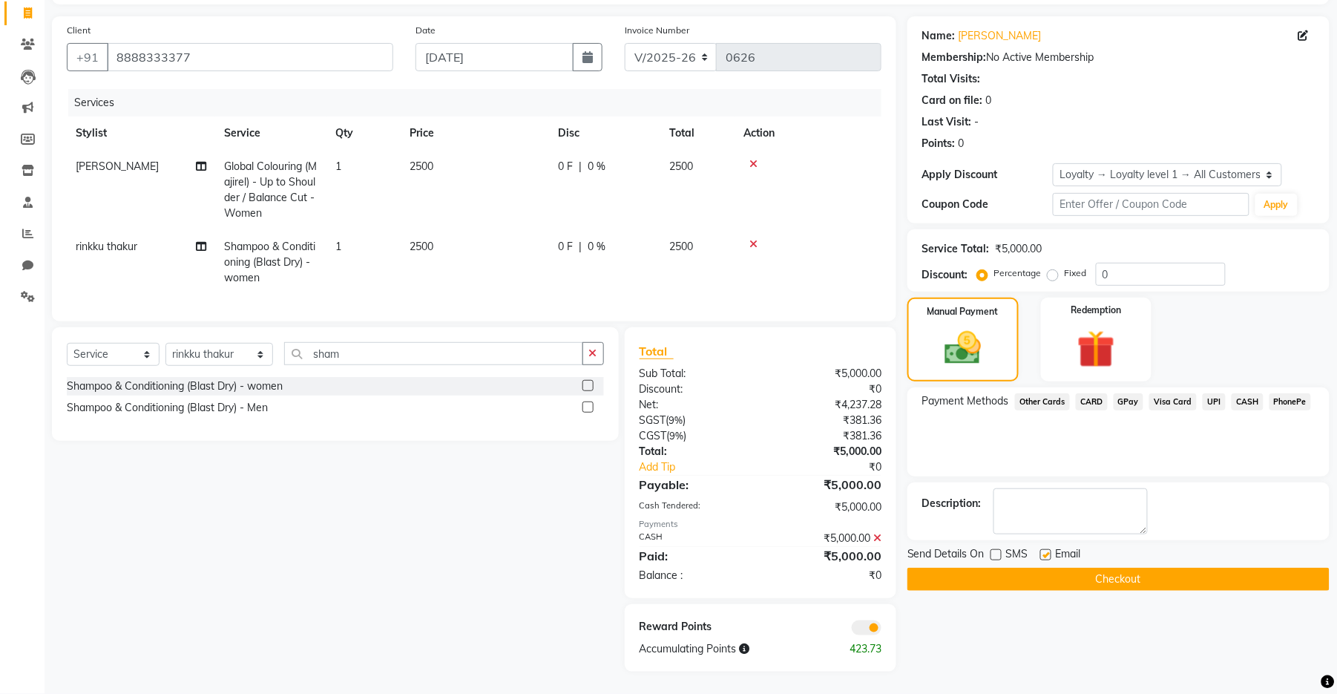
click at [1048, 550] on input "checkbox" at bounding box center [1045, 555] width 10 height 10
checkbox input "false"
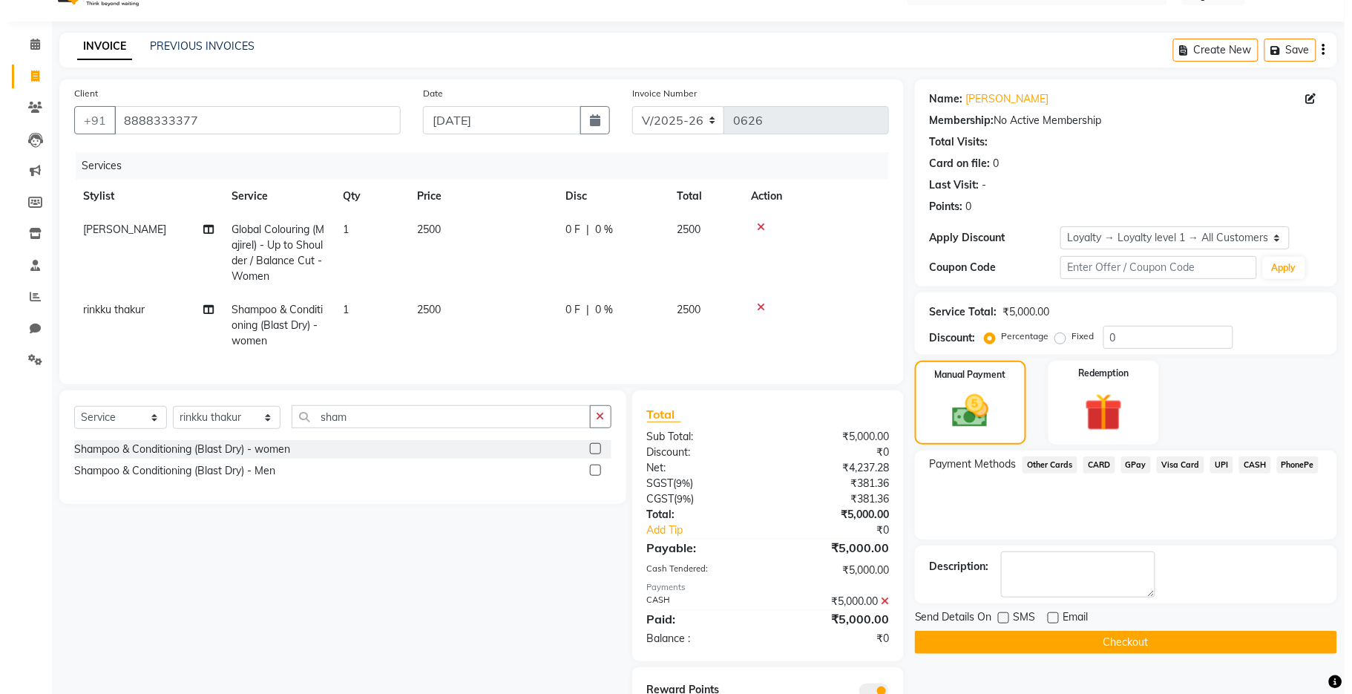
scroll to position [0, 0]
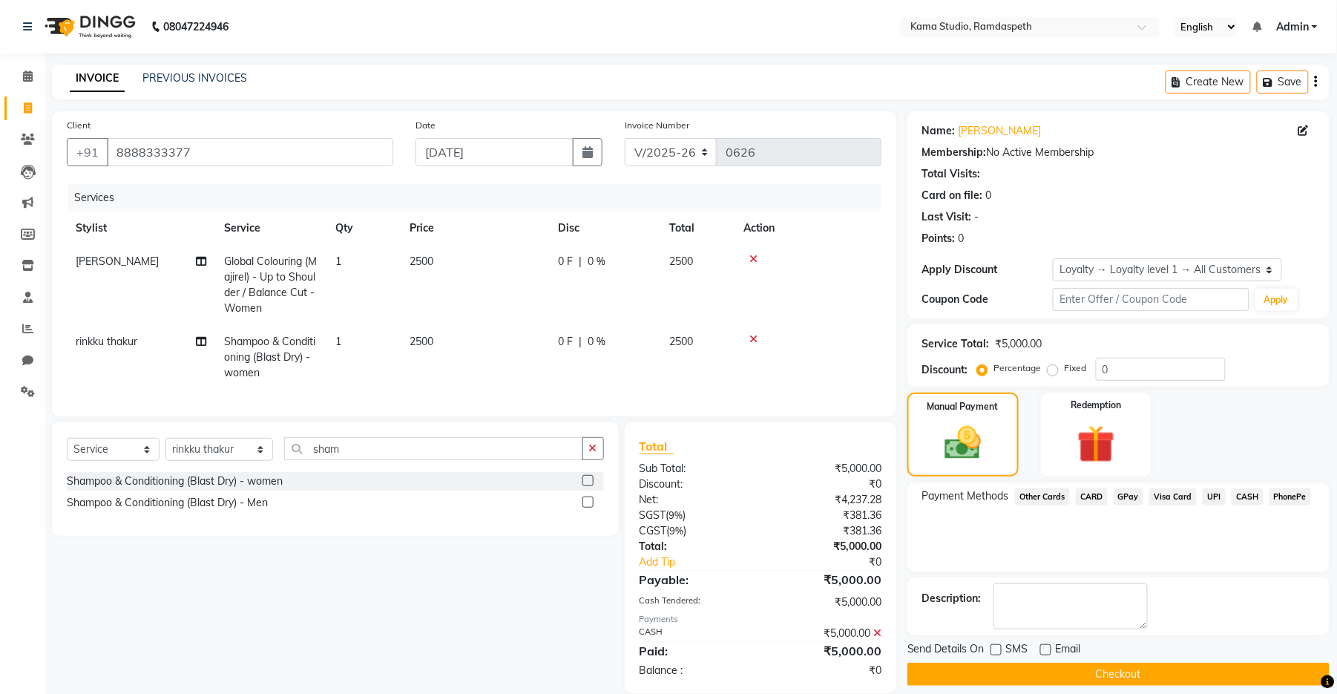
click at [968, 673] on button "Checkout" at bounding box center [1118, 673] width 422 height 23
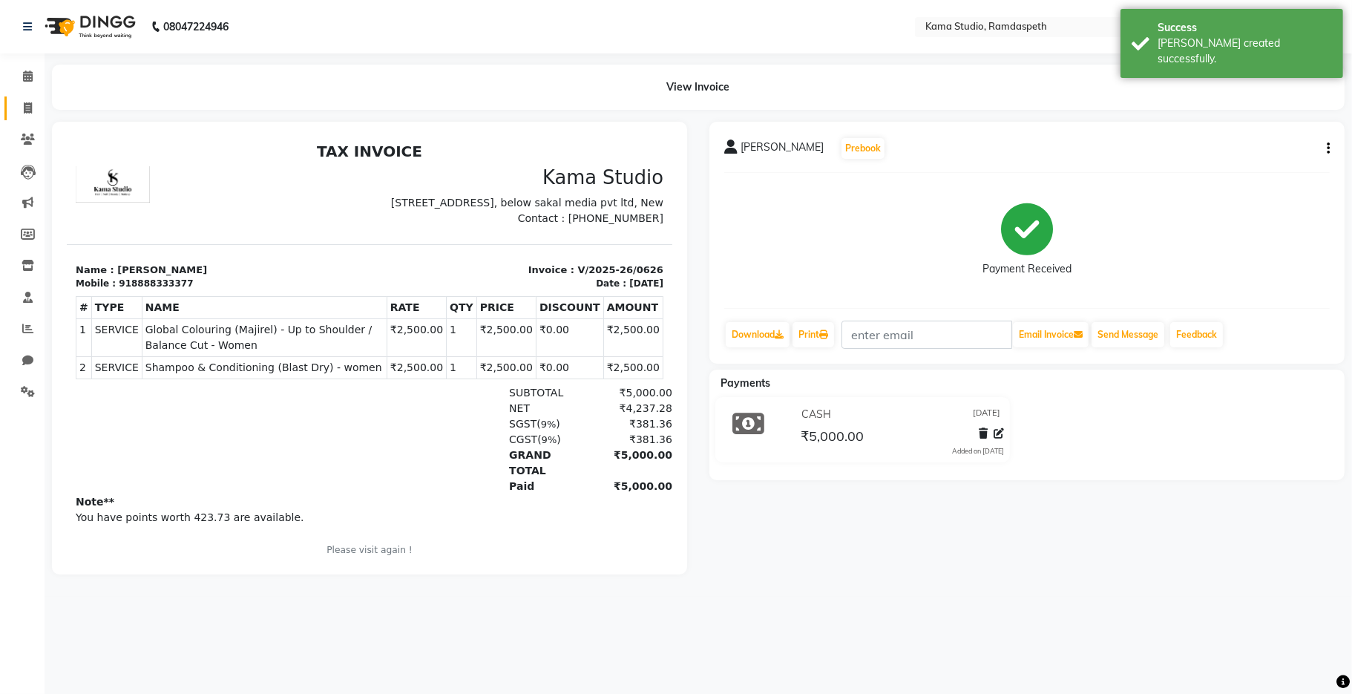
click at [31, 98] on link "Invoice" at bounding box center [22, 108] width 36 height 24
select select "service"
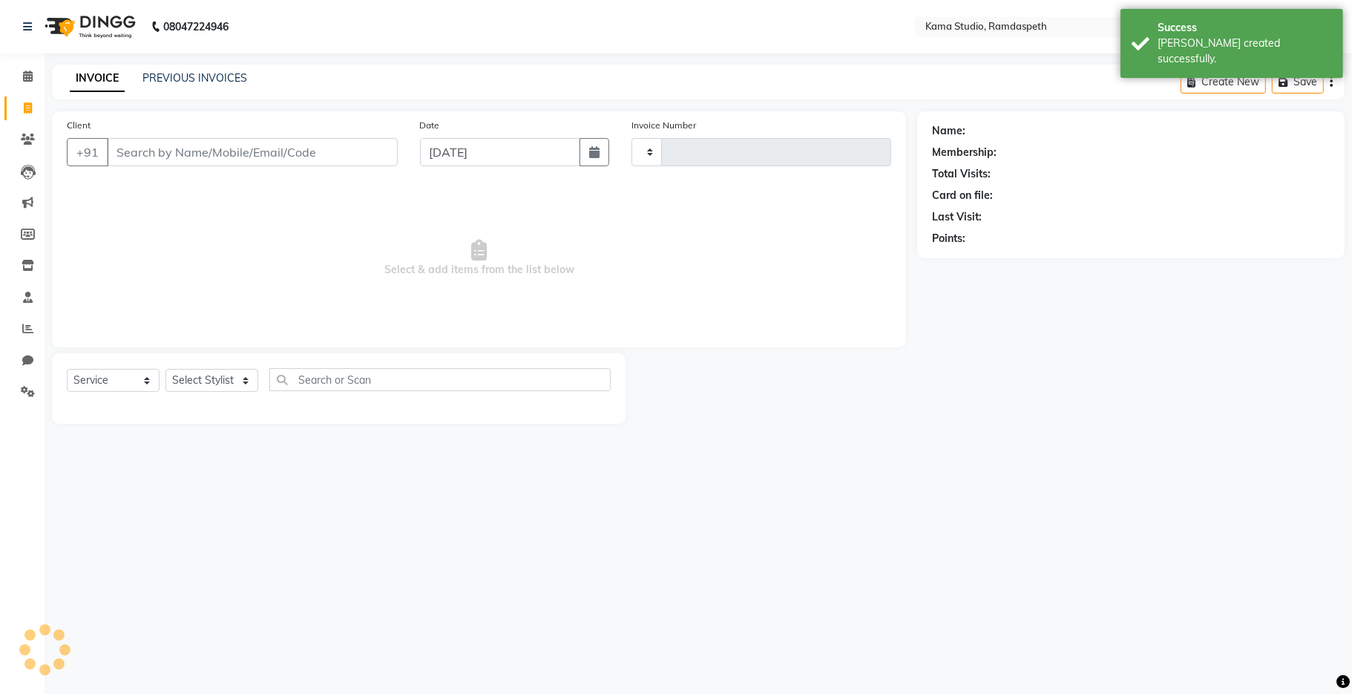
type input "0627"
select select "7582"
click at [178, 76] on link "PREVIOUS INVOICES" at bounding box center [194, 77] width 105 height 13
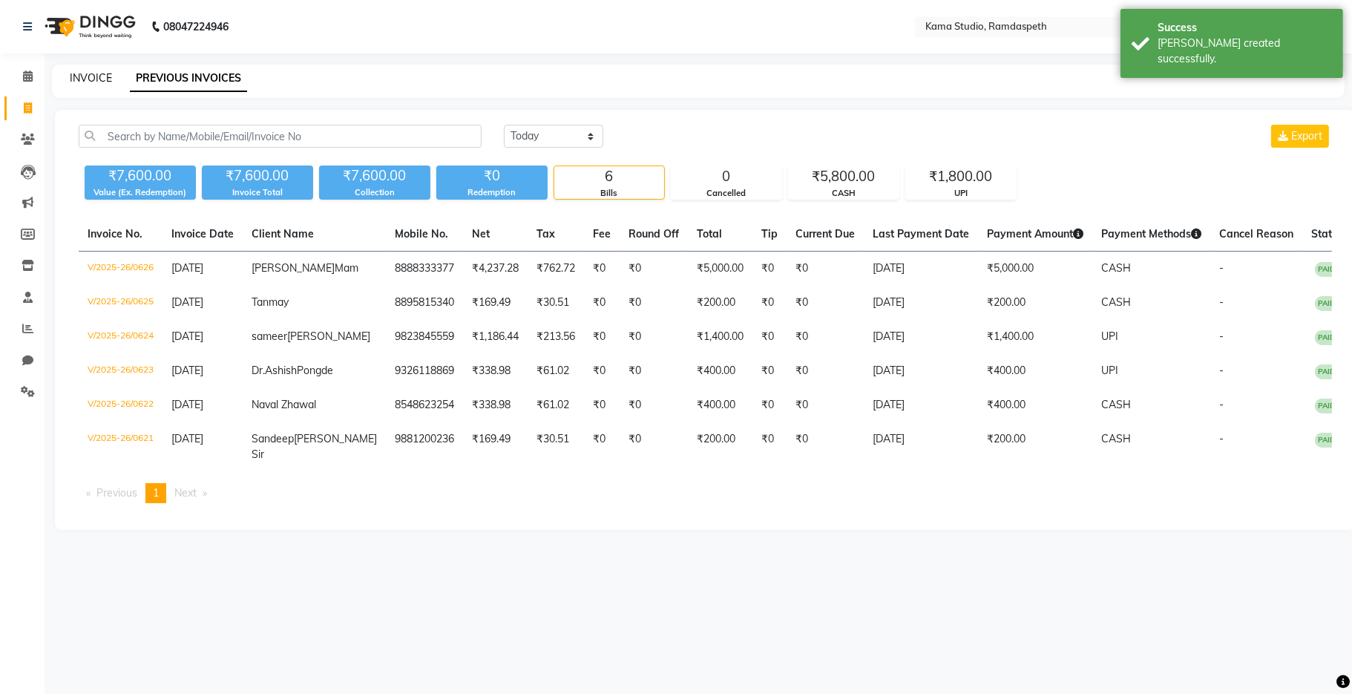
click at [103, 82] on link "INVOICE" at bounding box center [91, 77] width 42 height 13
select select "service"
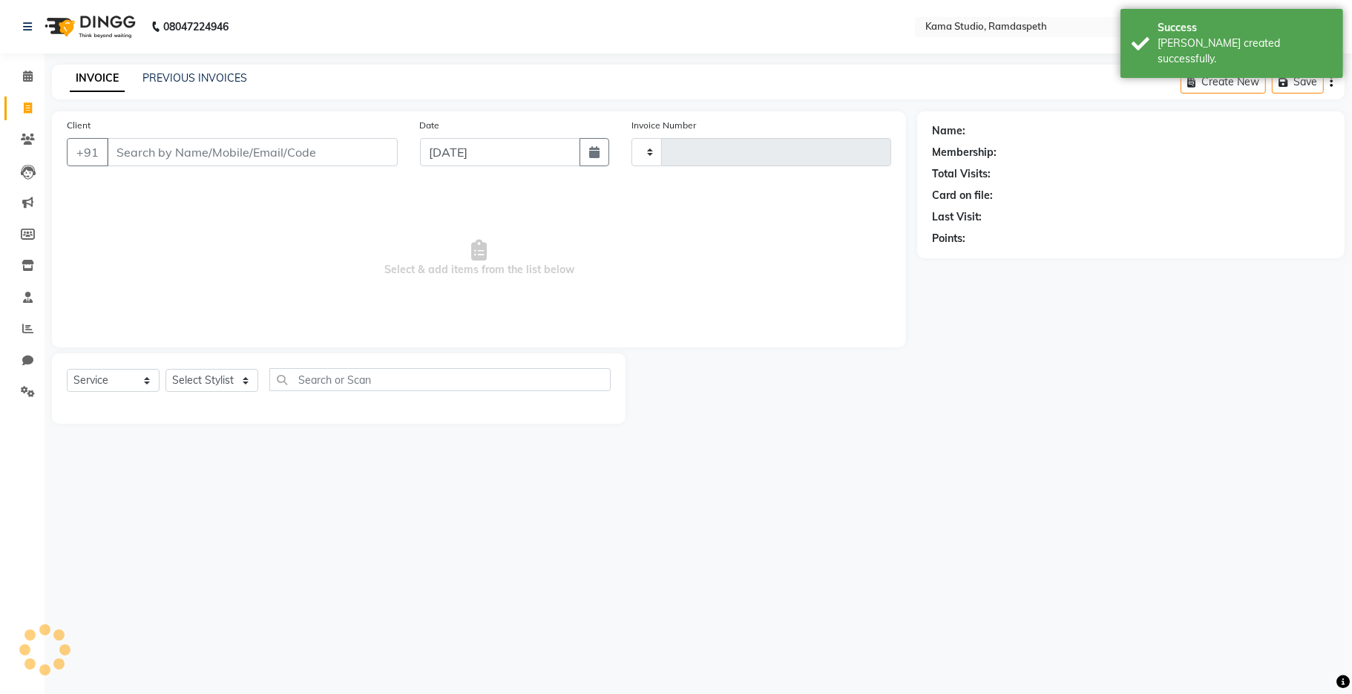
type input "0627"
select select "7582"
